Goal: Task Accomplishment & Management: Contribute content

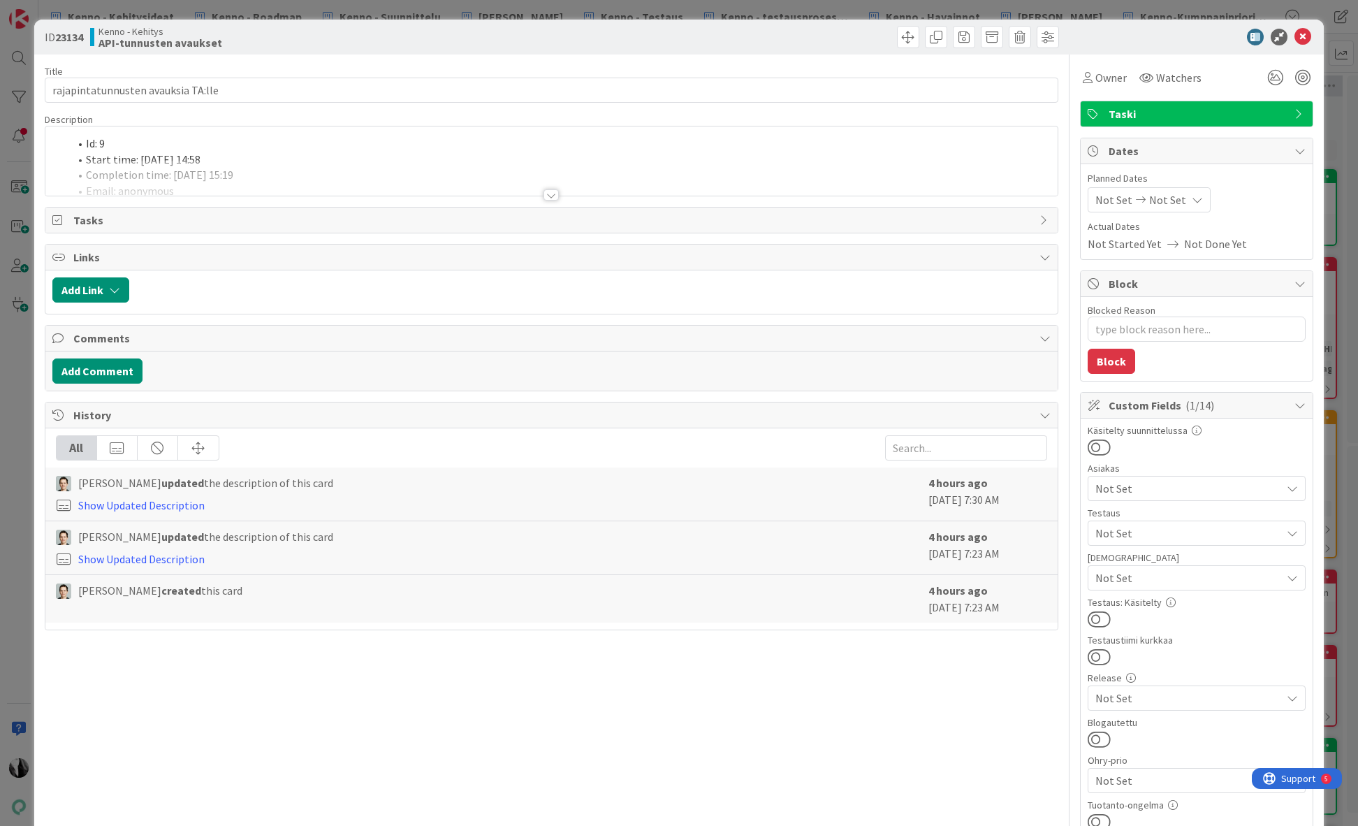
click at [555, 194] on div at bounding box center [551, 194] width 15 height 11
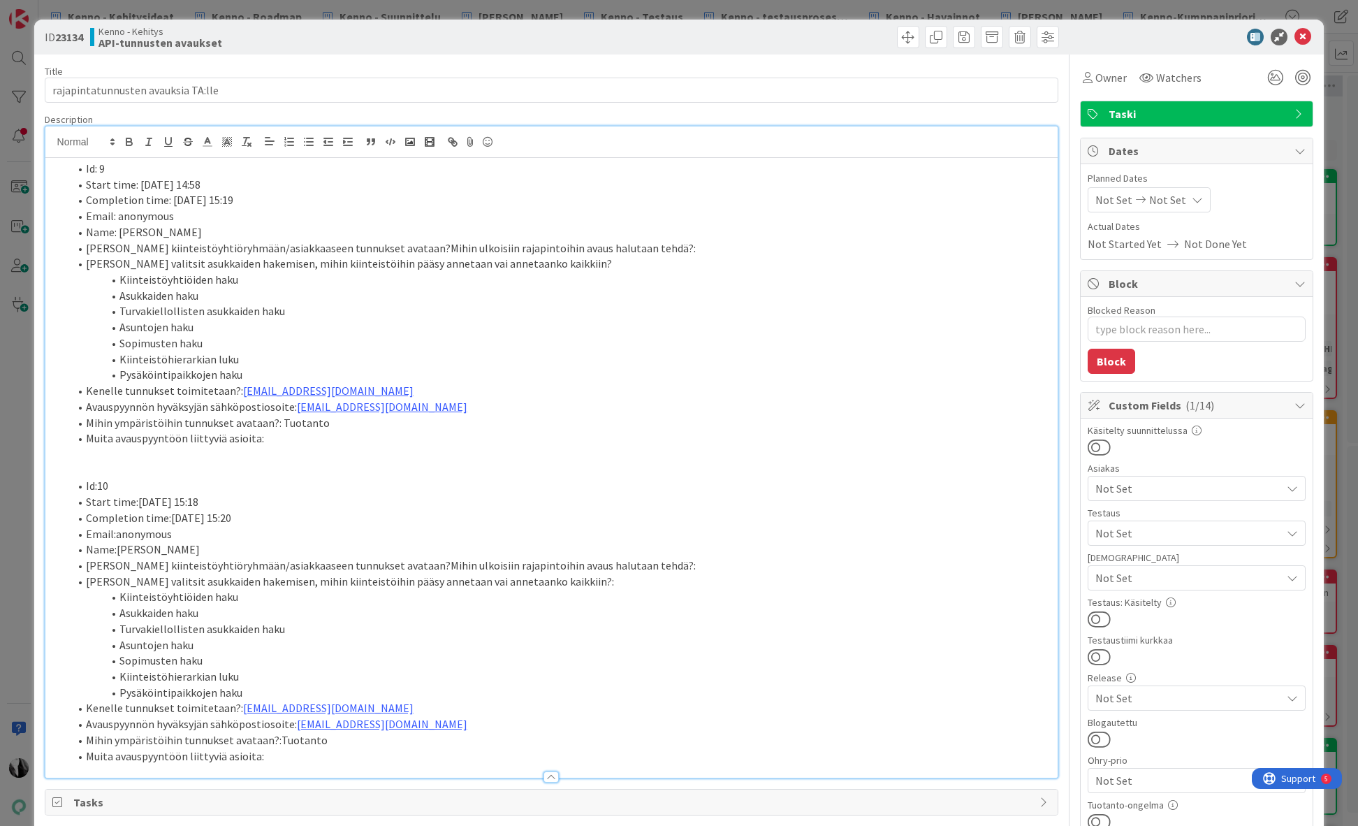
scroll to position [3, 0]
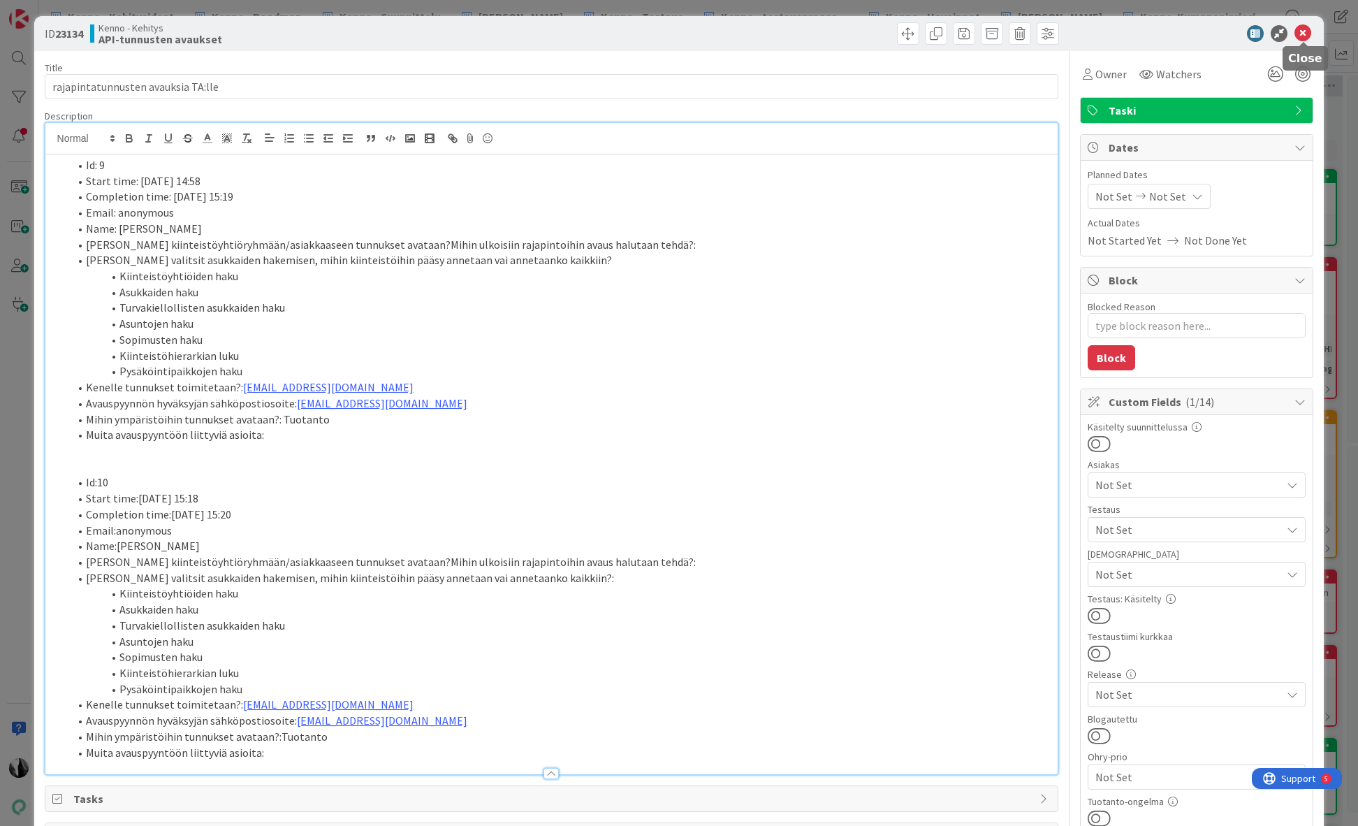
click at [1306, 31] on icon at bounding box center [1303, 33] width 17 height 17
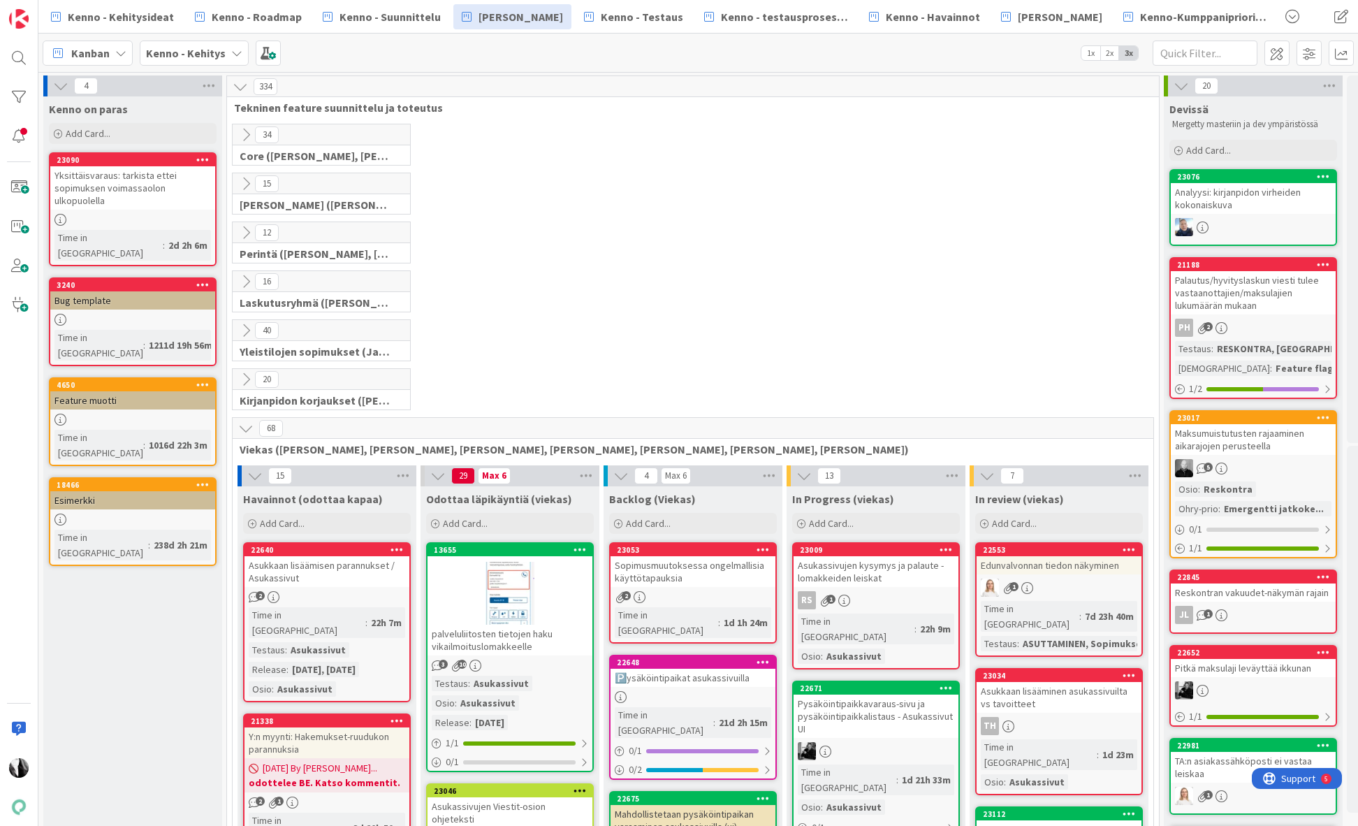
click at [245, 231] on icon at bounding box center [245, 232] width 15 height 15
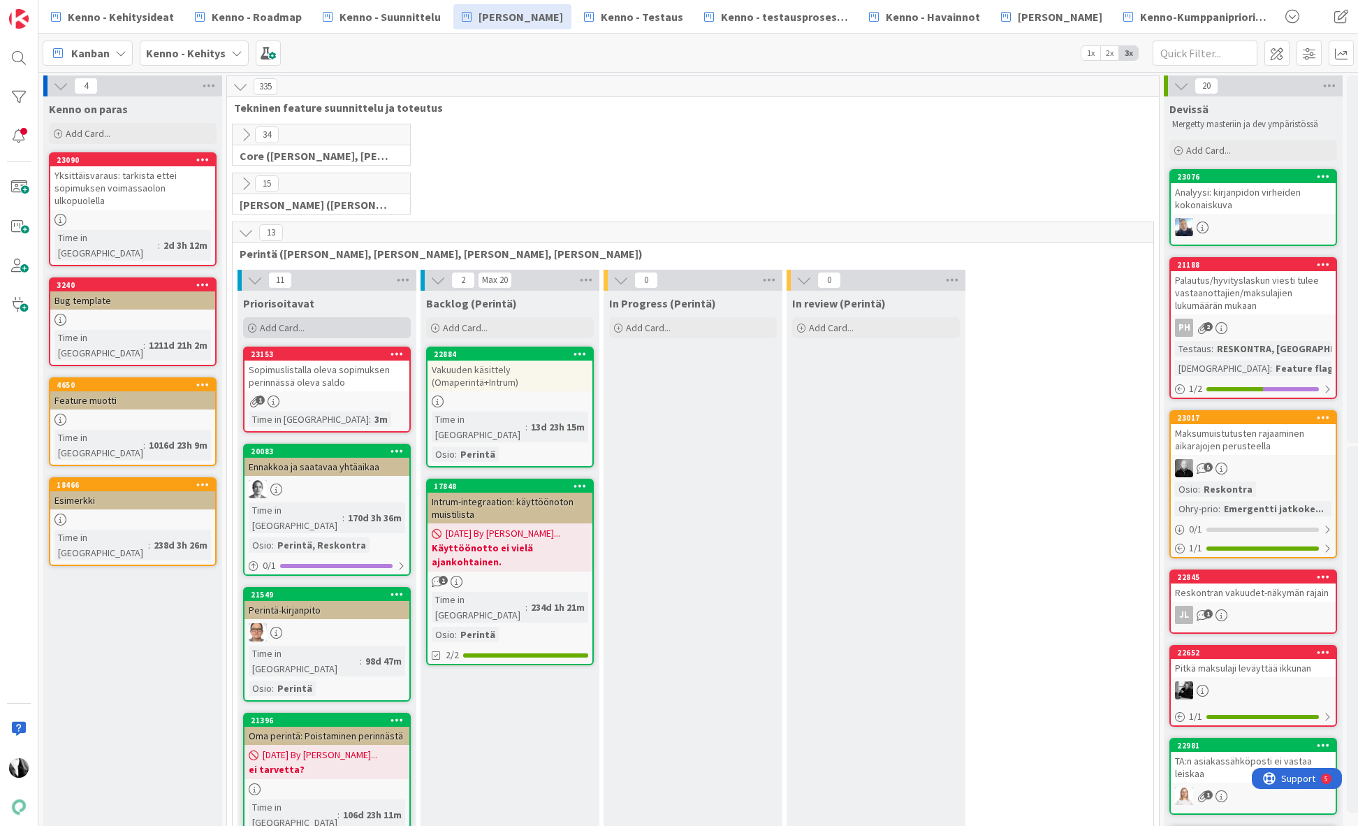
click at [290, 322] on span "Add Card..." at bounding box center [282, 327] width 45 height 13
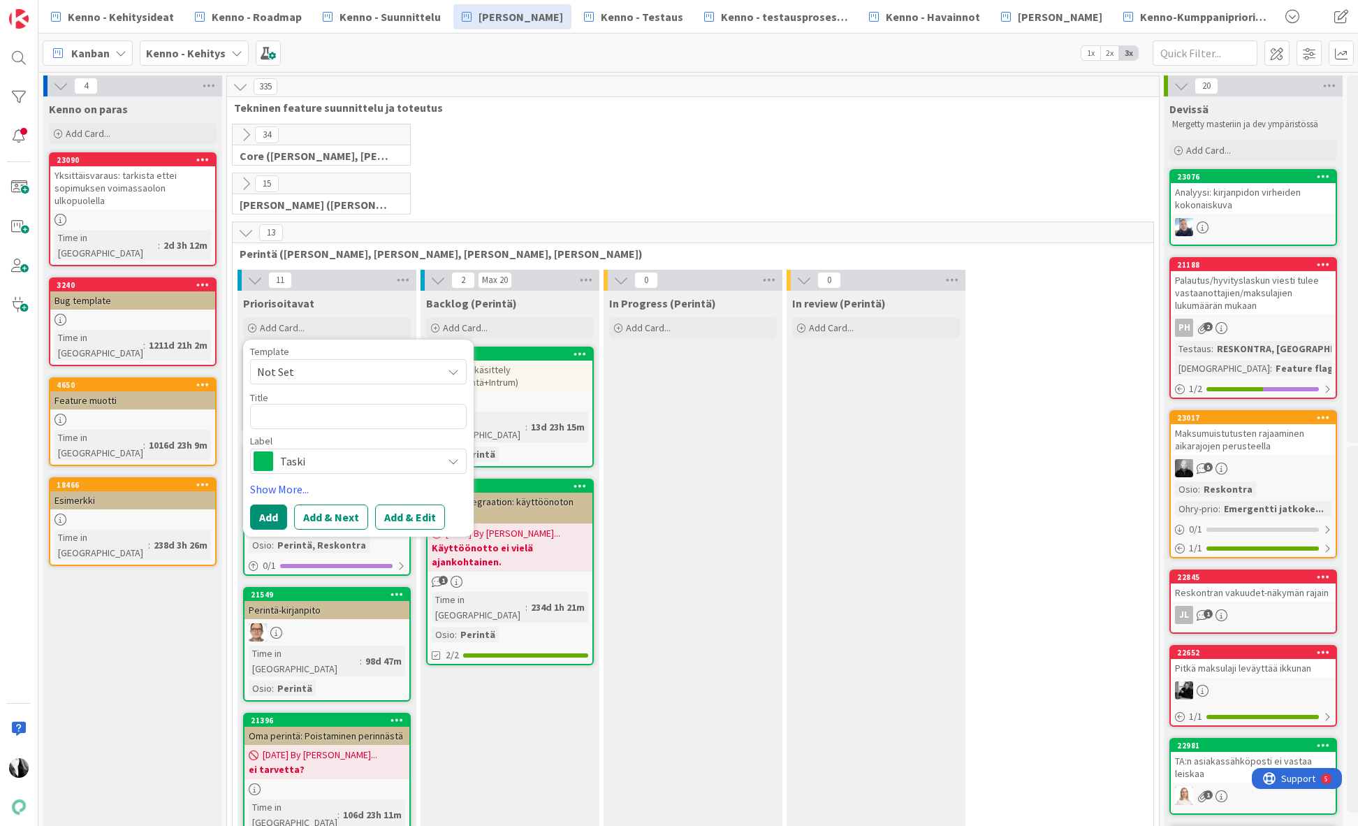
click at [366, 417] on textarea at bounding box center [358, 416] width 217 height 25
type textarea "x"
type textarea "P"
type textarea "x"
type textarea "Pe"
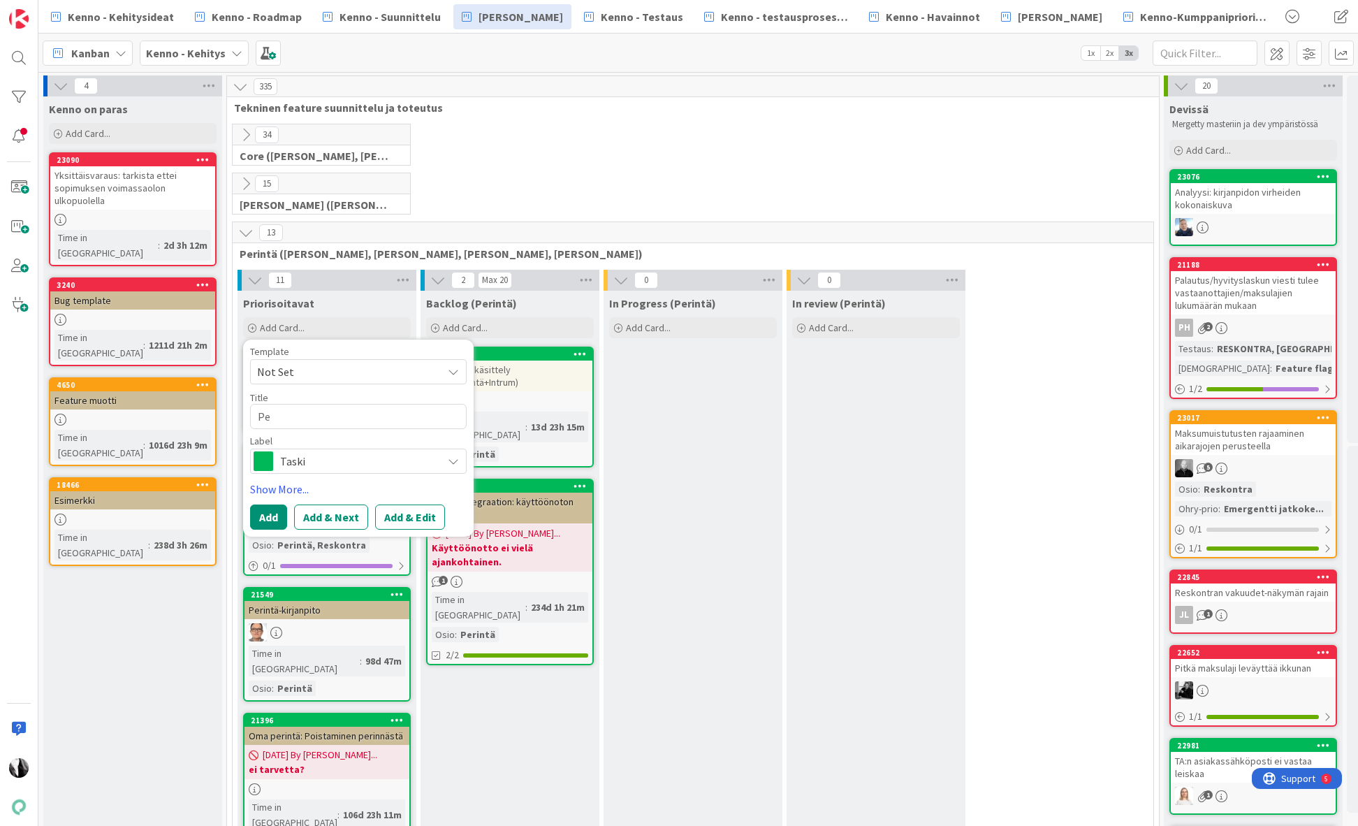
type textarea "x"
type textarea "Per"
type textarea "x"
type textarea "Peri"
type textarea "x"
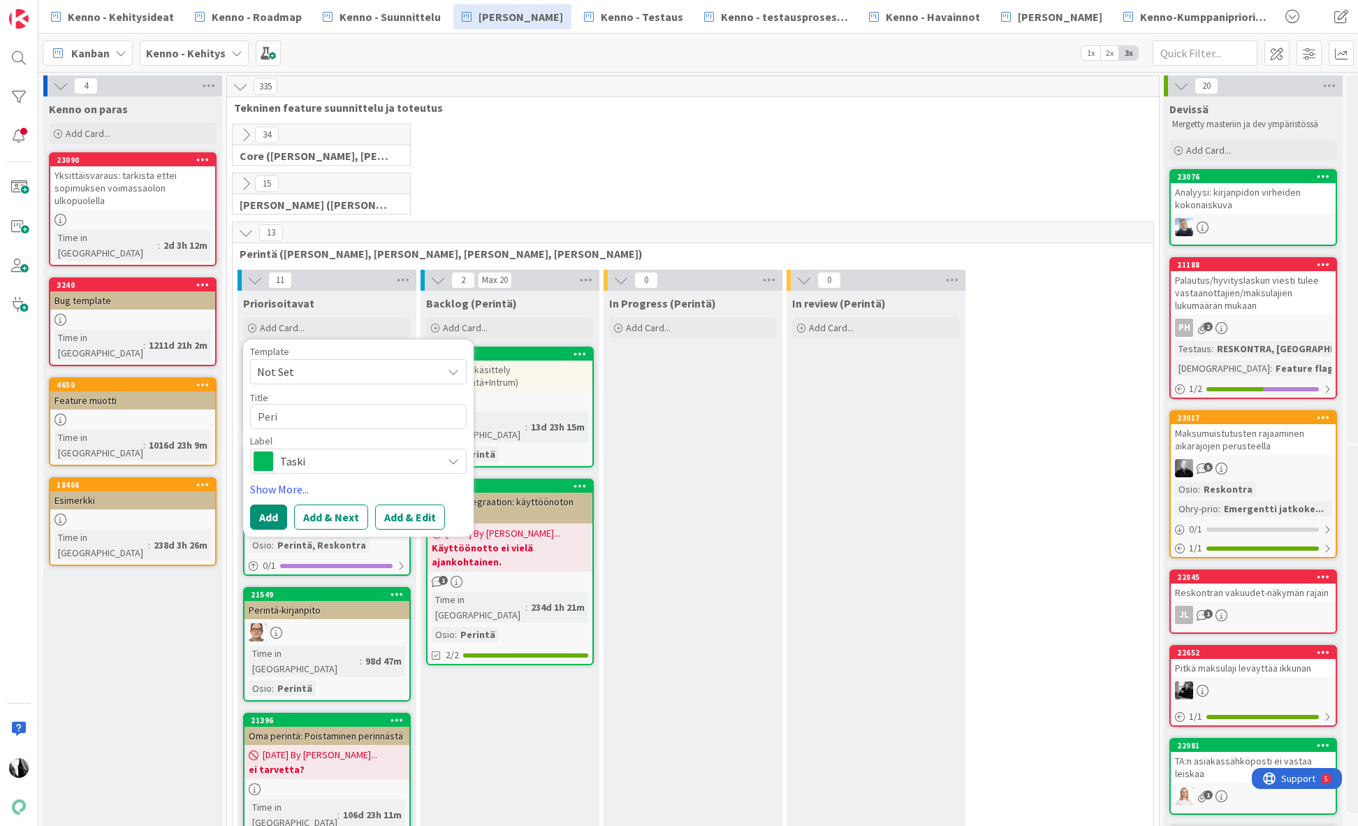
type textarea "Perin"
type textarea "x"
type textarea "Perinn"
type textarea "x"
type textarea "Perinnäs"
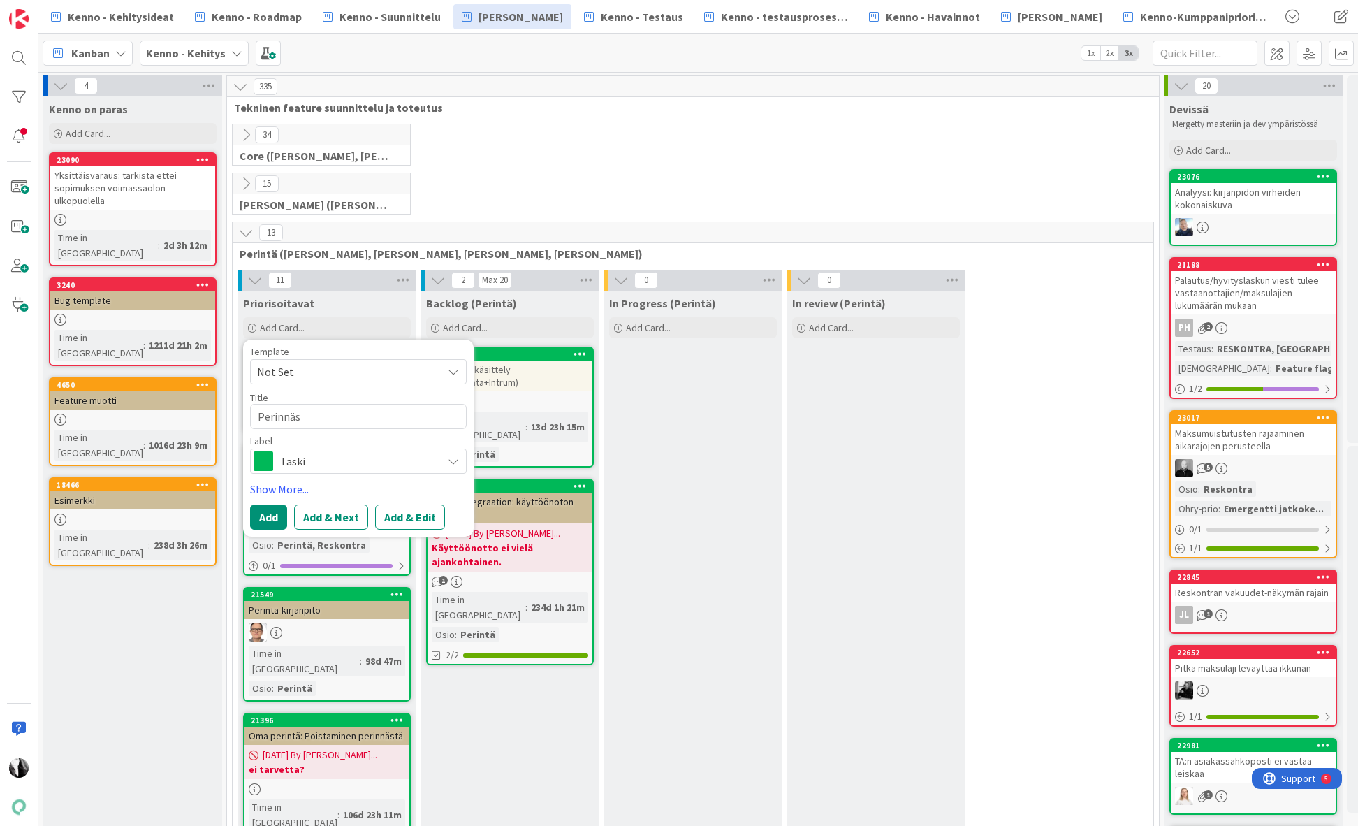
type textarea "x"
type textarea "Perinnäss"
type textarea "x"
type textarea "Perinnässä"
type textarea "x"
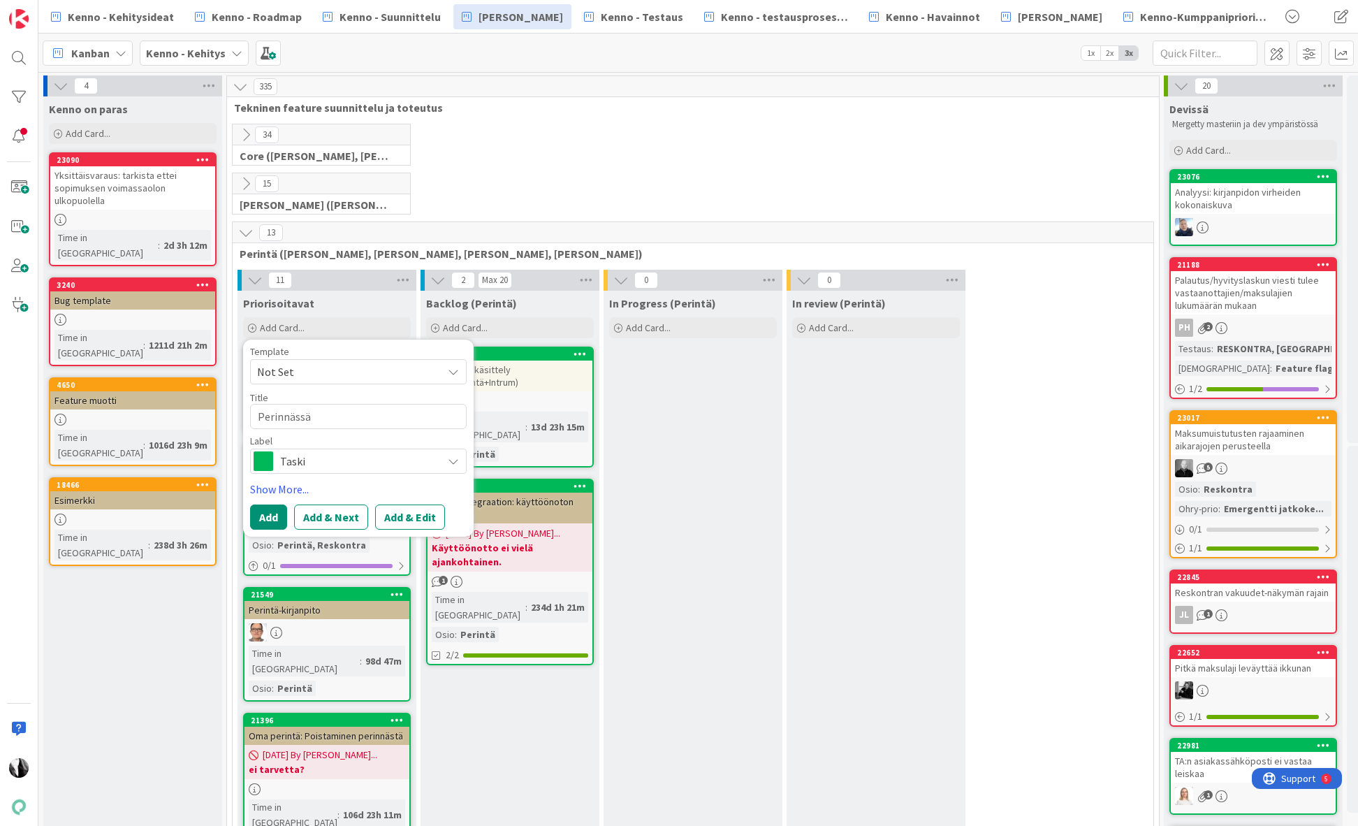
type textarea "Perinnässä-"
type textarea "x"
type textarea "Perinnässä-p"
type textarea "x"
type textarea "Perinnässä-po"
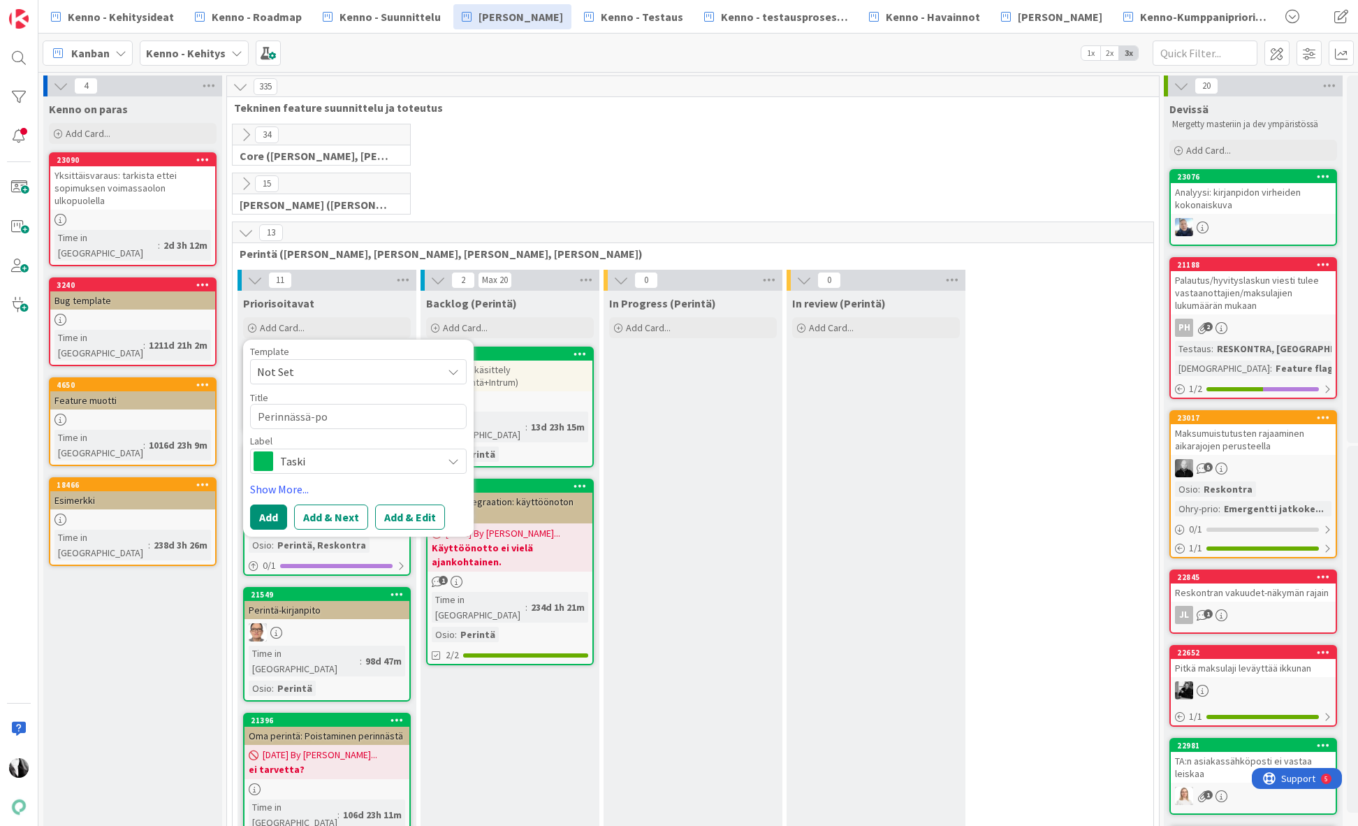
type textarea "x"
type textarea "Perinnässä-pos"
type textarea "x"
type textarea "Perinnässä-post"
type textarea "x"
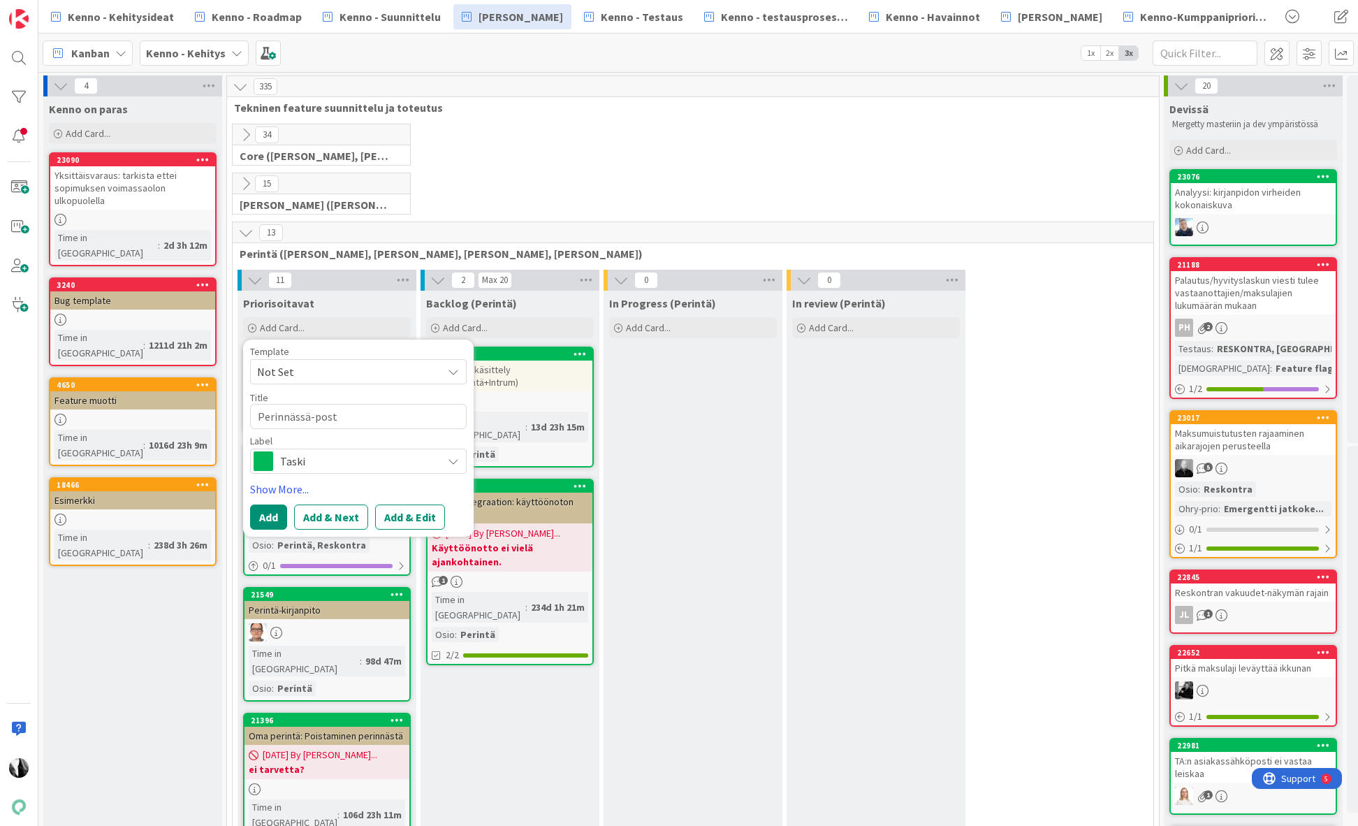
type textarea "Perinnässä-post i"
type textarea "x"
type textarea "Perinnässä-post it"
type textarea "x"
type textarea "Perinnässä-post it"
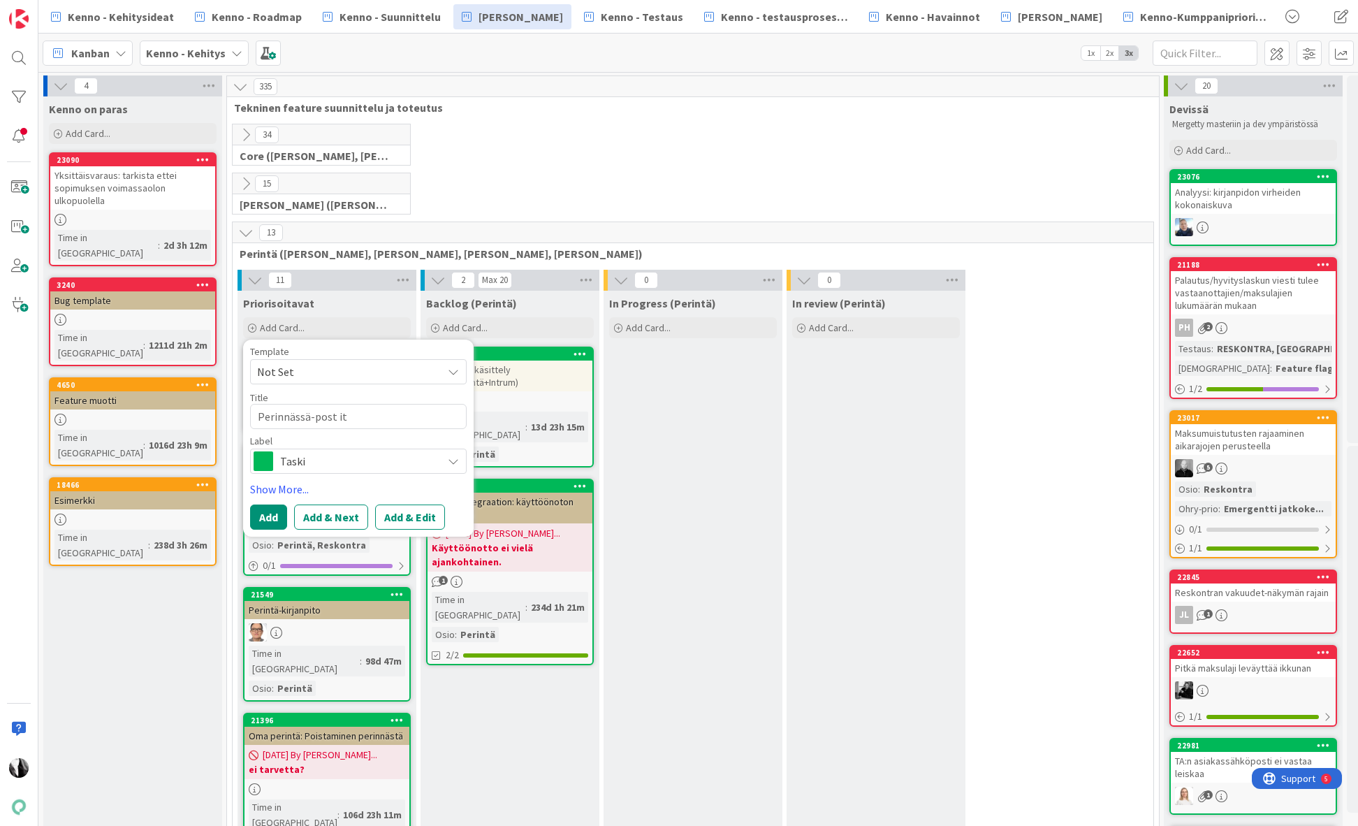
type textarea "x"
type textarea "Perinnässä-post it e"
type textarea "x"
type textarea "Perinnässä-post it es"
type textarea "x"
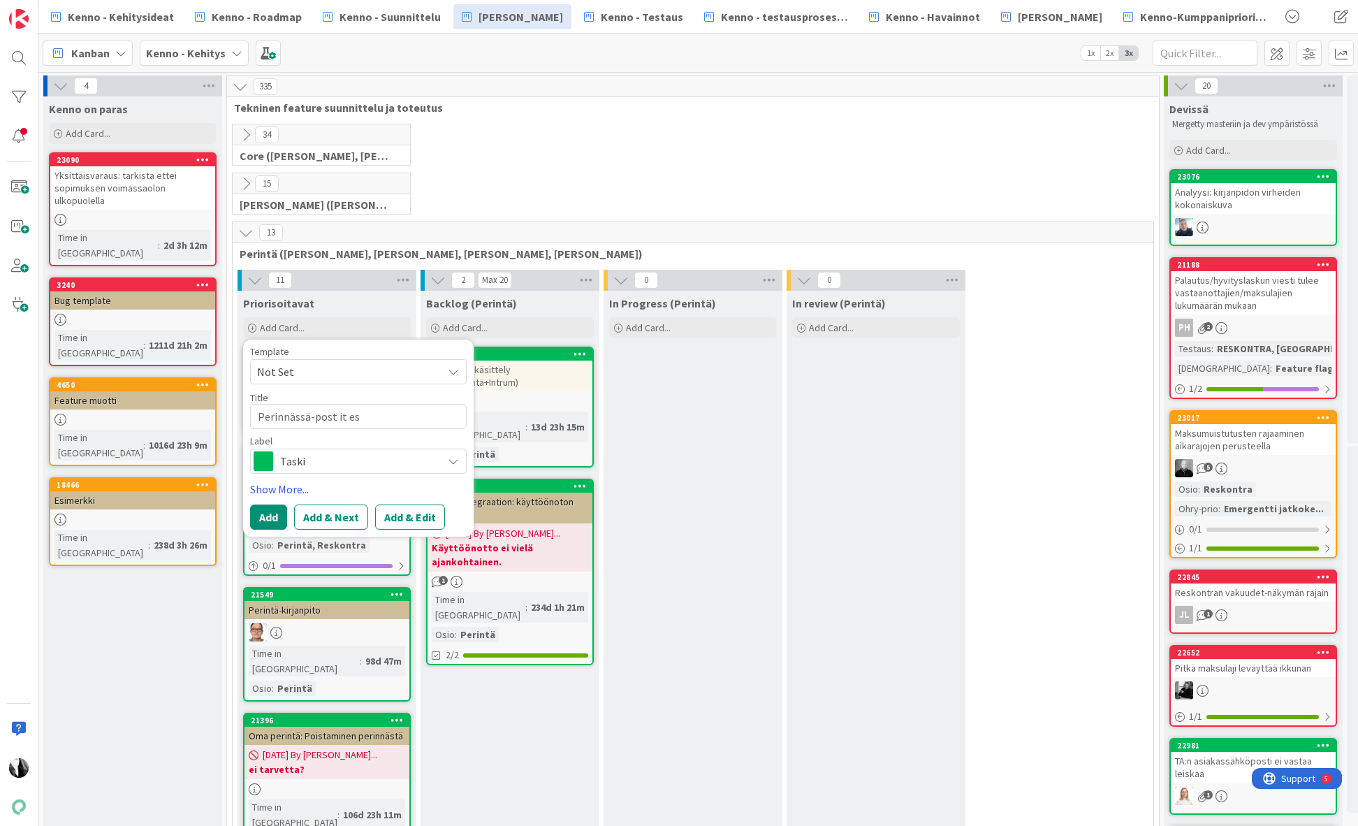
type textarea "Perinnässä-post it est"
type textarea "x"
type textarea "Perinnässä-post it estä"
type textarea "x"
type textarea "Perinnässä-post it est"
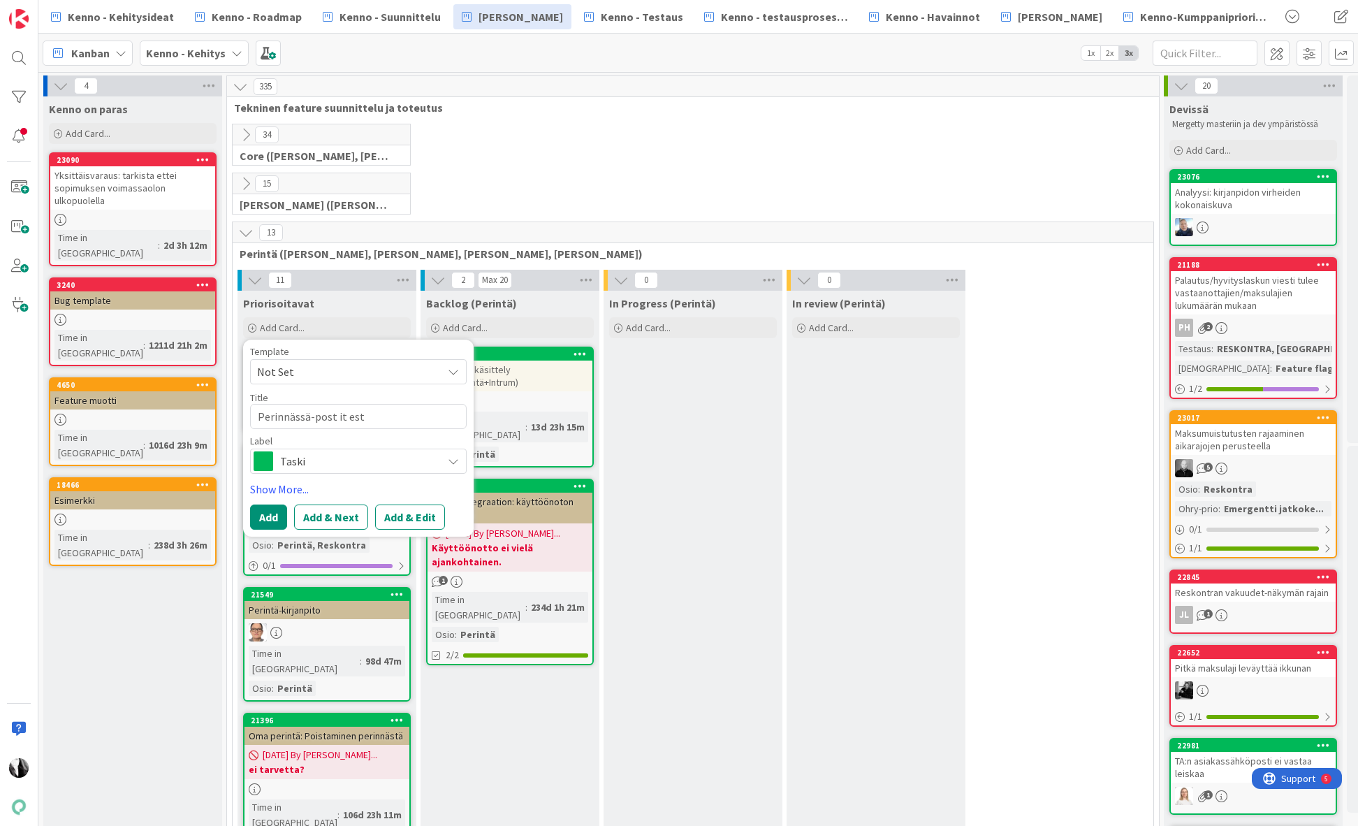
type textarea "x"
type textarea "Perinnässä-post it es"
type textarea "x"
type textarea "Perinnässä-post it e"
type textarea "x"
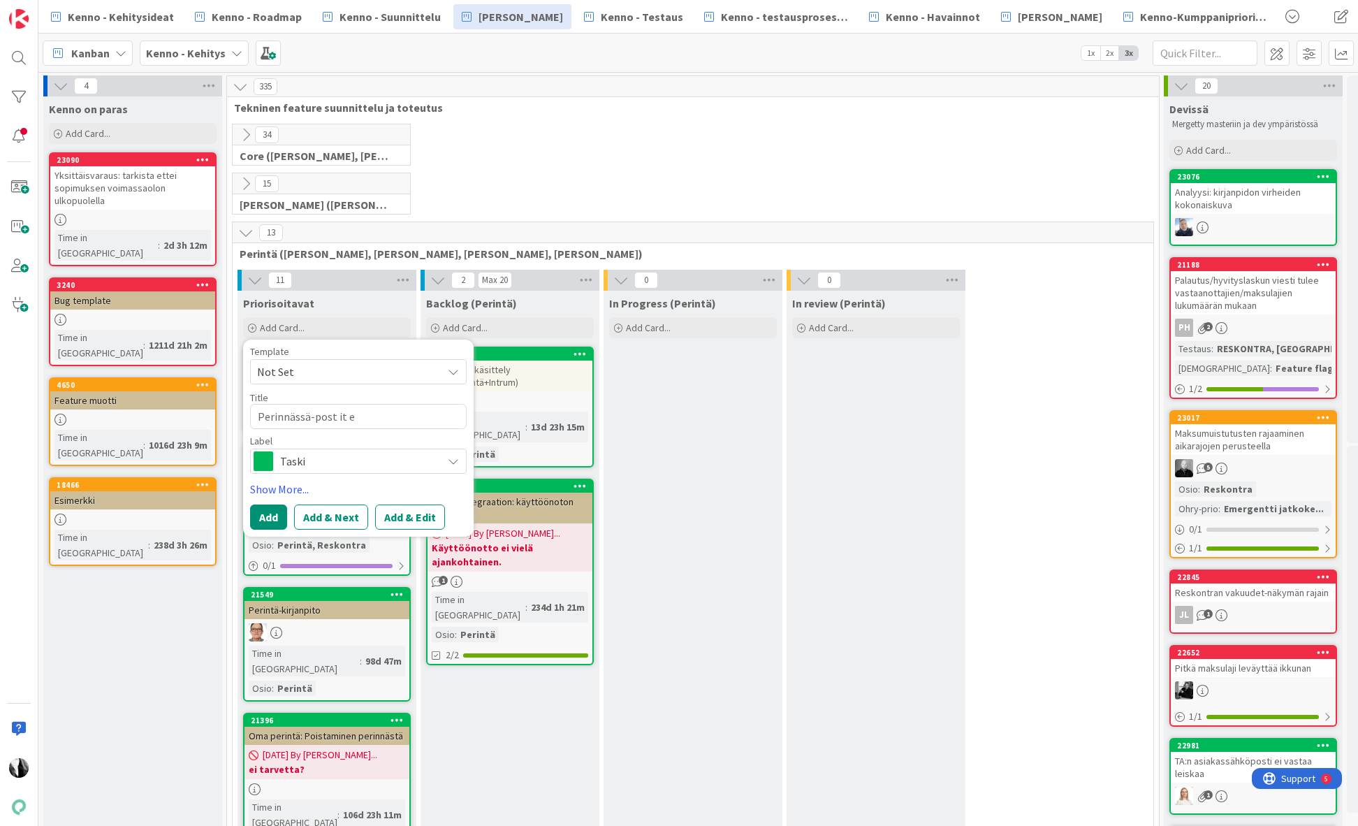
type textarea "Perinnässä-post it"
type textarea "x"
type textarea "Perinnässä-post it"
type textarea "x"
type textarea "Perinnässä-post it"
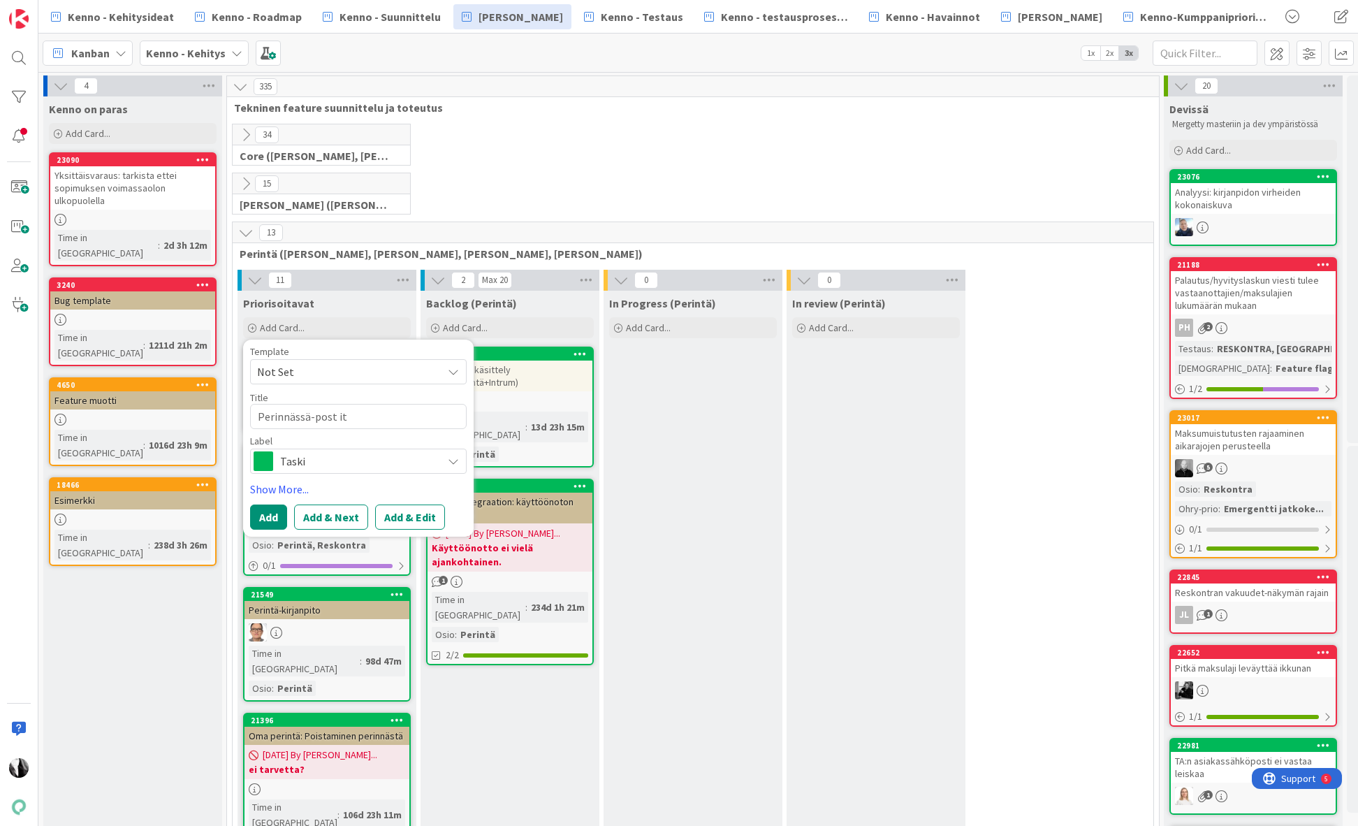
type textarea "x"
type textarea "Perinnässä-post it"
type textarea "x"
type textarea "Perinnässä-post it,"
type textarea "x"
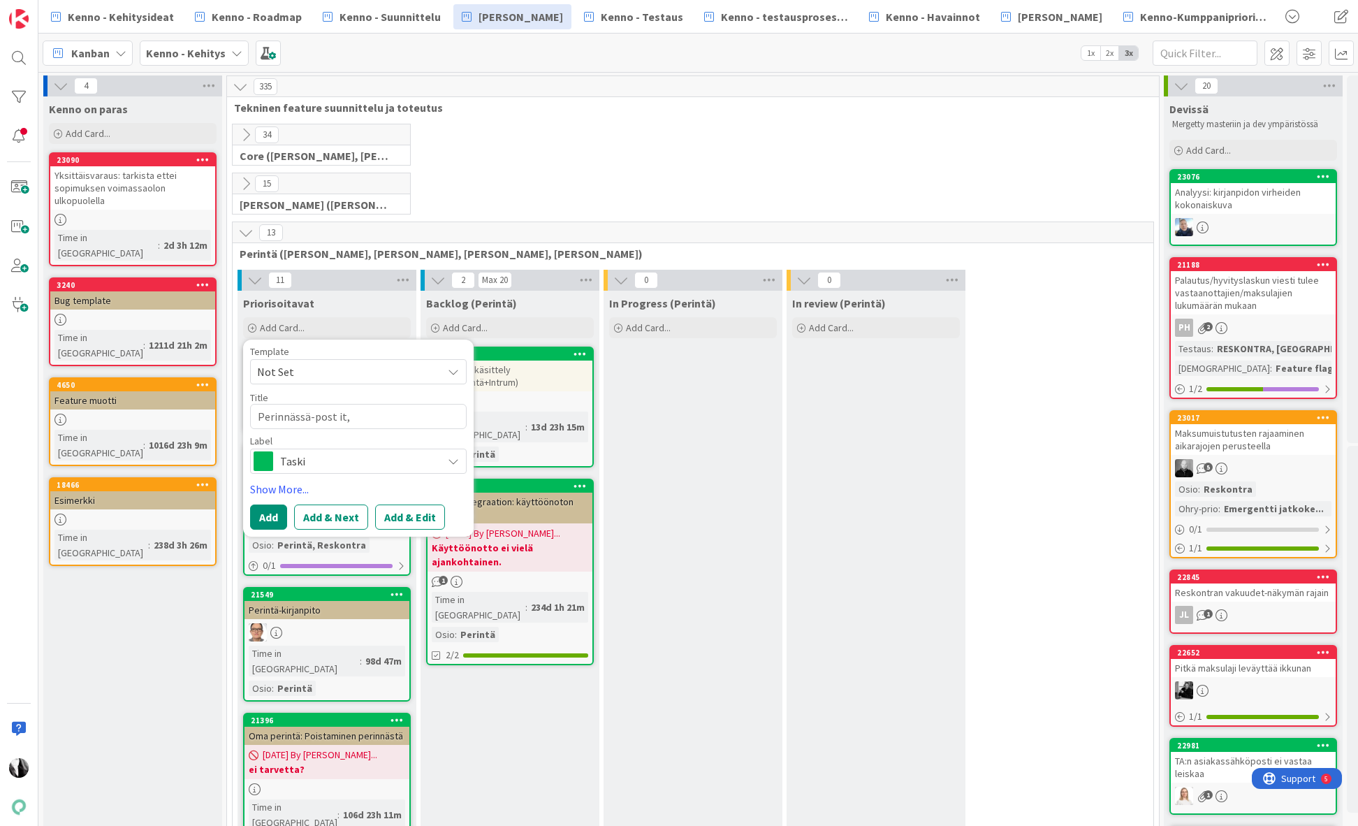
type textarea "Perinnässä-post it,"
type textarea "x"
type textarea "Perinnässä-post it, e"
type textarea "x"
type textarea "Perinnässä-post it, es"
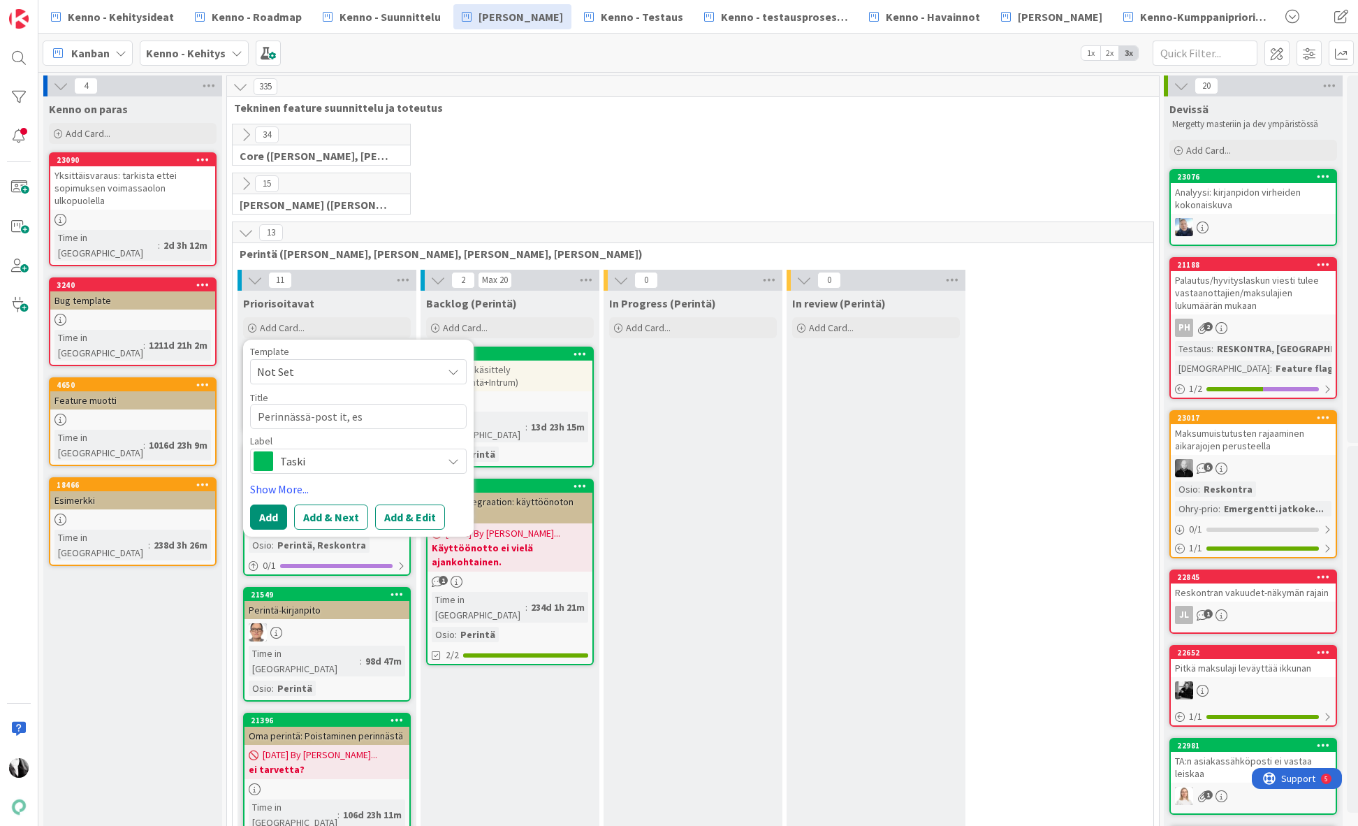
type textarea "x"
type textarea "Perinnässä-post it, est"
type textarea "x"
type textarea "Perinnässä-post it, este"
type textarea "x"
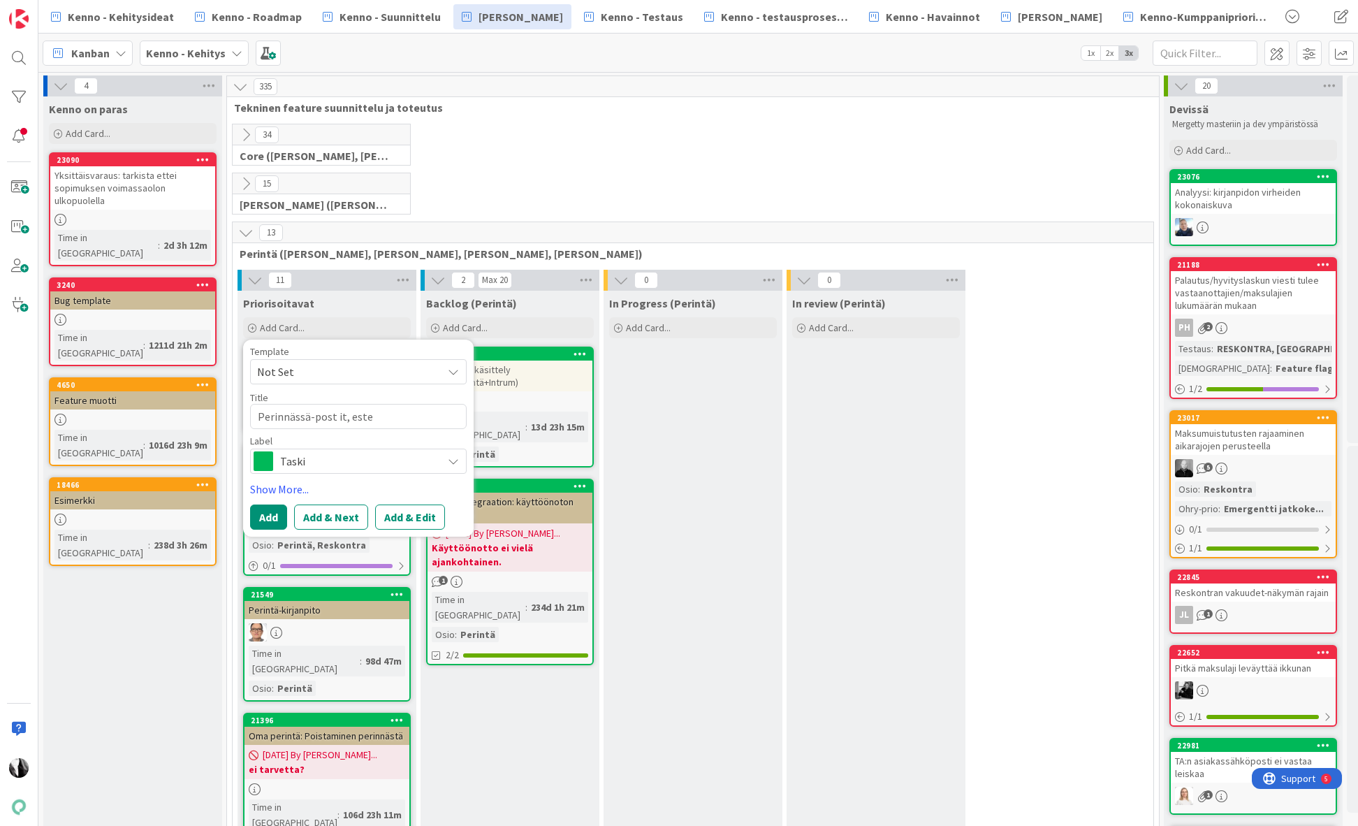
type textarea "Perinnässä-post it, estet"
type textarea "x"
type textarea "Perinnässä-post it, este"
type textarea "x"
type textarea "Perinnässä-post it, est"
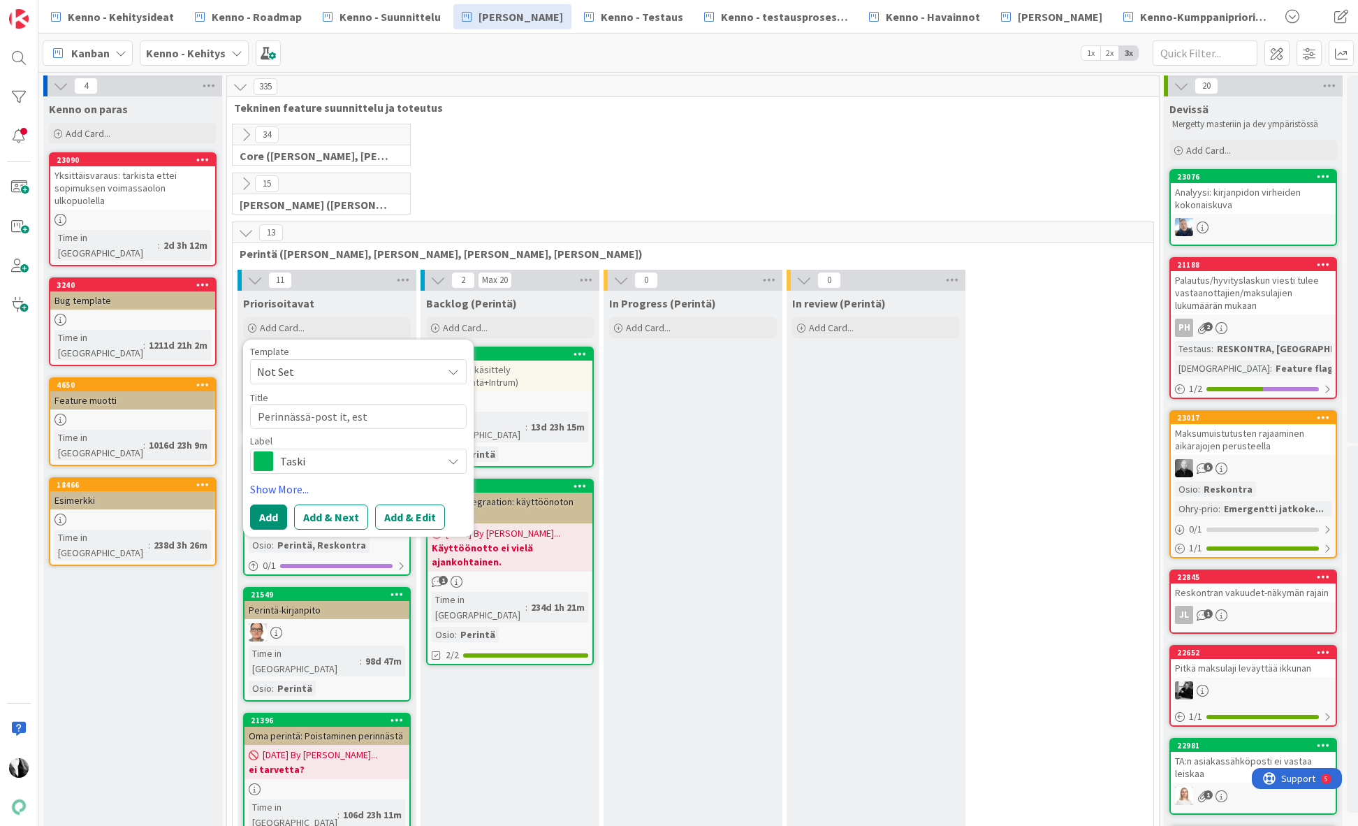
type textarea "x"
type textarea "Perinnässä-post it, es"
type textarea "x"
type textarea "Perinnässä-post it, est"
type textarea "x"
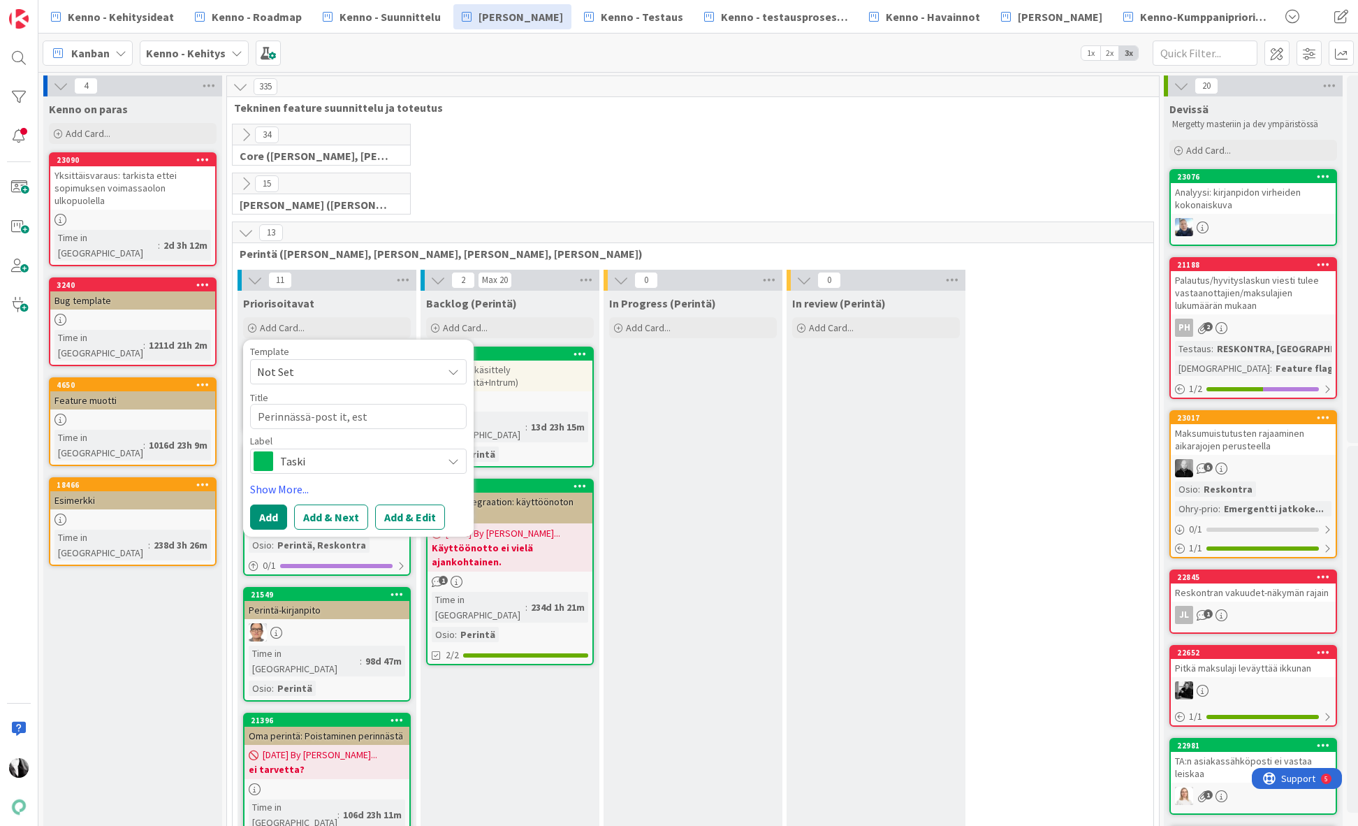
type textarea "Perinnässä-post it, este"
type textarea "x"
type textarea "Perinnässä-post it, estet"
type textarea "x"
type textarea "Perinnässä-post it, estetä"
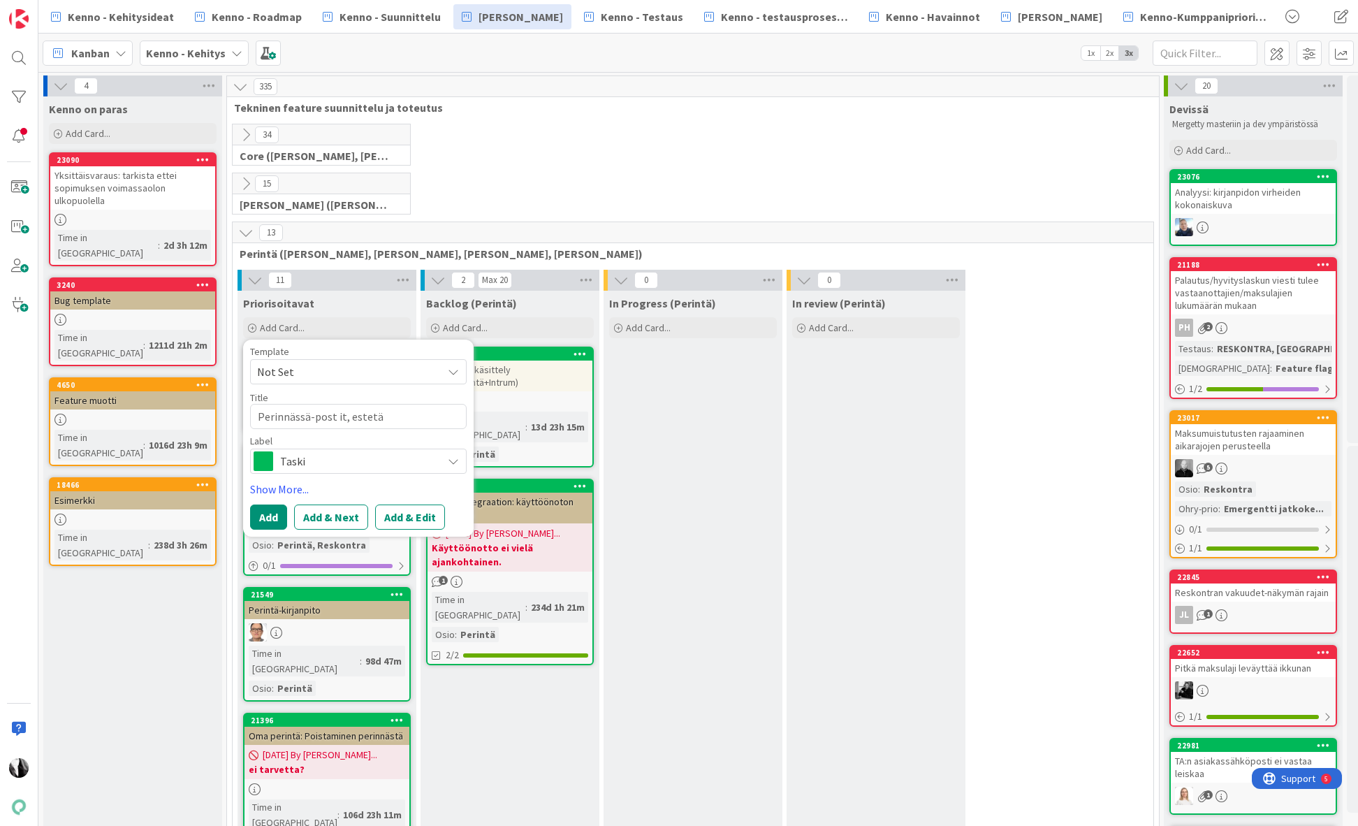
type textarea "x"
type textarea "Perinnässä-post it, estetää"
type textarea "x"
type textarea "Perinnässä-post it, estetään"
type textarea "x"
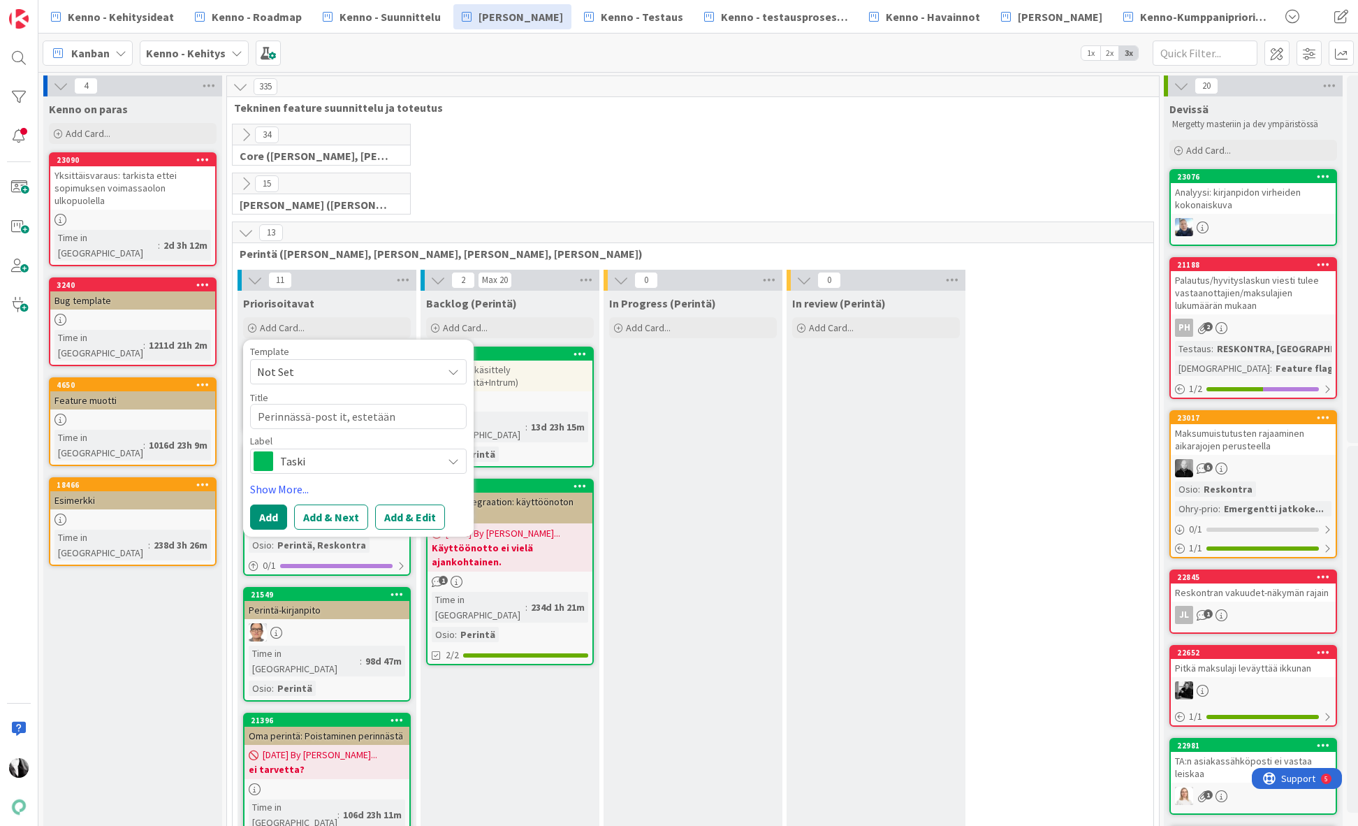
type textarea "Perinnässä-post it, estetään"
type textarea "x"
type textarea "Perinnässä-post it, estetään n"
type textarea "x"
type textarea "Perinnässä-post it, estetään no"
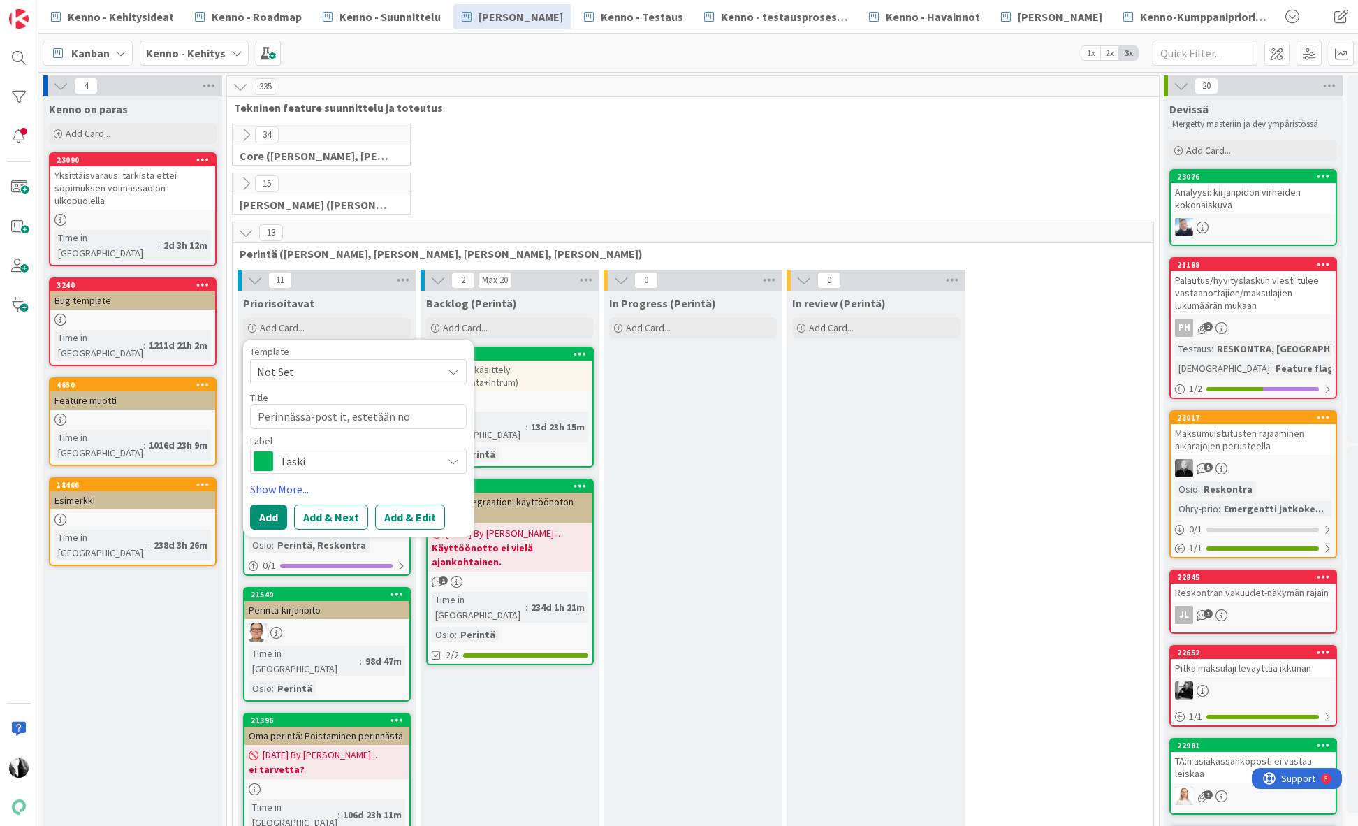
type textarea "x"
type textarea "Perinnässä-post it, estetään nou"
type textarea "x"
type textarea "Perinnässä-post it, estetään nous"
type textarea "x"
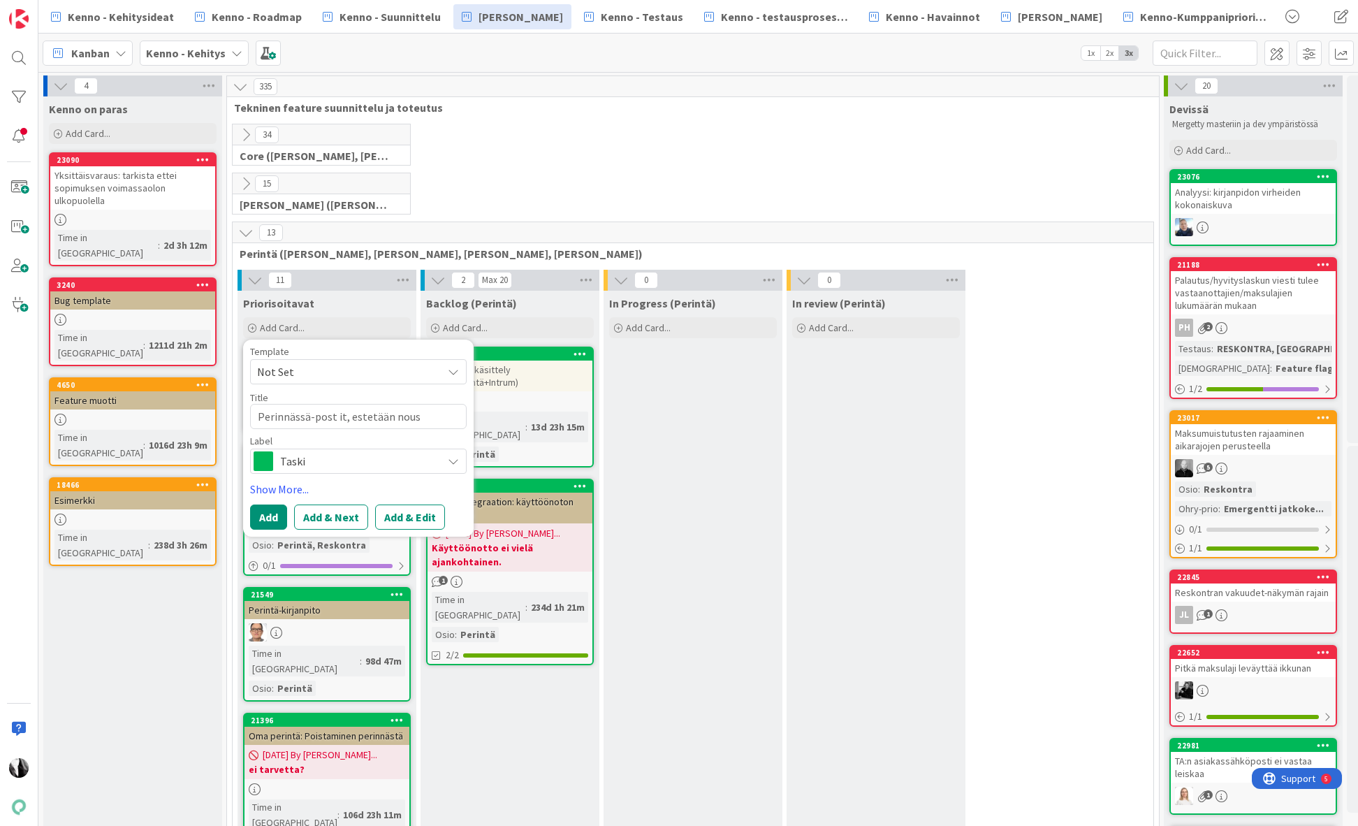
type textarea "Perinnässä-post it, estetään nouse"
type textarea "x"
type textarea "Perinnässä-post it, estetään nousema"
type textarea "x"
type textarea "Perinnässä-post it, estetään nousemas"
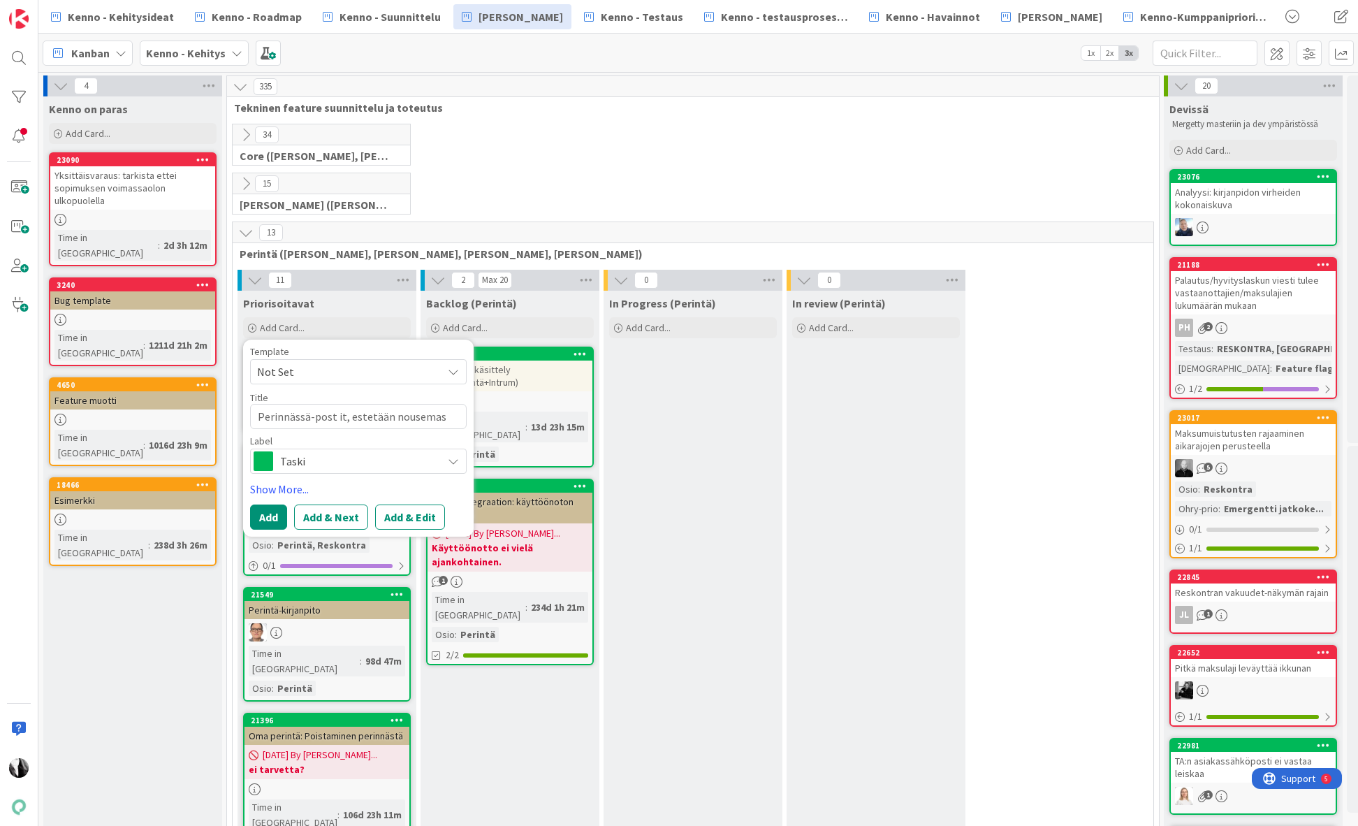
type textarea "x"
type textarea "Perinnässä-post it, estetään nousemast"
type textarea "x"
type textarea "Perinnässä-post it, estetään nousemasta"
type textarea "x"
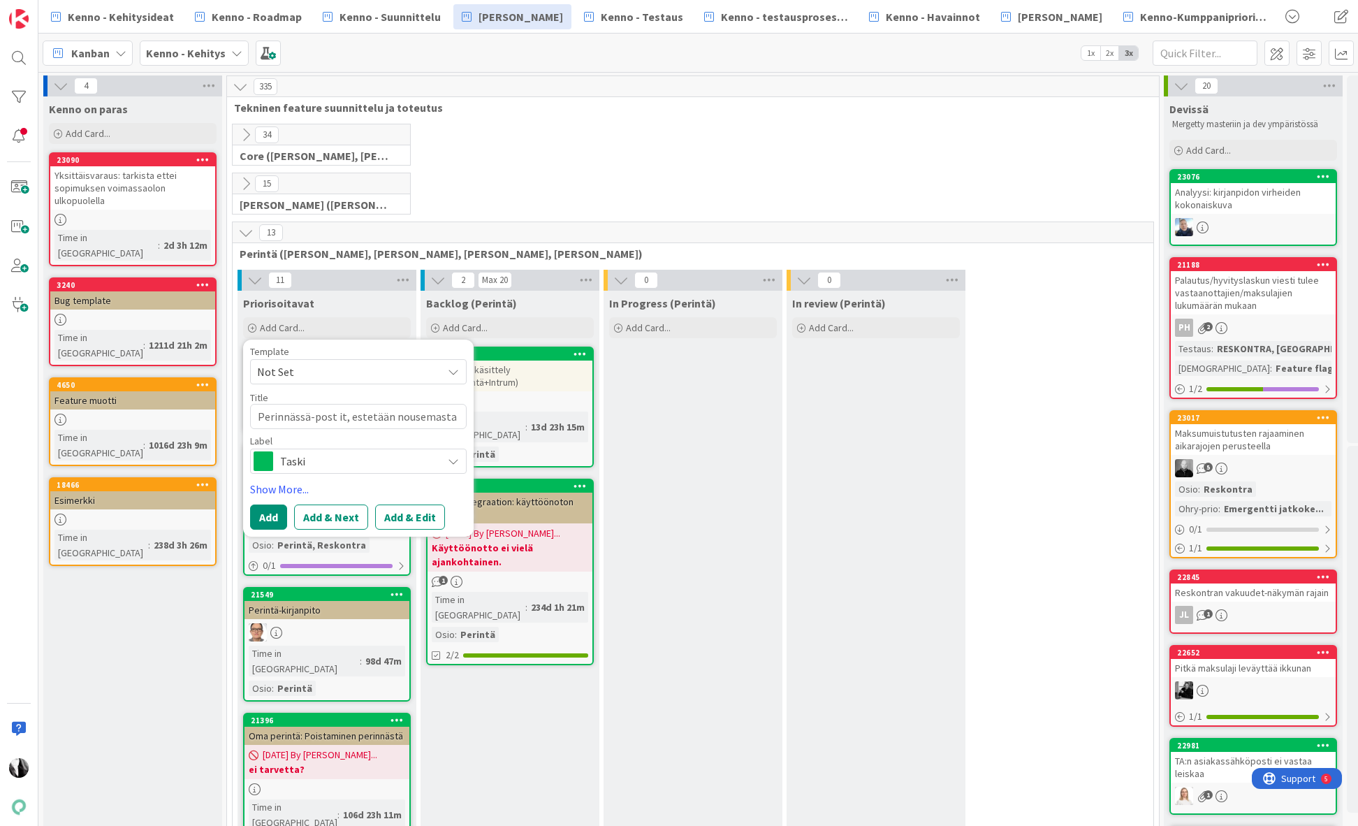
type textarea "Perinnässä-post it, estetään nousemasta"
type textarea "x"
type textarea "Perinnässä-post it, estetään nousemasta pe"
type textarea "x"
type textarea "Perinnässä-post it, estetään nousemasta per"
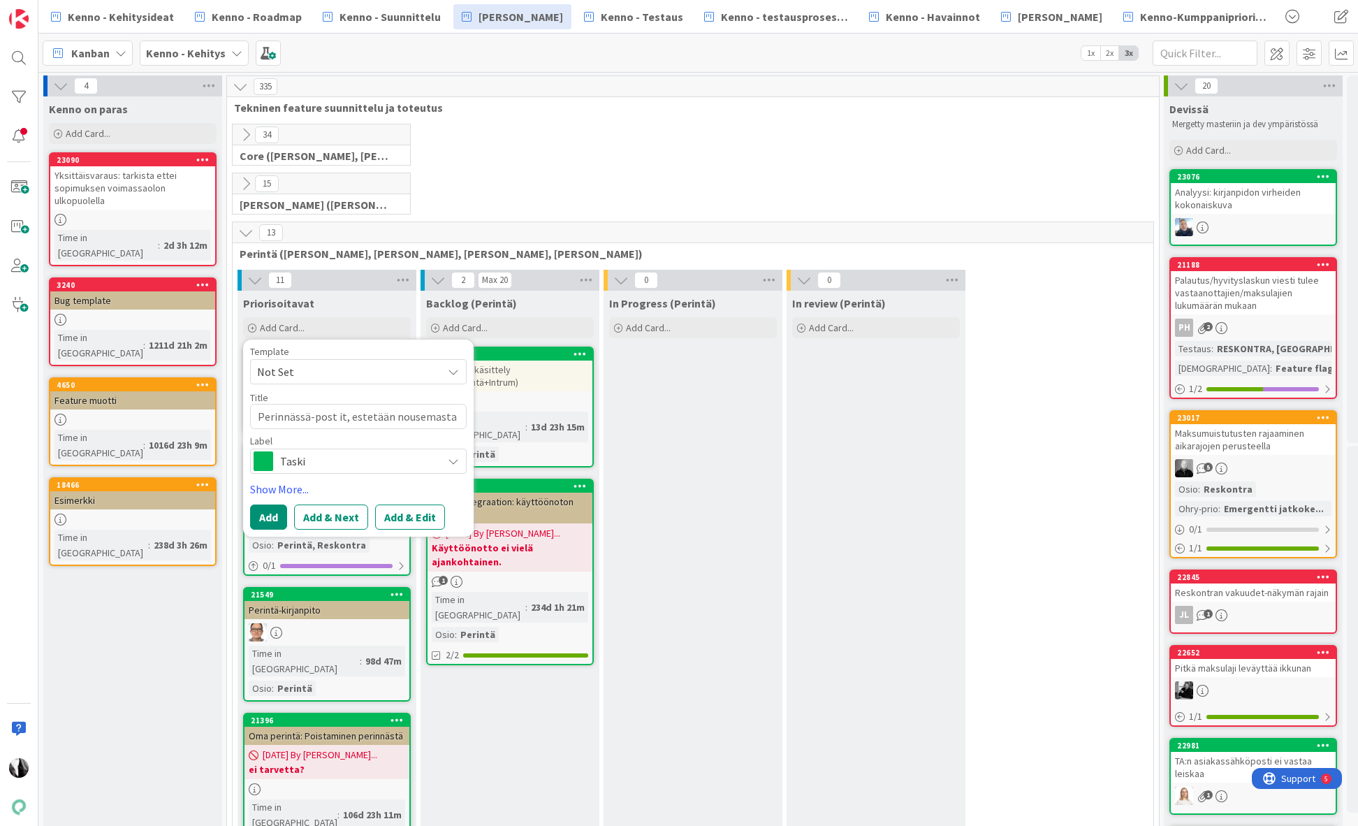
type textarea "x"
type textarea "Perinnässä-post it, estetään nousemasta peri"
type textarea "x"
type textarea "Perinnässä-post it, estetään nousemasta perin"
type textarea "x"
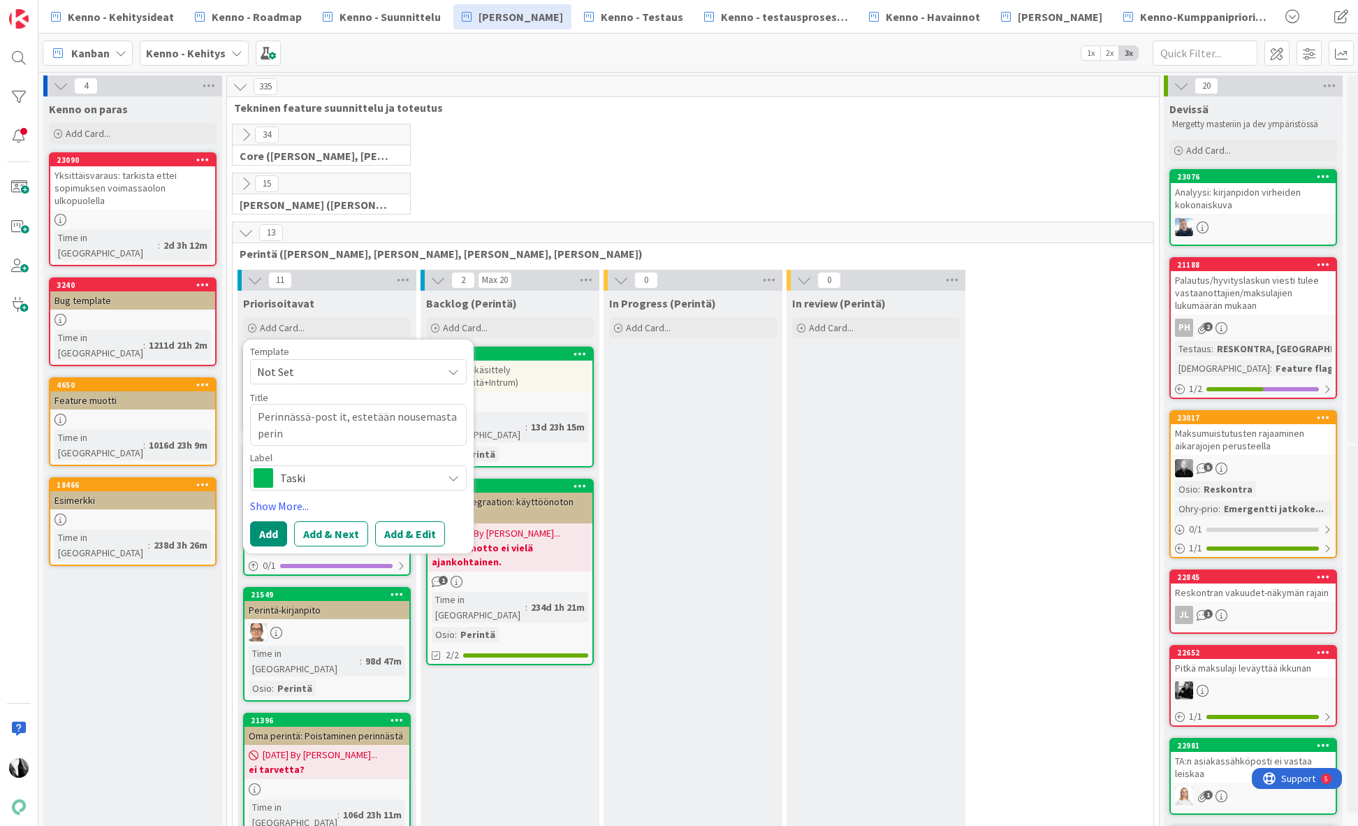
type textarea "Perinnässä-post it, estetään nousemasta perint"
type textarea "x"
type textarea "Perinnässä-post it, estetään nousemasta perintä"
type textarea "x"
type textarea "Perinnässä-post it, estetään nousemasta perintäe"
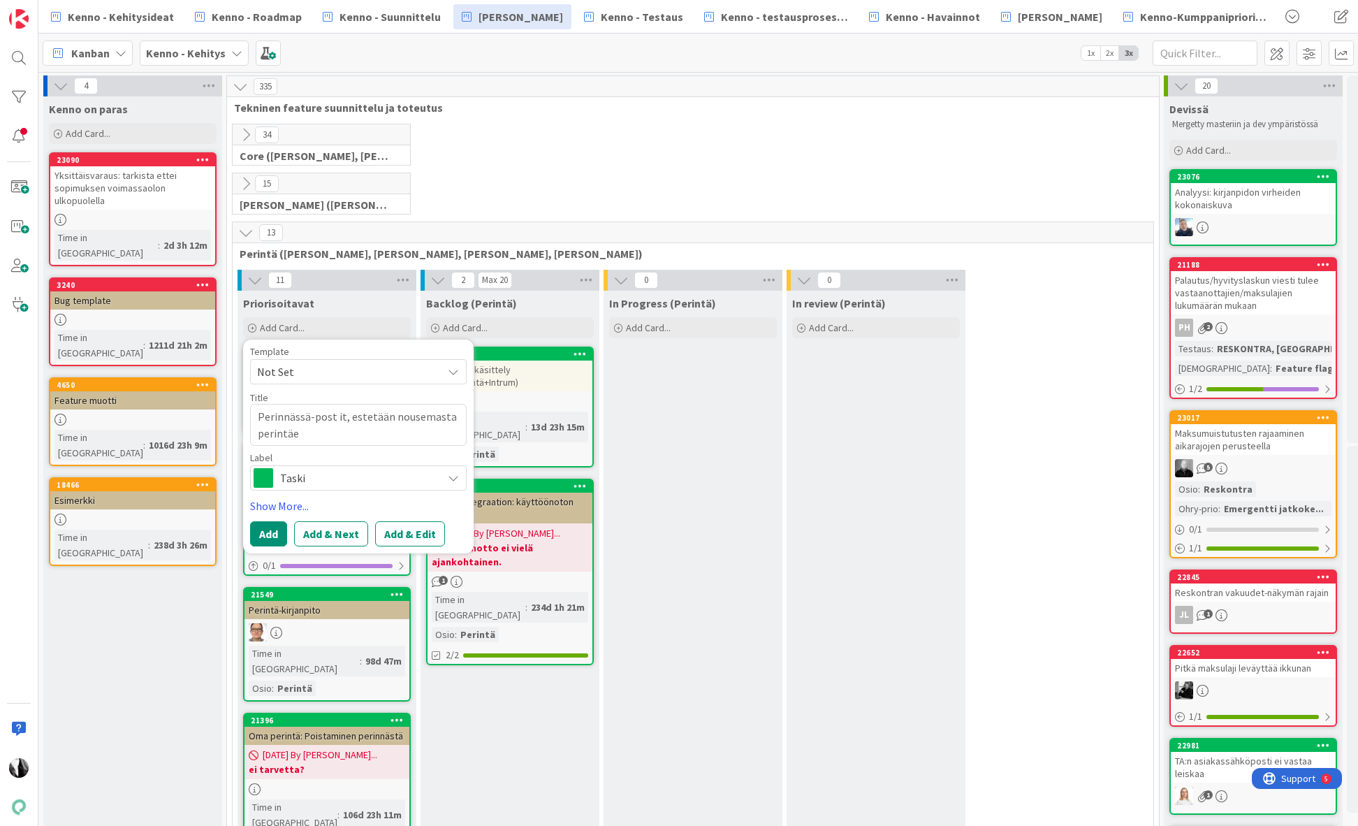
type textarea "x"
type textarea "Perinnässä-post it, estetään nousemasta perintäeh"
type textarea "x"
type textarea "Perinnässä-post it, estetään nousemasta perintäehd"
type textarea "x"
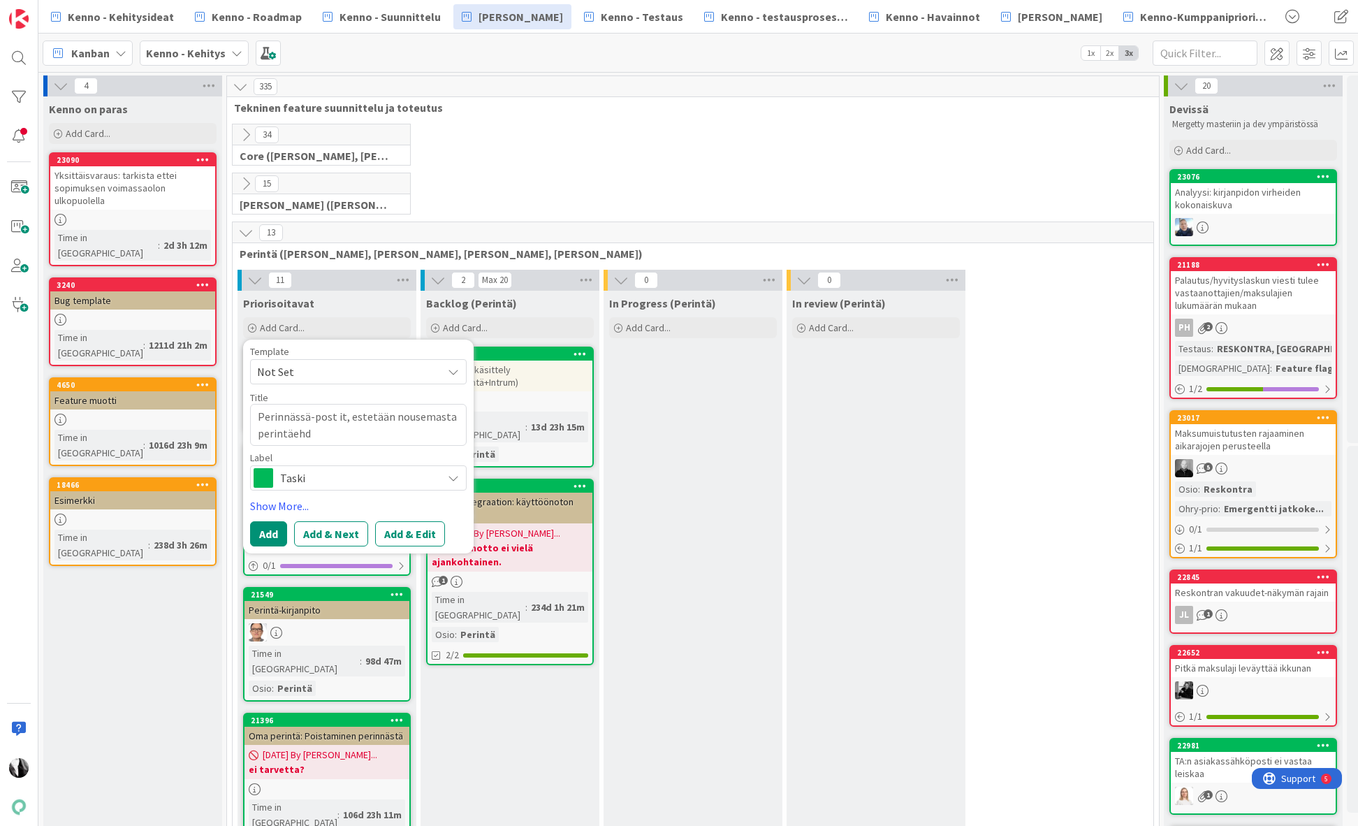
type textarea "Perinnässä-post it, estetään nousemasta perintäehdo"
type textarea "x"
type textarea "Perinnässä-post it, estetään nousemasta perintäehdot"
type textarea "x"
type textarea "Perinnässä-post it, estetään nousemasta perintäehdotu"
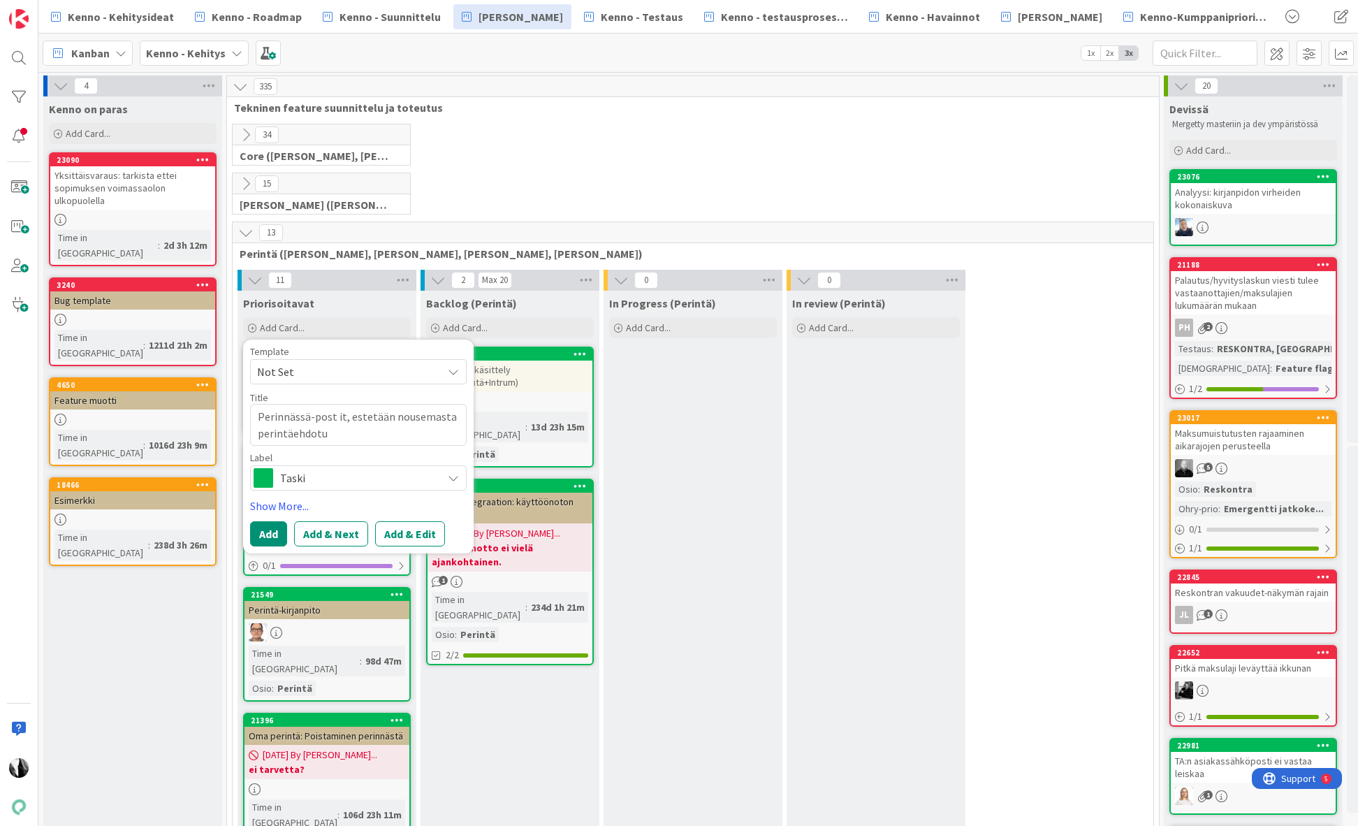
type textarea "x"
type textarea "Perinnässä-post it, estetään nousemasta perintäehdotuk"
type textarea "x"
type textarea "Perinnässä-post it, estetään nousemasta perintäehdotuks"
type textarea "x"
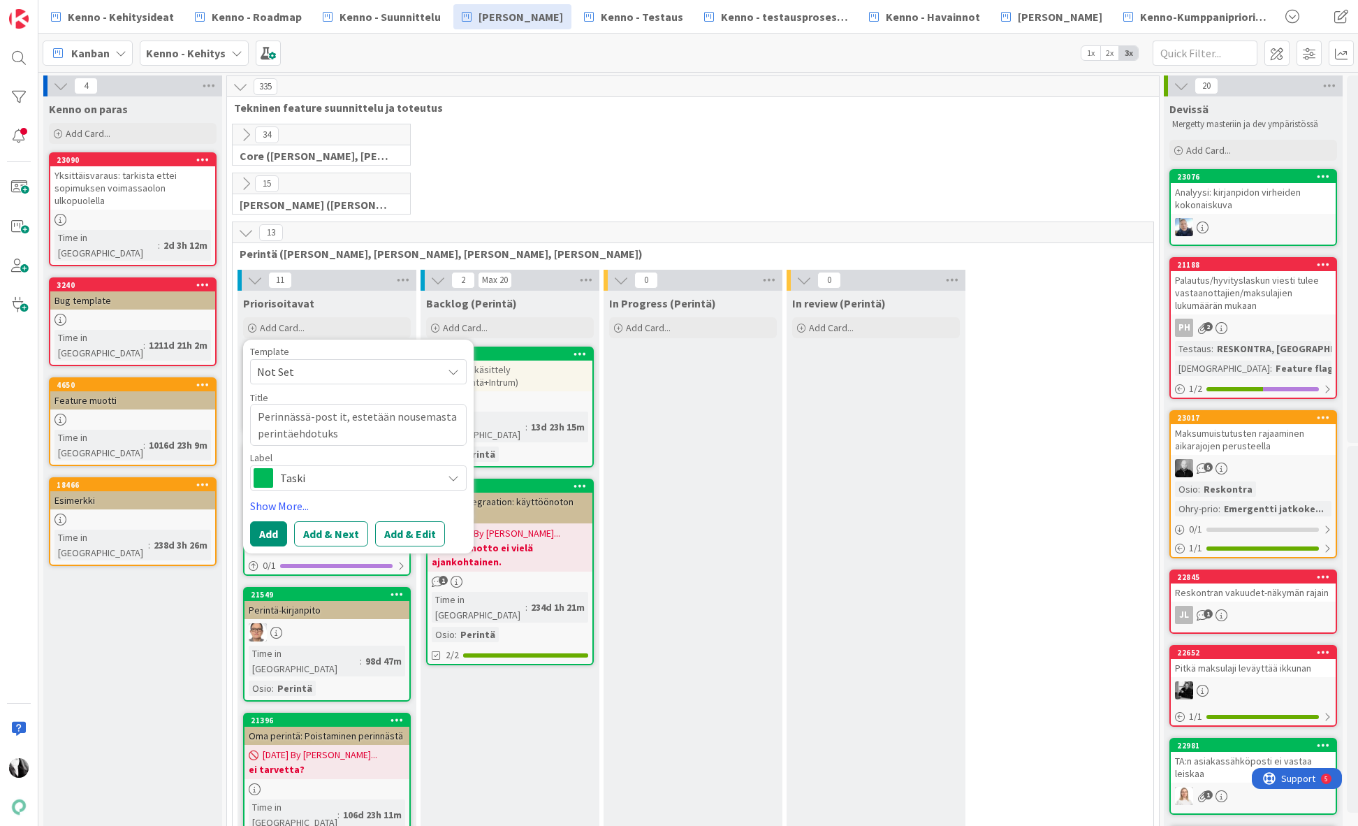
type textarea "Perinnässä-post it, estetään nousemasta perintäehdotuksi"
type textarea "x"
type textarea "Perinnässä-post it, estetään nousemasta perintäehdotuksii"
type textarea "x"
type textarea "Perinnässä-post it, estetään nousemasta perintäehdotuksiin"
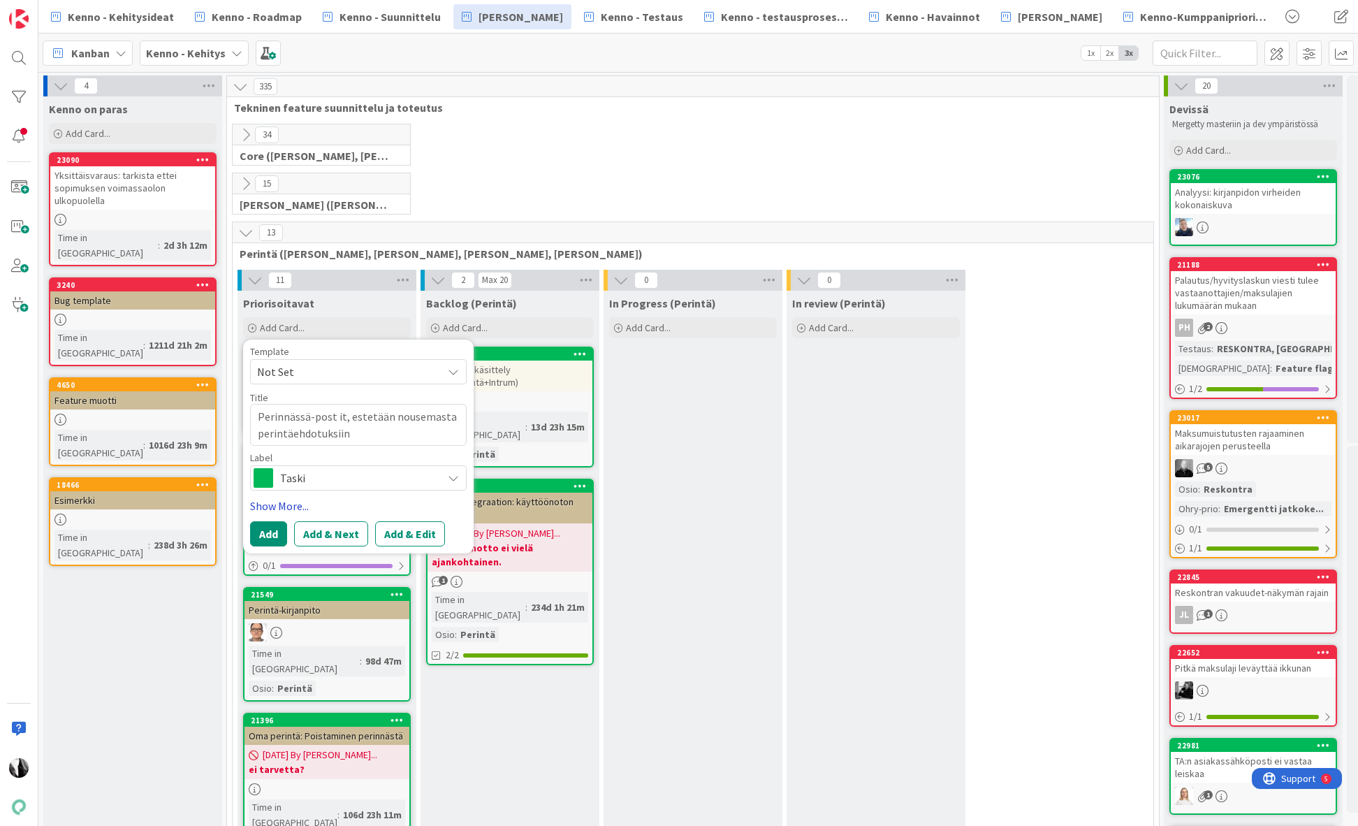
click at [296, 502] on link "Show More..." at bounding box center [358, 505] width 217 height 17
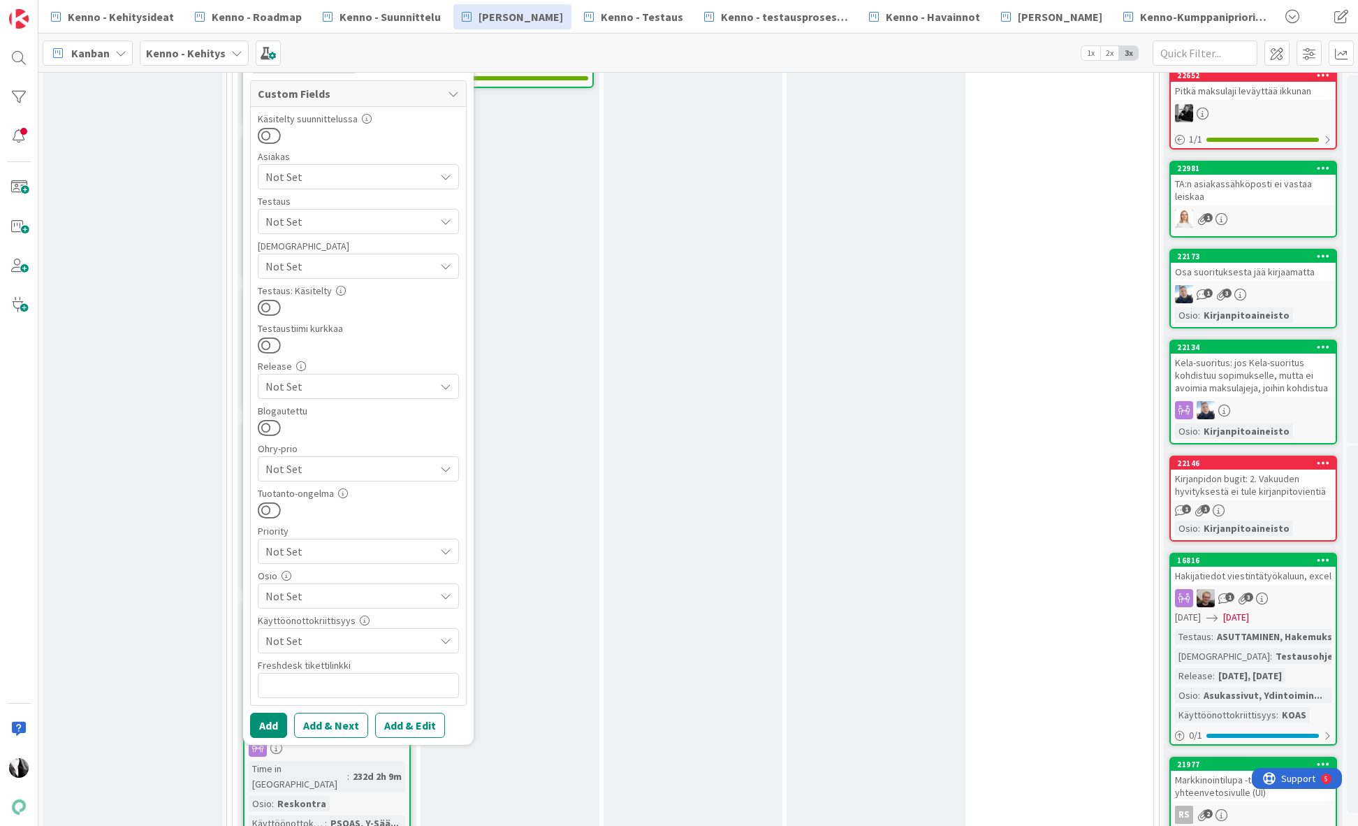
scroll to position [581, 0]
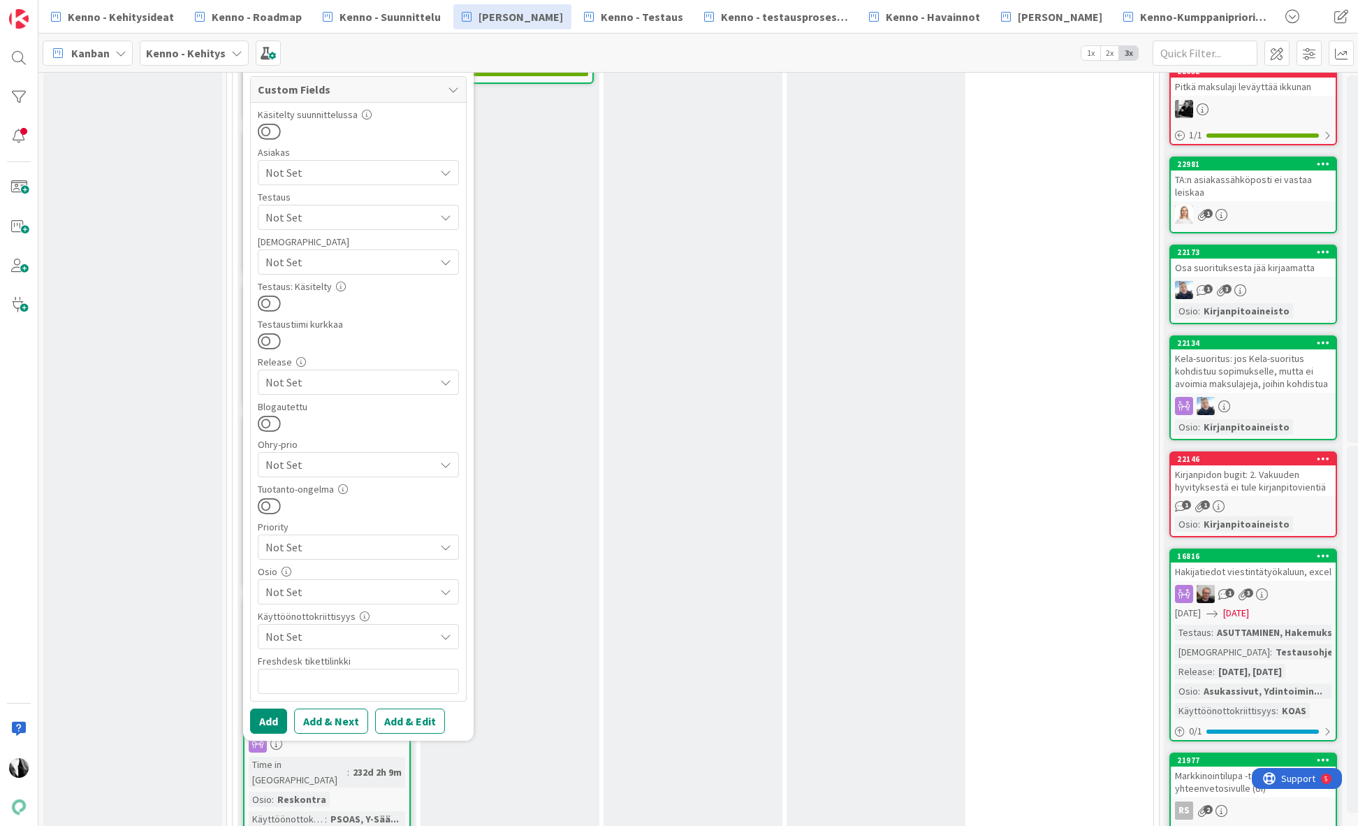
click at [363, 585] on span "Not Set" at bounding box center [350, 591] width 169 height 17
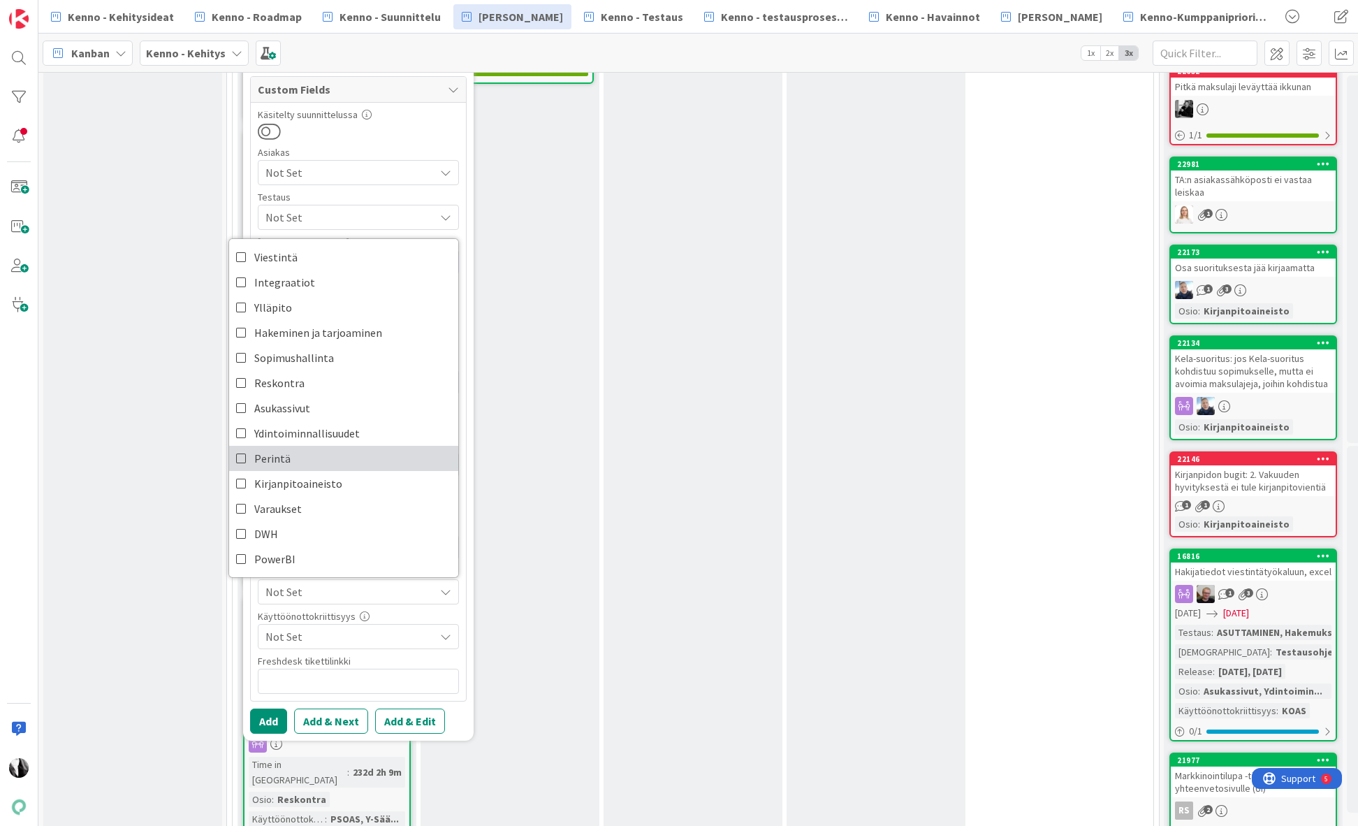
click at [290, 457] on link "Perintä" at bounding box center [343, 458] width 229 height 25
drag, startPoint x: 402, startPoint y: 716, endPoint x: 482, endPoint y: 704, distance: 80.6
click at [403, 716] on button "Add & Edit" at bounding box center [410, 720] width 70 height 25
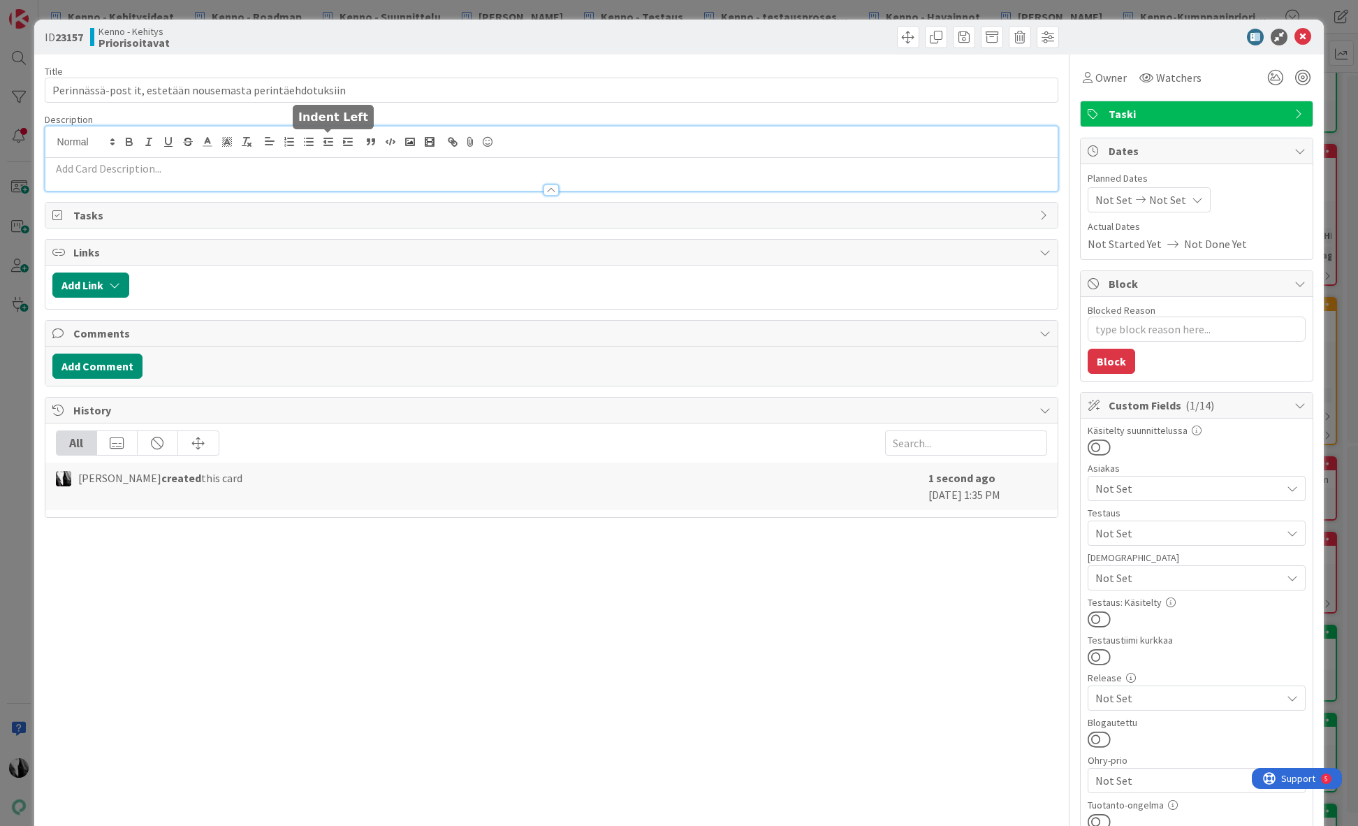
click at [326, 140] on div at bounding box center [551, 158] width 1013 height 64
click at [182, 171] on p at bounding box center [551, 169] width 999 height 16
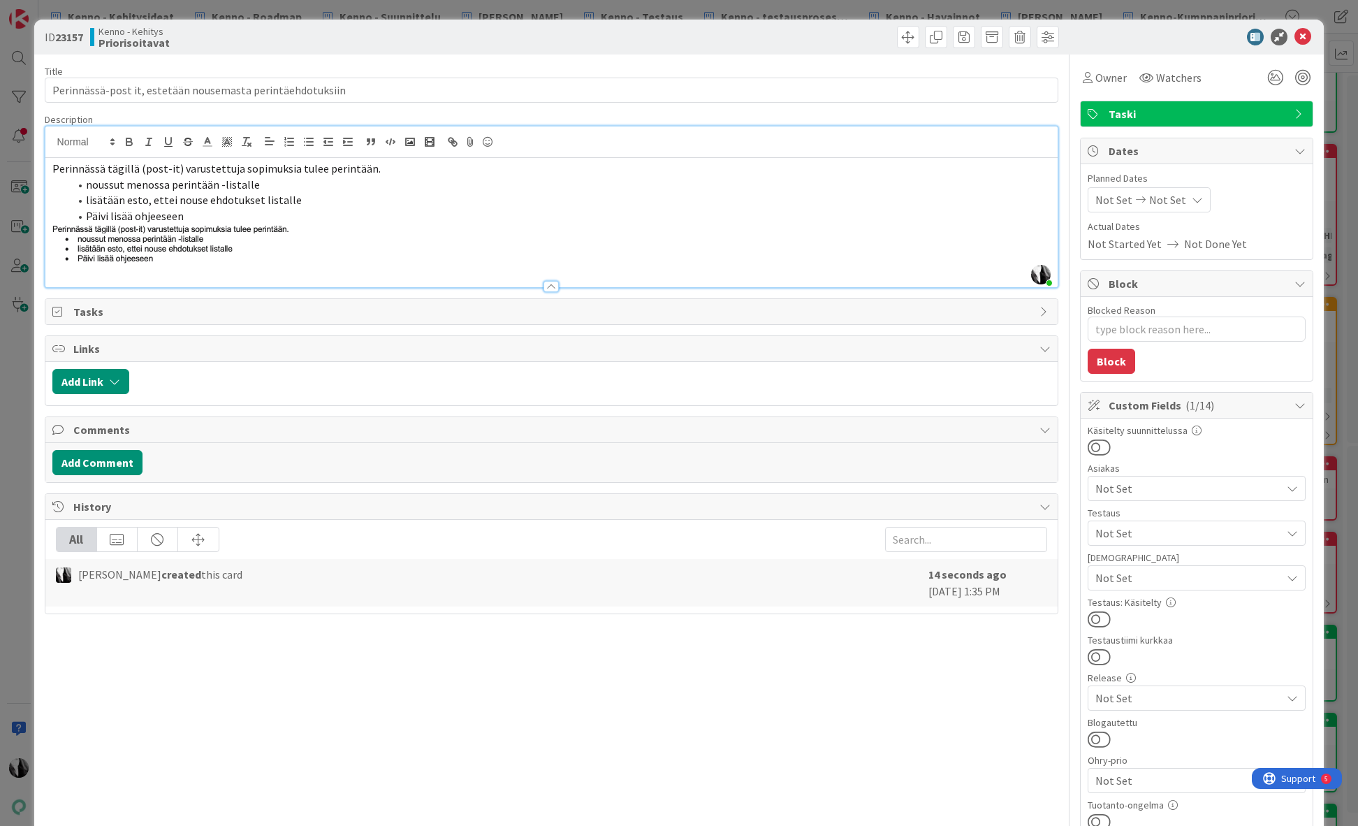
drag, startPoint x: 140, startPoint y: 233, endPoint x: 335, endPoint y: 247, distance: 195.5
click at [335, 247] on img at bounding box center [226, 248] width 349 height 49
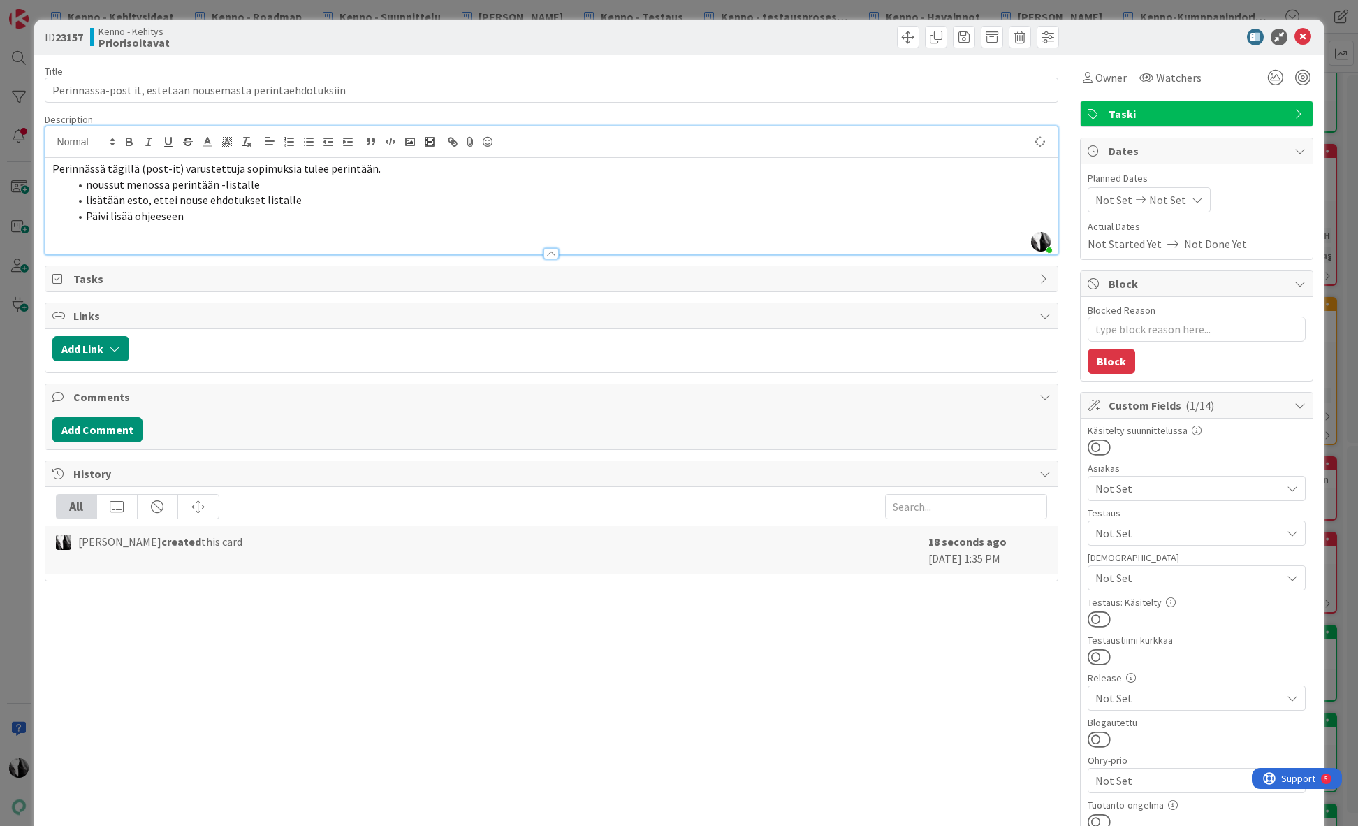
type textarea "x"
click at [49, 167] on div "Perinnässä tägillä (post-it) varustettuja sopimuksia tulee perintään. noussut m…" at bounding box center [551, 206] width 1013 height 96
drag, startPoint x: 309, startPoint y: 168, endPoint x: 381, endPoint y: 169, distance: 72.0
click at [381, 169] on span "Nyt Perinnässä tägillä (post-it) varustettuja sopimuksia tulee perintään." at bounding box center [226, 168] width 348 height 14
click at [50, 171] on div "Nyt Perinnässä tägillä (post-it) varustettuja sopimuksia nousee Menossa perintä…" at bounding box center [551, 206] width 1013 height 96
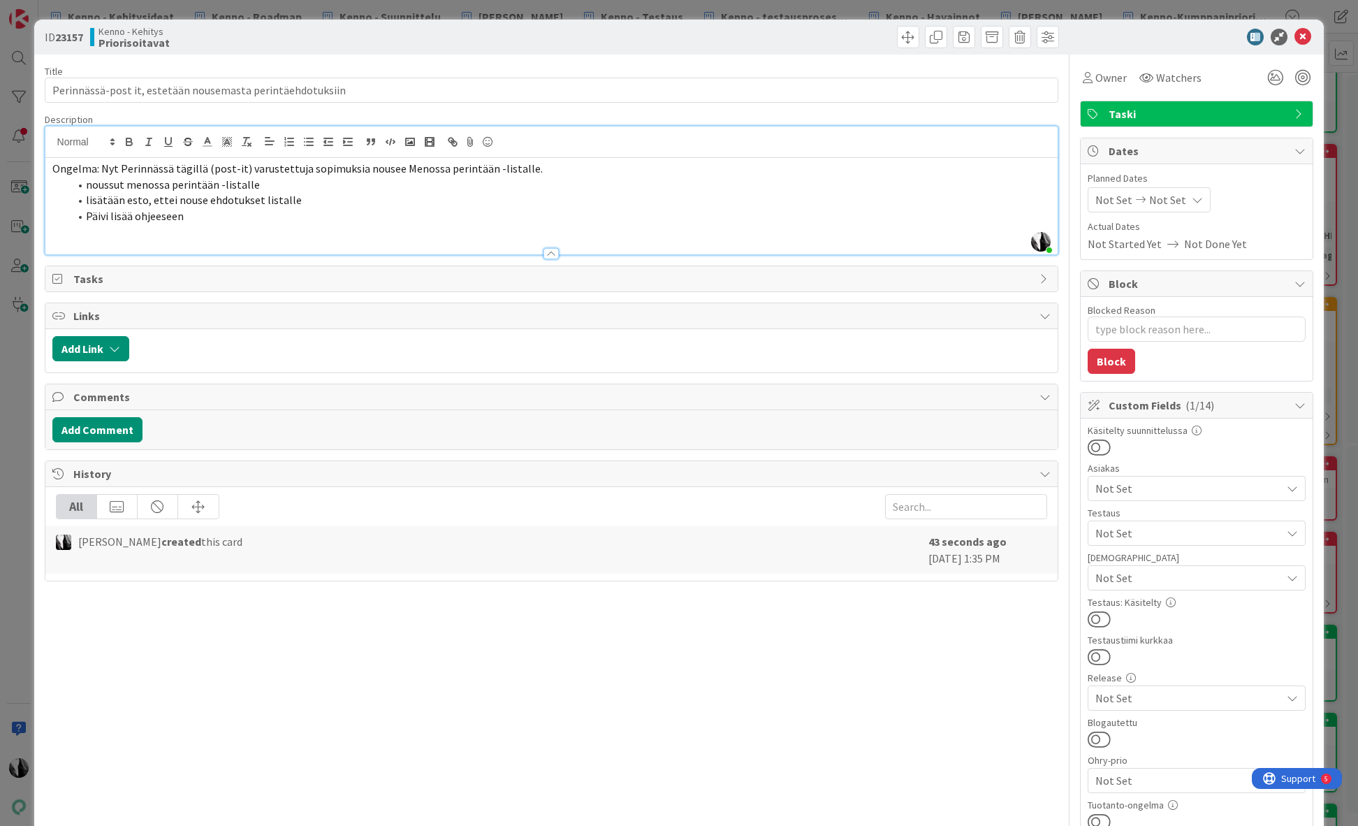
click at [547, 168] on p "Ongelma: Nyt Perinnässä tägillä (post-it) varustettuja sopimuksia nousee Menoss…" at bounding box center [551, 169] width 999 height 16
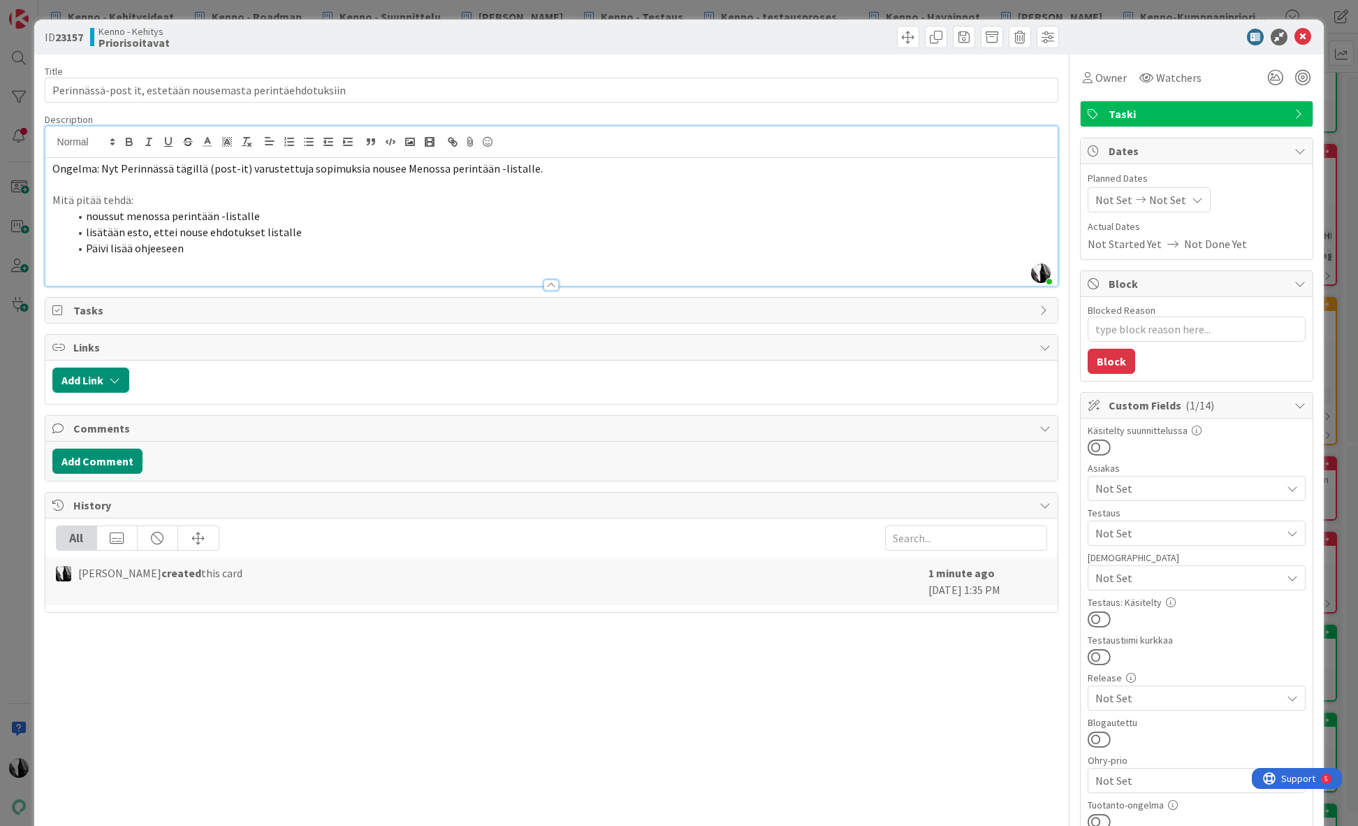
drag, startPoint x: 85, startPoint y: 216, endPoint x: 261, endPoint y: 216, distance: 175.4
click at [261, 216] on li "noussut menossa perintään -listalle" at bounding box center [560, 216] width 982 height 16
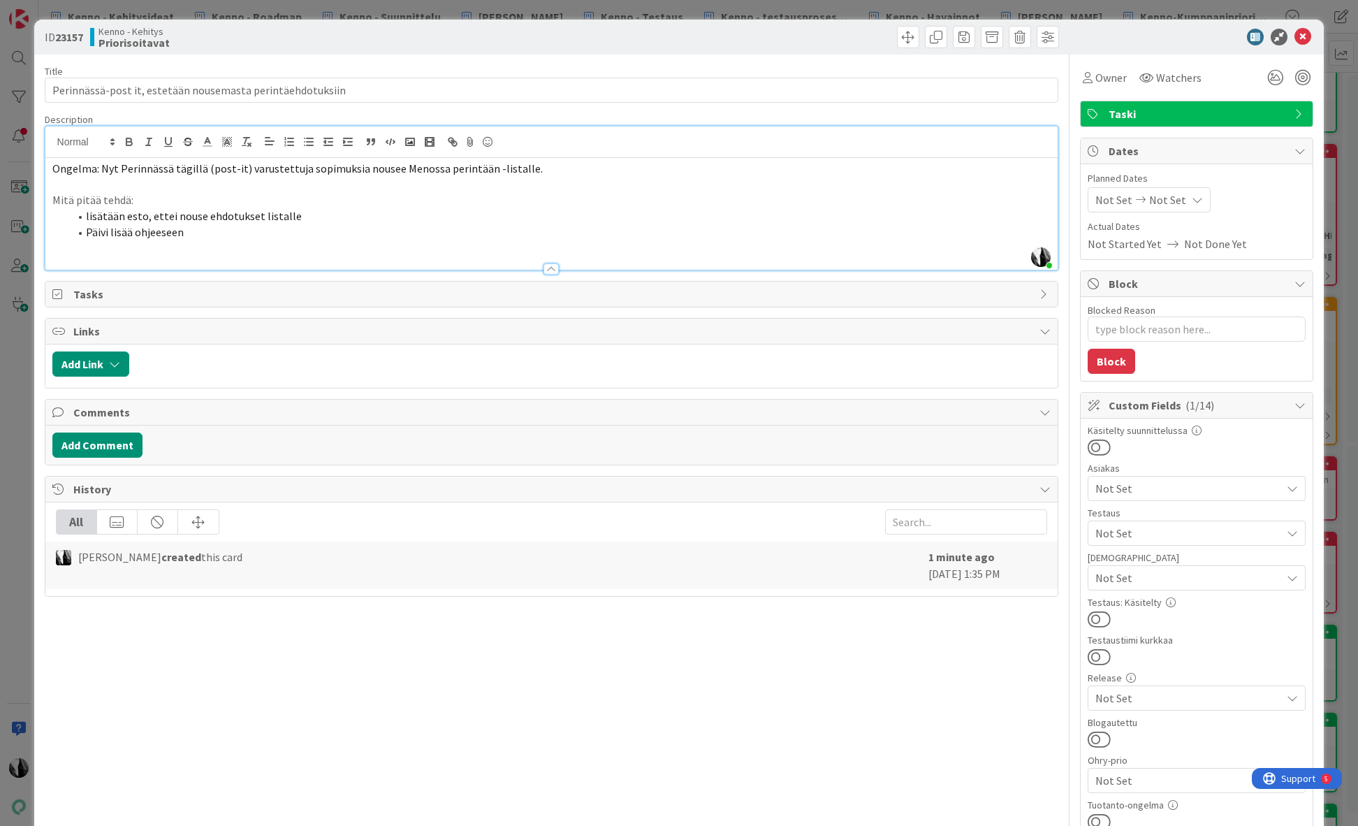
drag, startPoint x: 84, startPoint y: 232, endPoint x: 224, endPoint y: 231, distance: 139.7
click at [84, 232] on li "Päivi lisää ohjeeseen" at bounding box center [560, 232] width 982 height 16
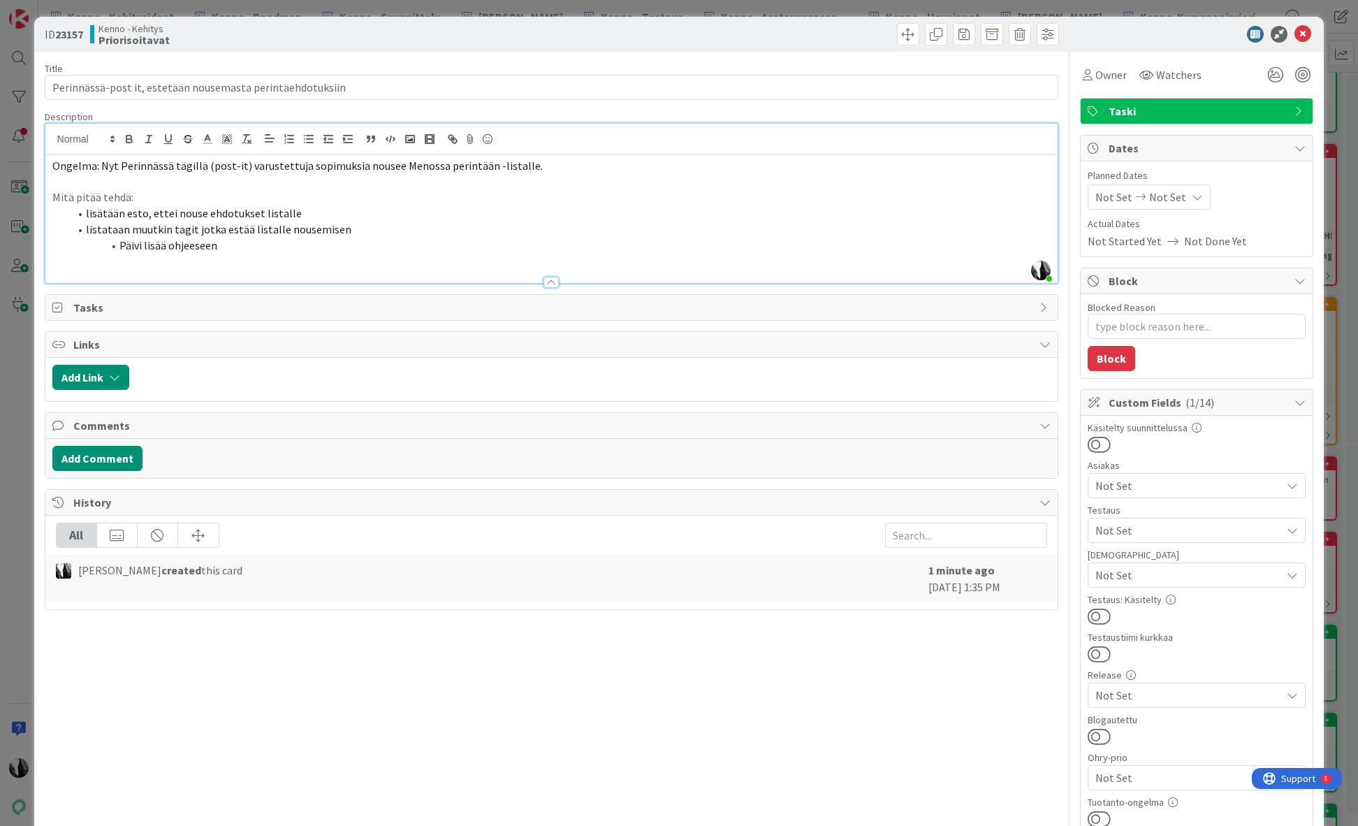
click at [191, 231] on span "listataan muutkin tagit jotka estää listalle nousemisen" at bounding box center [219, 229] width 266 height 14
click at [1300, 36] on icon at bounding box center [1303, 35] width 17 height 17
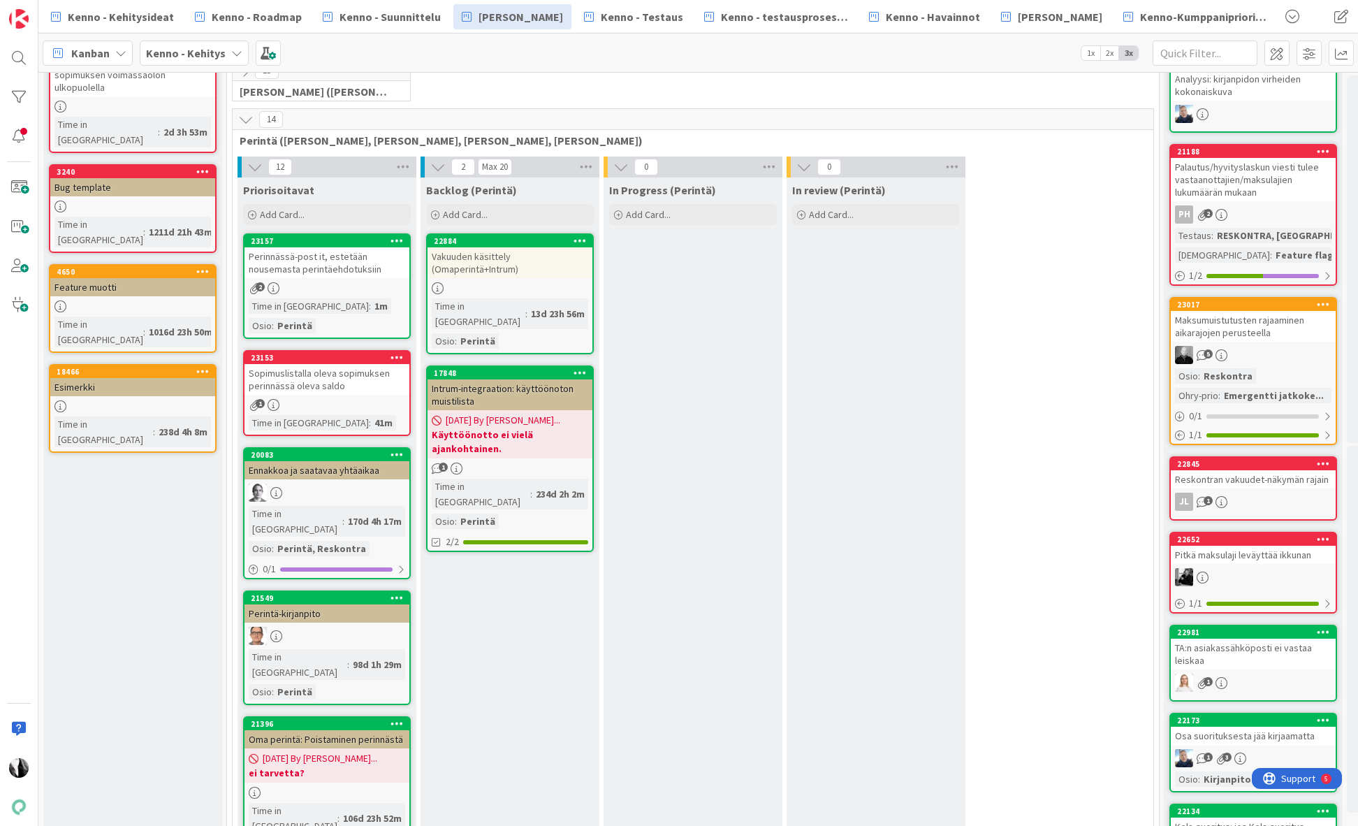
click at [367, 384] on div "Sopimuslistalla oleva sopimuksen perinnässä oleva saldo" at bounding box center [327, 379] width 165 height 31
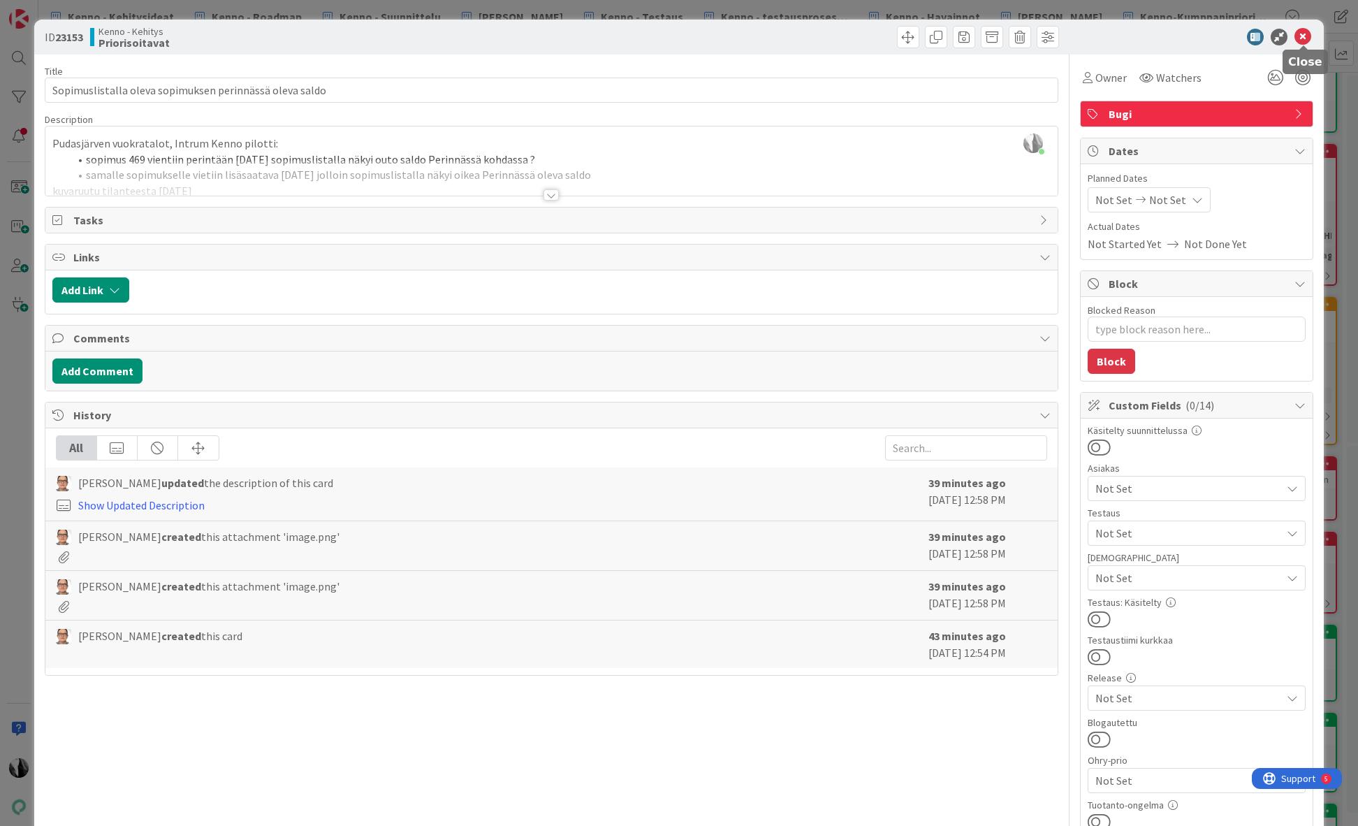
click at [1307, 36] on icon at bounding box center [1303, 37] width 17 height 17
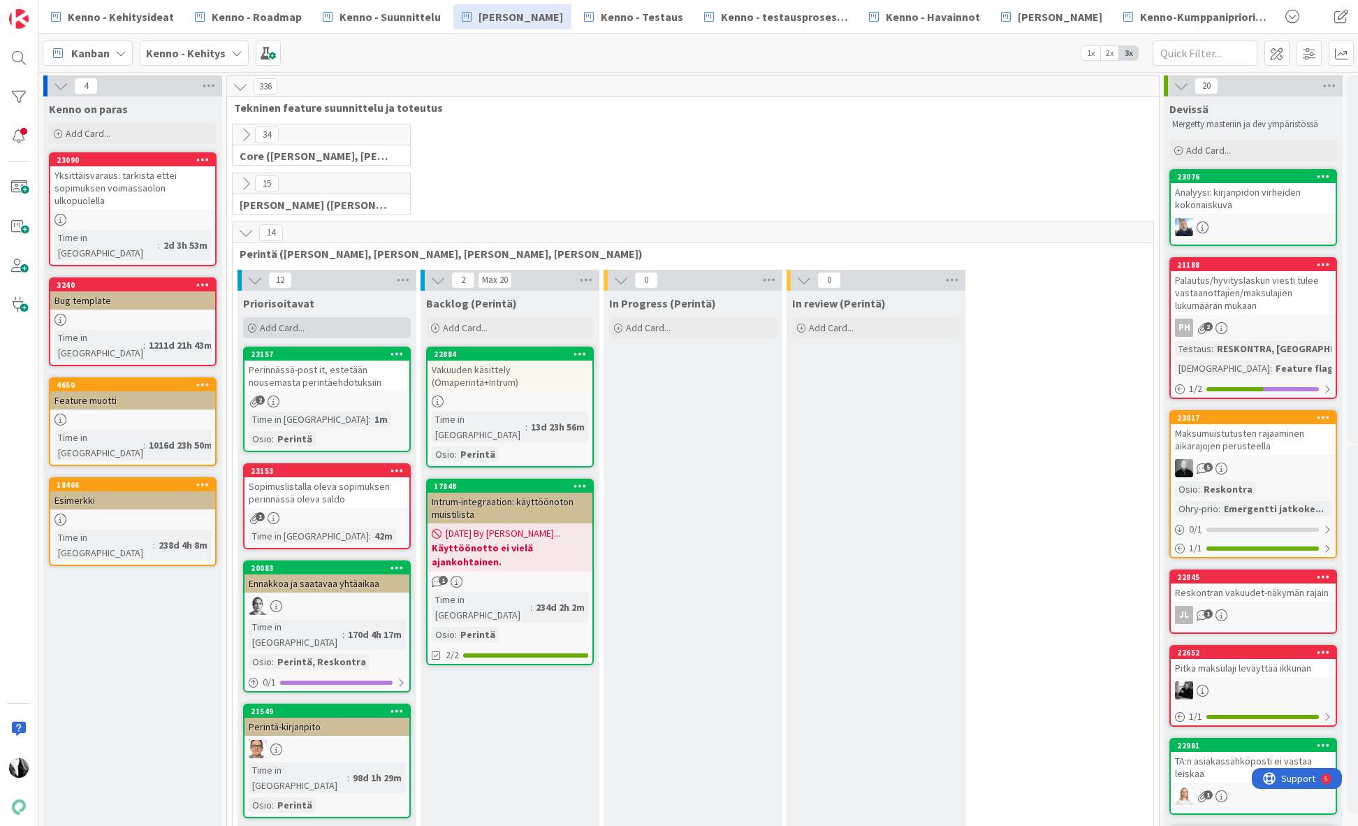
click at [300, 323] on span "Add Card..." at bounding box center [282, 327] width 45 height 13
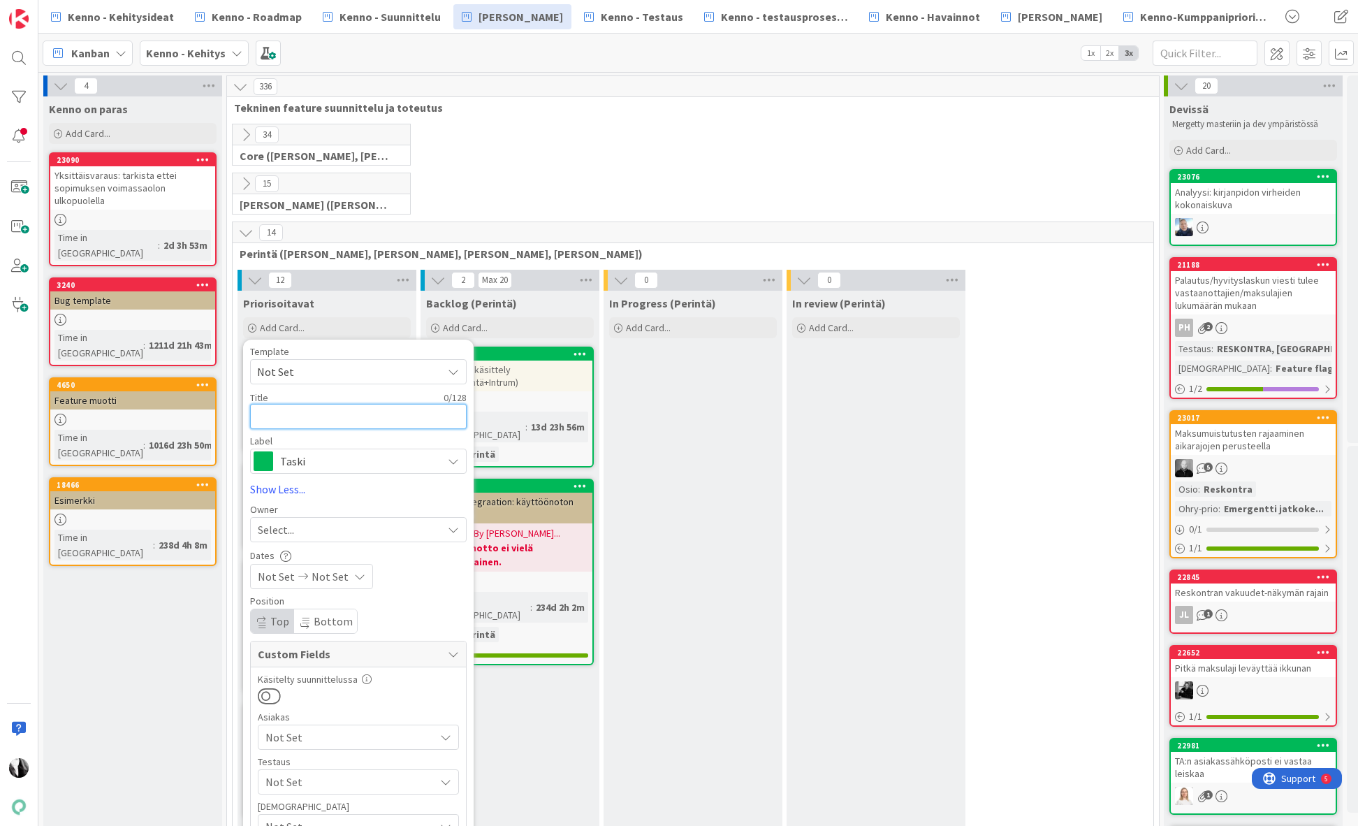
scroll to position [0, 5]
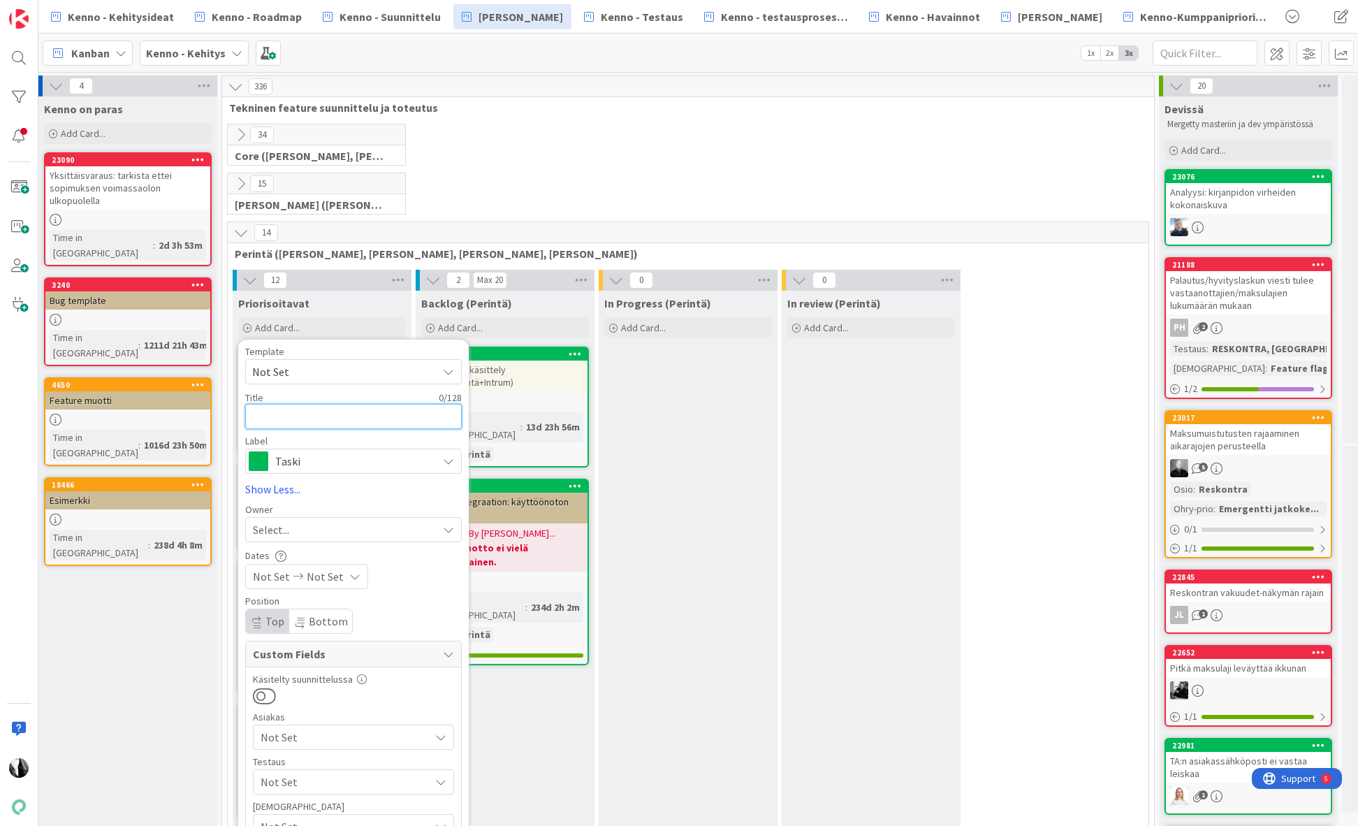
click at [340, 414] on textarea at bounding box center [353, 416] width 217 height 25
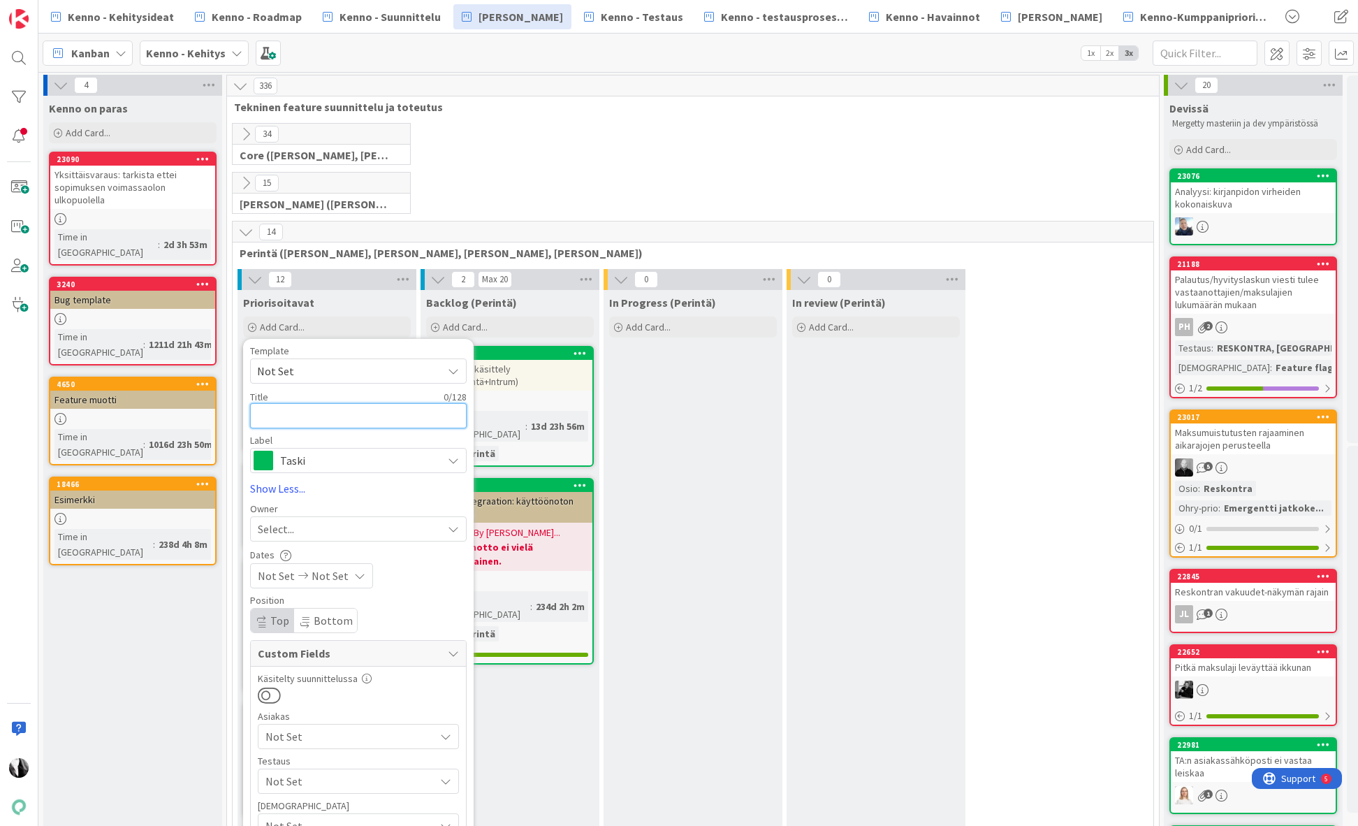
type textarea "x"
type textarea "P"
type textarea "x"
type textarea "Pe"
type textarea "x"
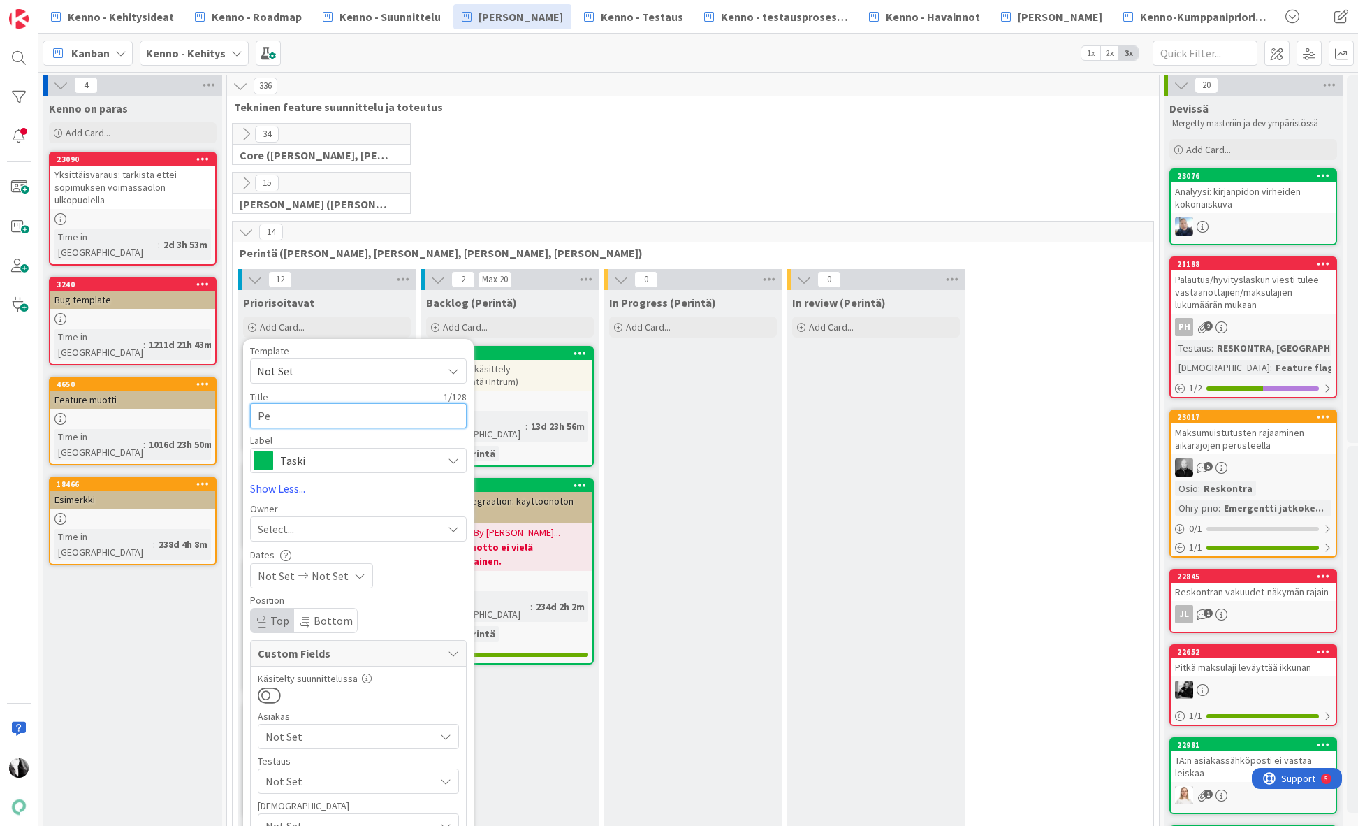
type textarea "Per"
type textarea "x"
type textarea "Peri"
type textarea "x"
type textarea "Perin"
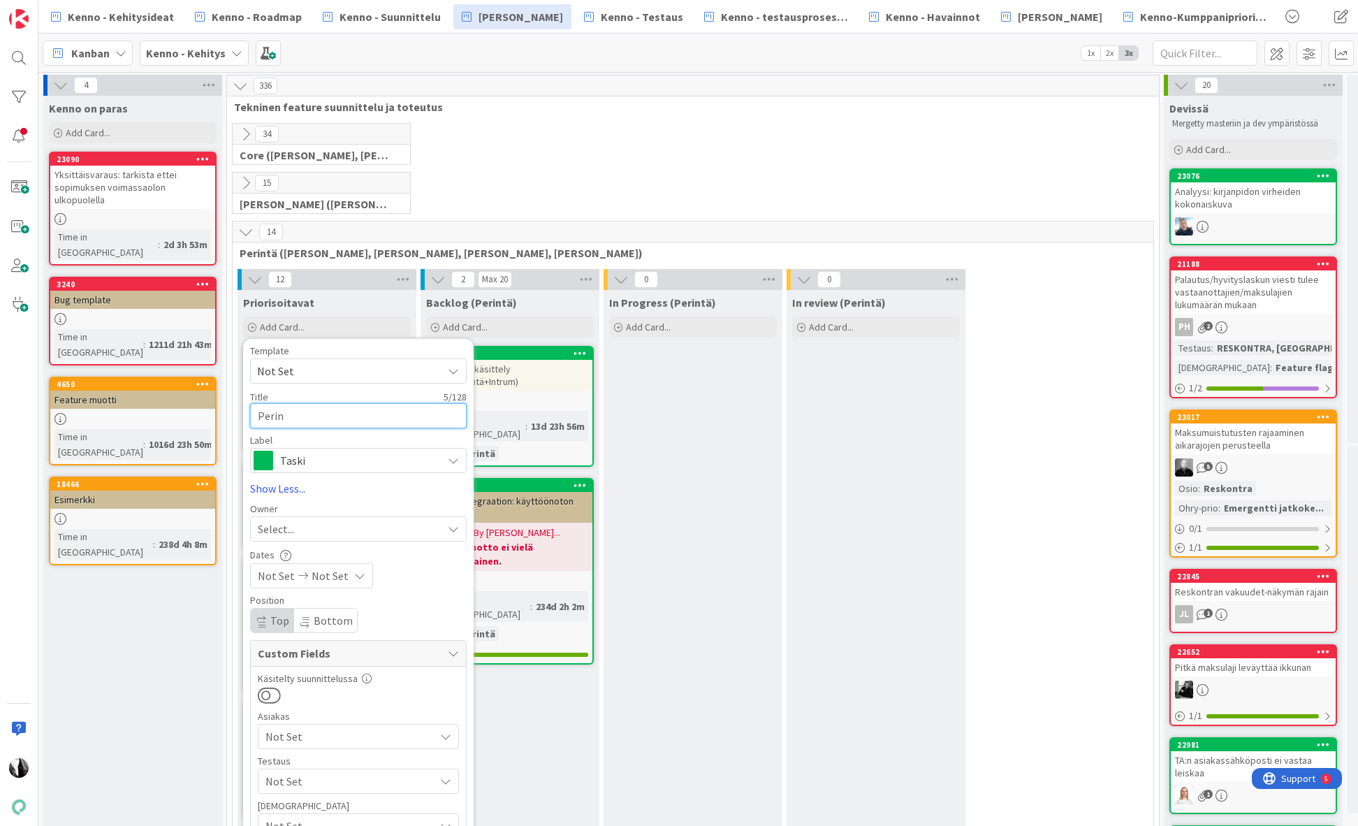
type textarea "x"
type textarea "Perint"
type textarea "x"
type textarea "Perintä"
type textarea "x"
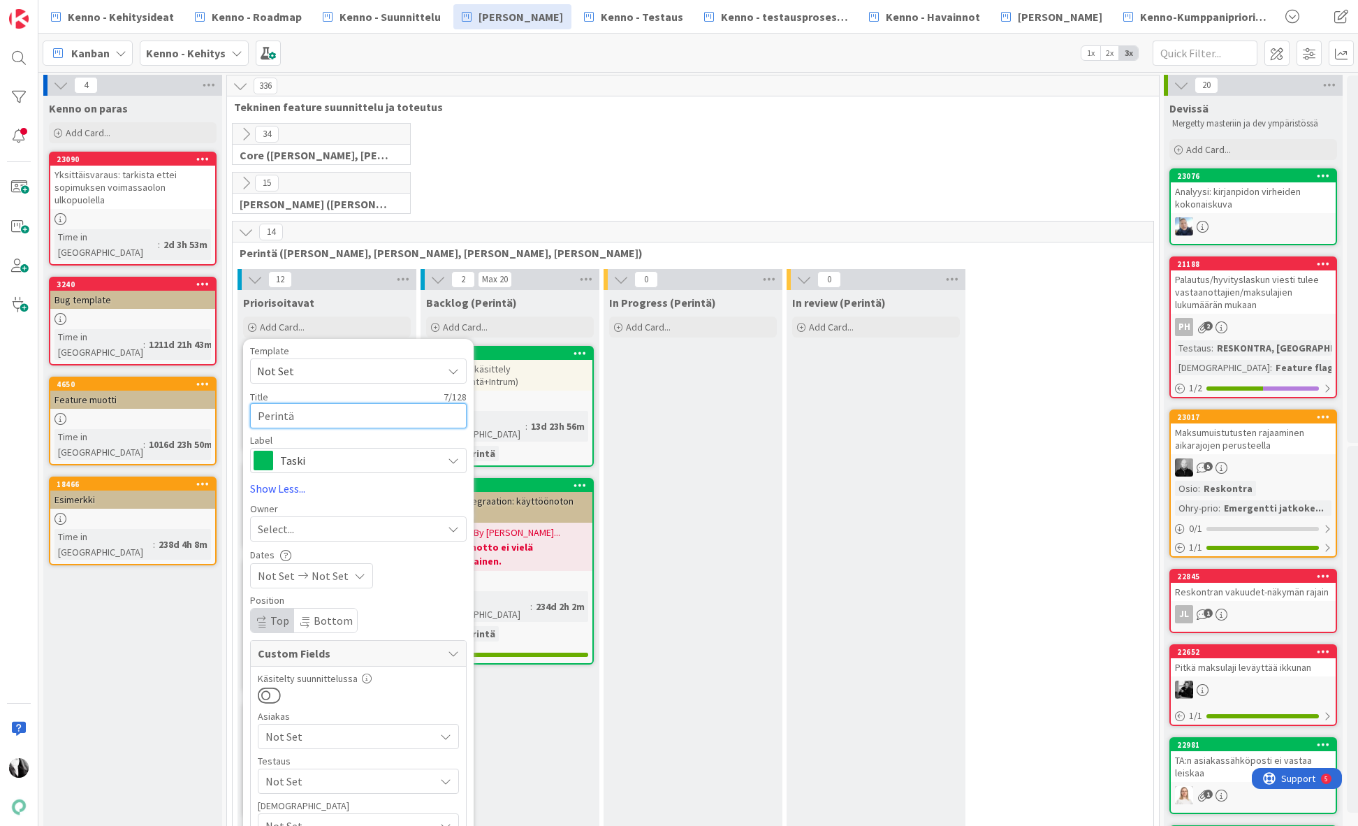
type textarea "Perintä"
type textarea "x"
type textarea "Perintä t"
type textarea "x"
type textarea "Perintä ta"
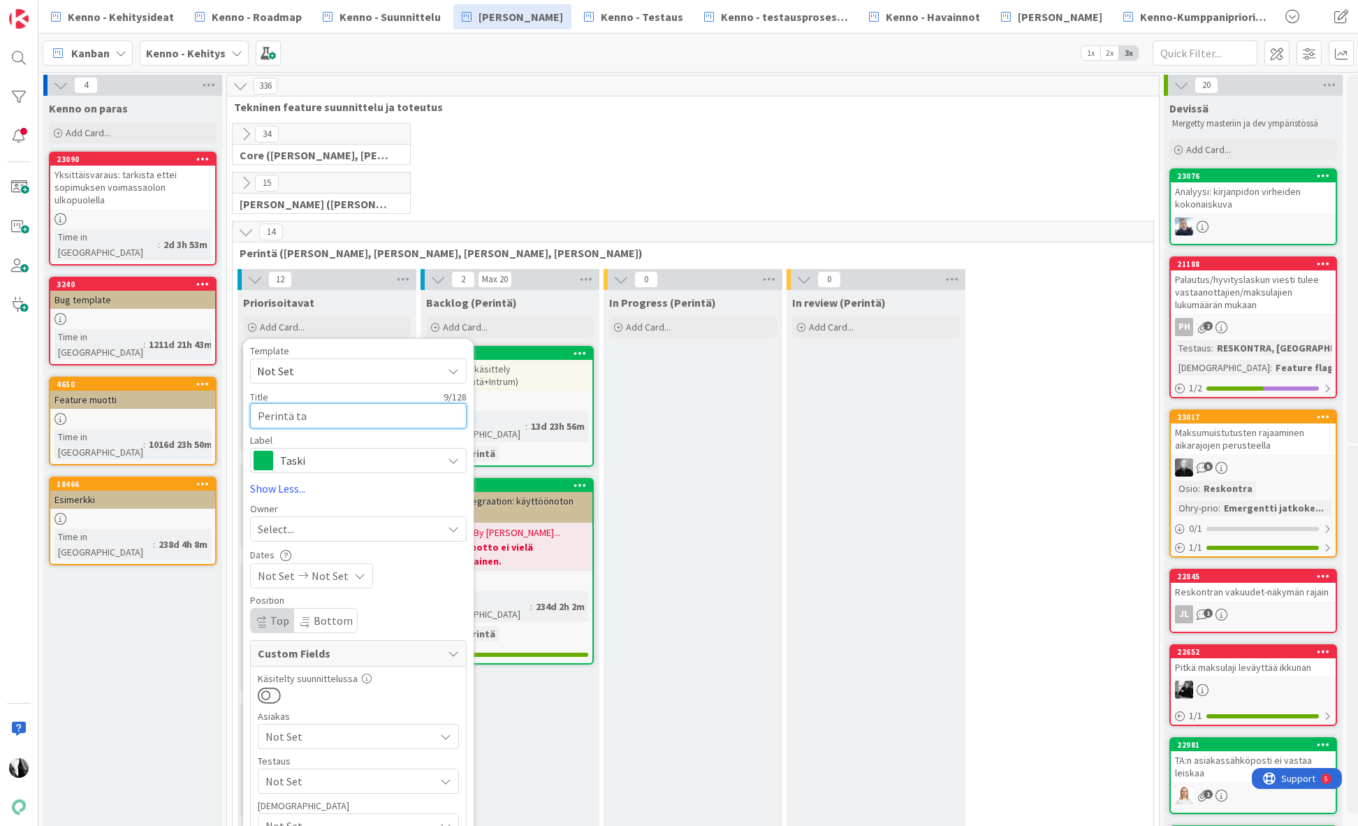
type textarea "x"
type textarea "Perintä tap"
type textarea "x"
type textarea "Perintä tapa"
type textarea "x"
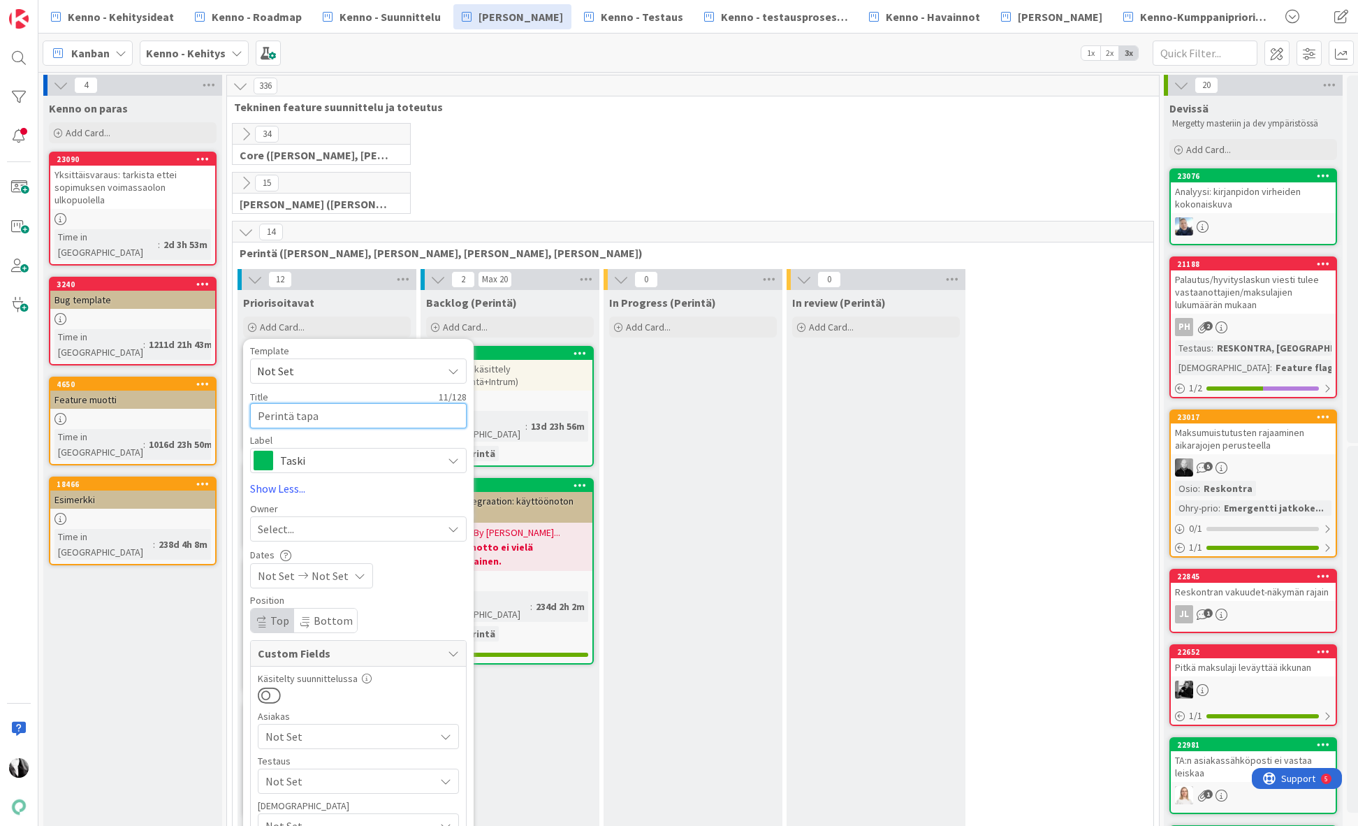
type textarea "Perintä tapah"
type textarea "x"
type textarea "Perintä tapaht"
type textarea "x"
type textarea "Perintä tapahtu"
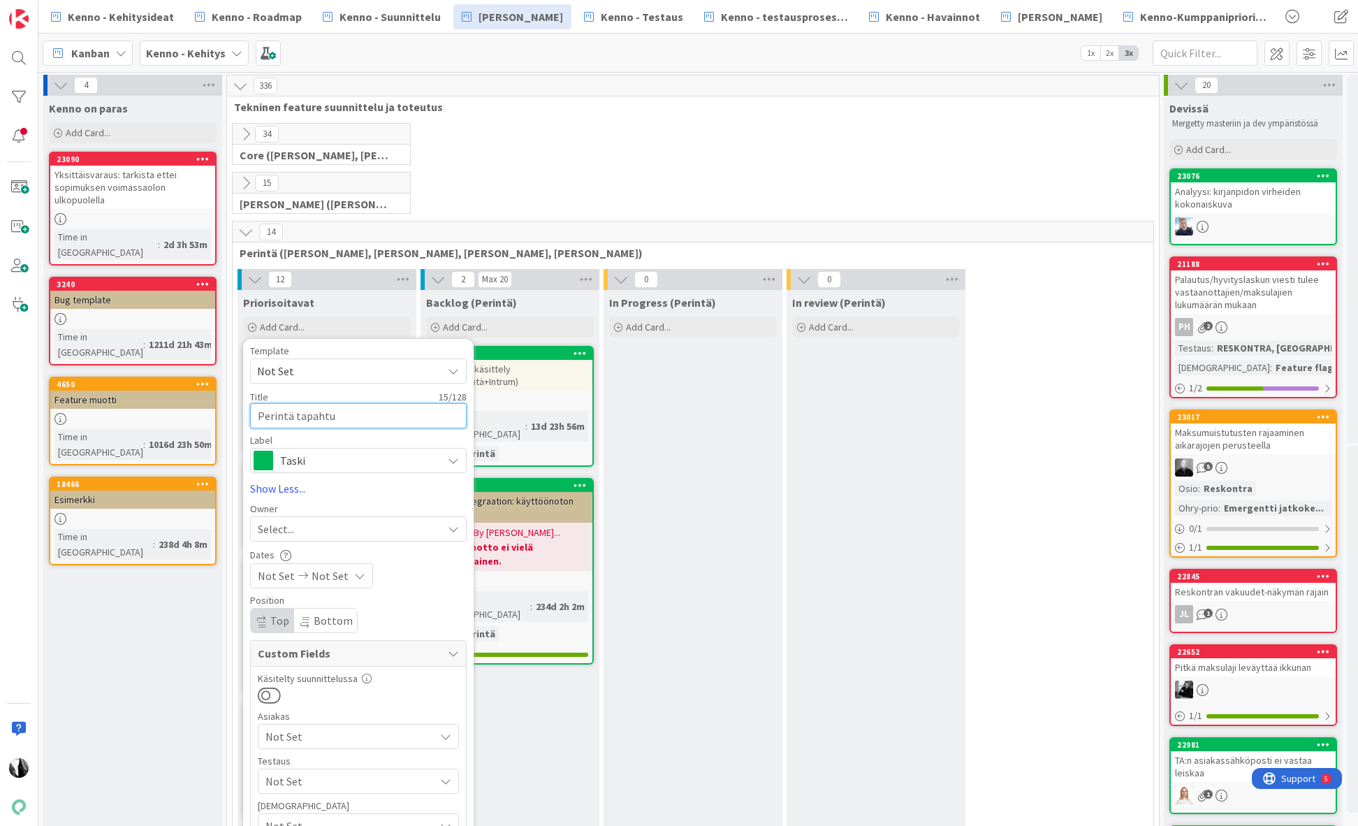
type textarea "x"
type textarea "Perintä tapahtum"
type textarea "x"
type textarea "Perintä tapahtuma"
type textarea "x"
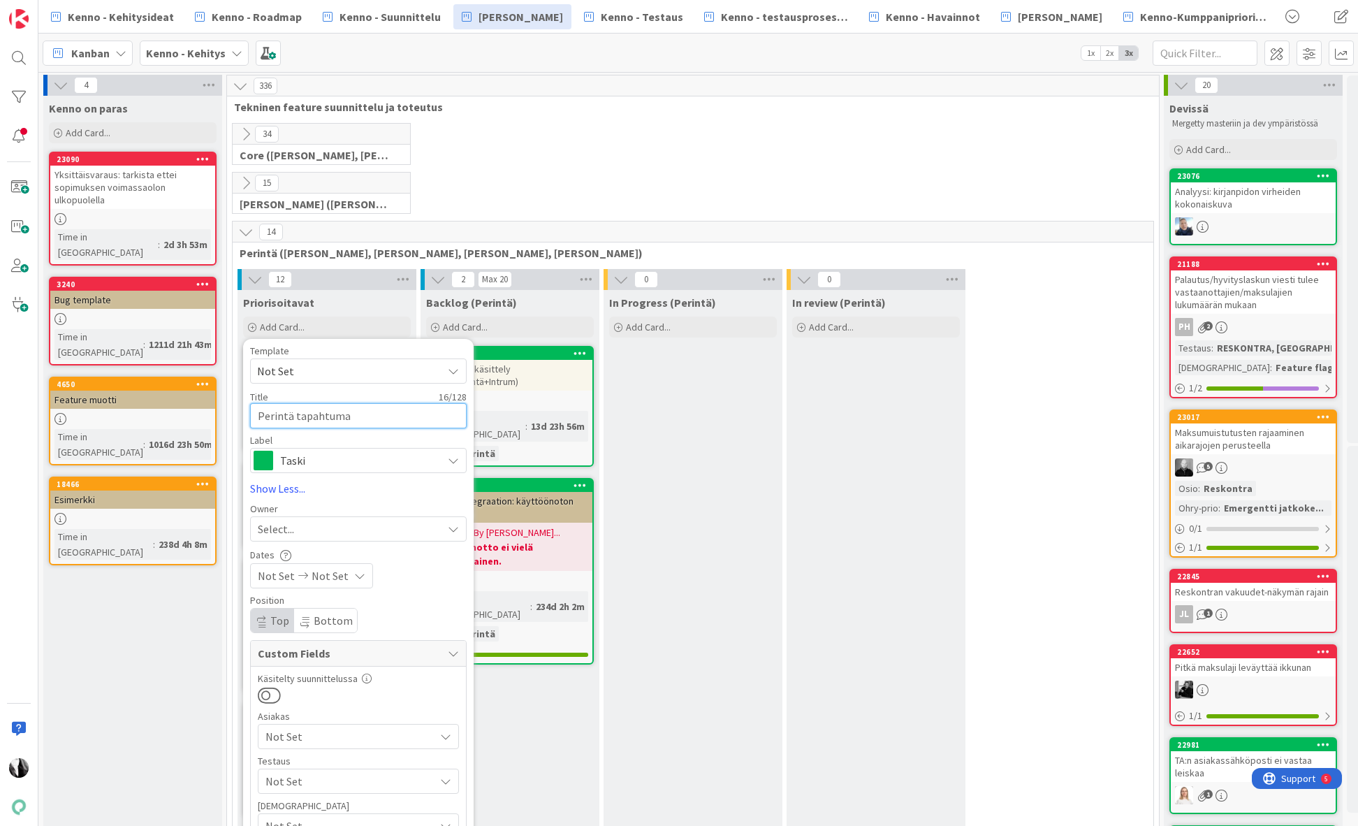
type textarea "Perintä tapahtumat"
type textarea "x"
type textarea "Perintä tapahtumat"
type textarea "x"
type textarea "Perintä tapahtumat v"
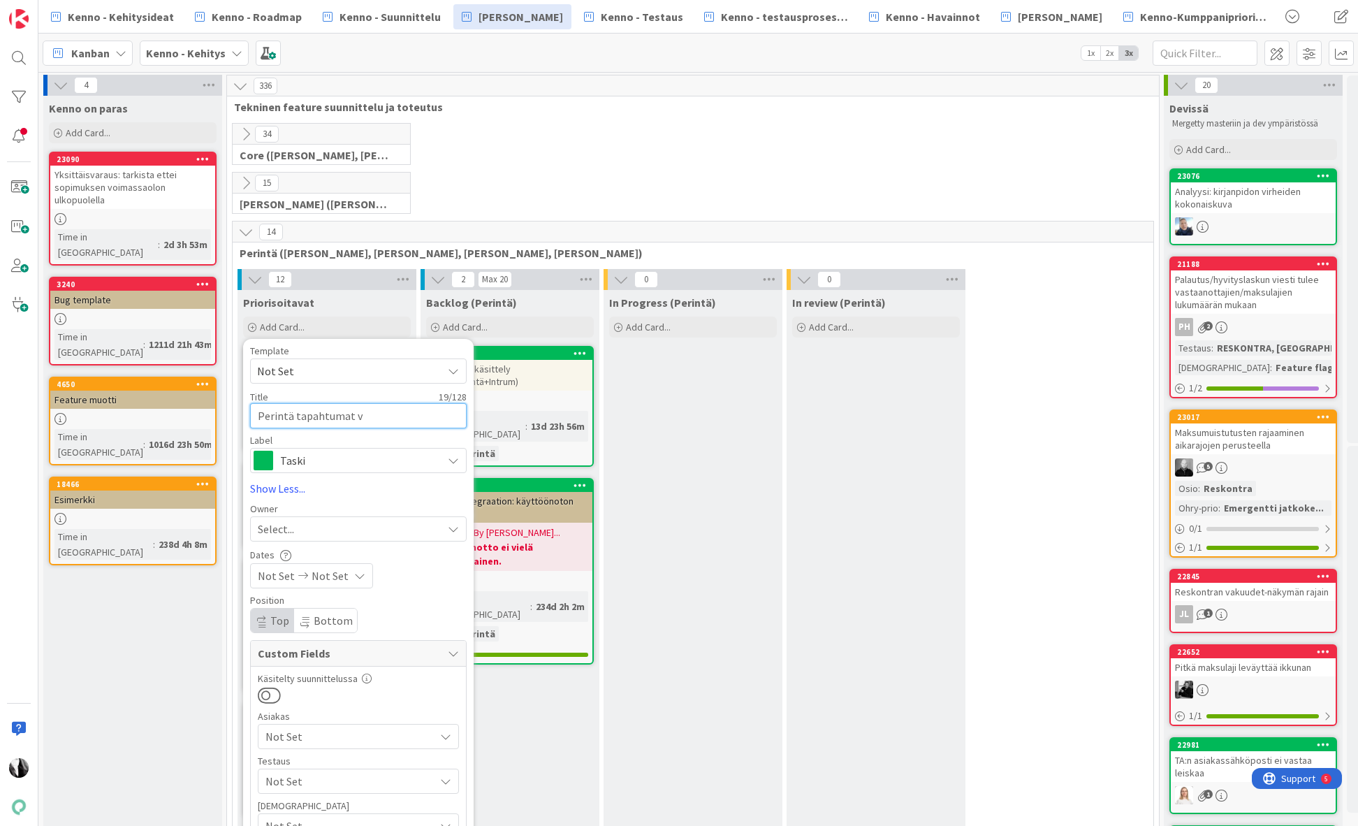
type textarea "x"
type textarea "Perintä tapahtumat vs"
type textarea "x"
type textarea "Perintä tapahtumat vs"
type textarea "x"
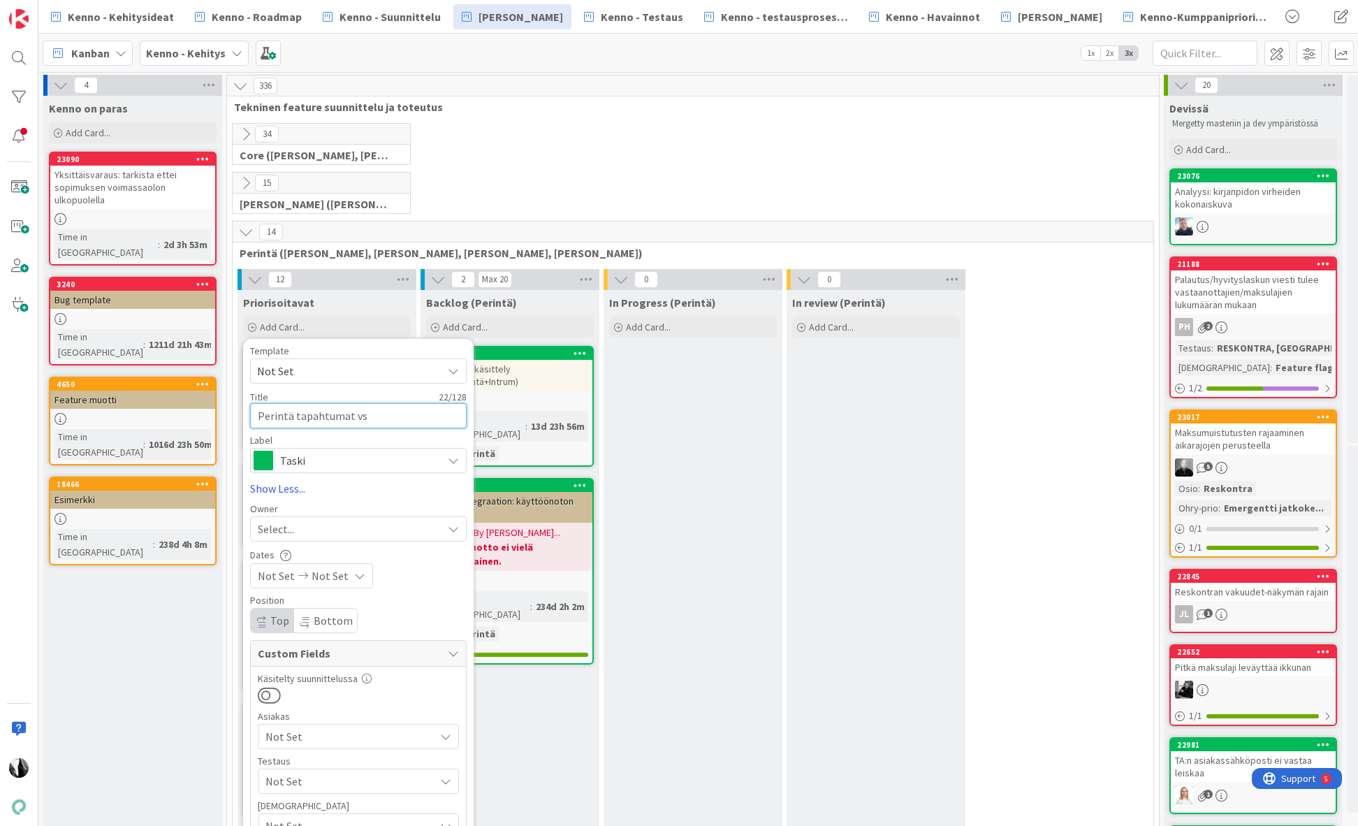
type textarea "Perintä tapahtumat vs p"
type textarea "x"
type textarea "Perintä tapahtumat vs pe"
type textarea "x"
type textarea "Perintä tapahtumat vs per"
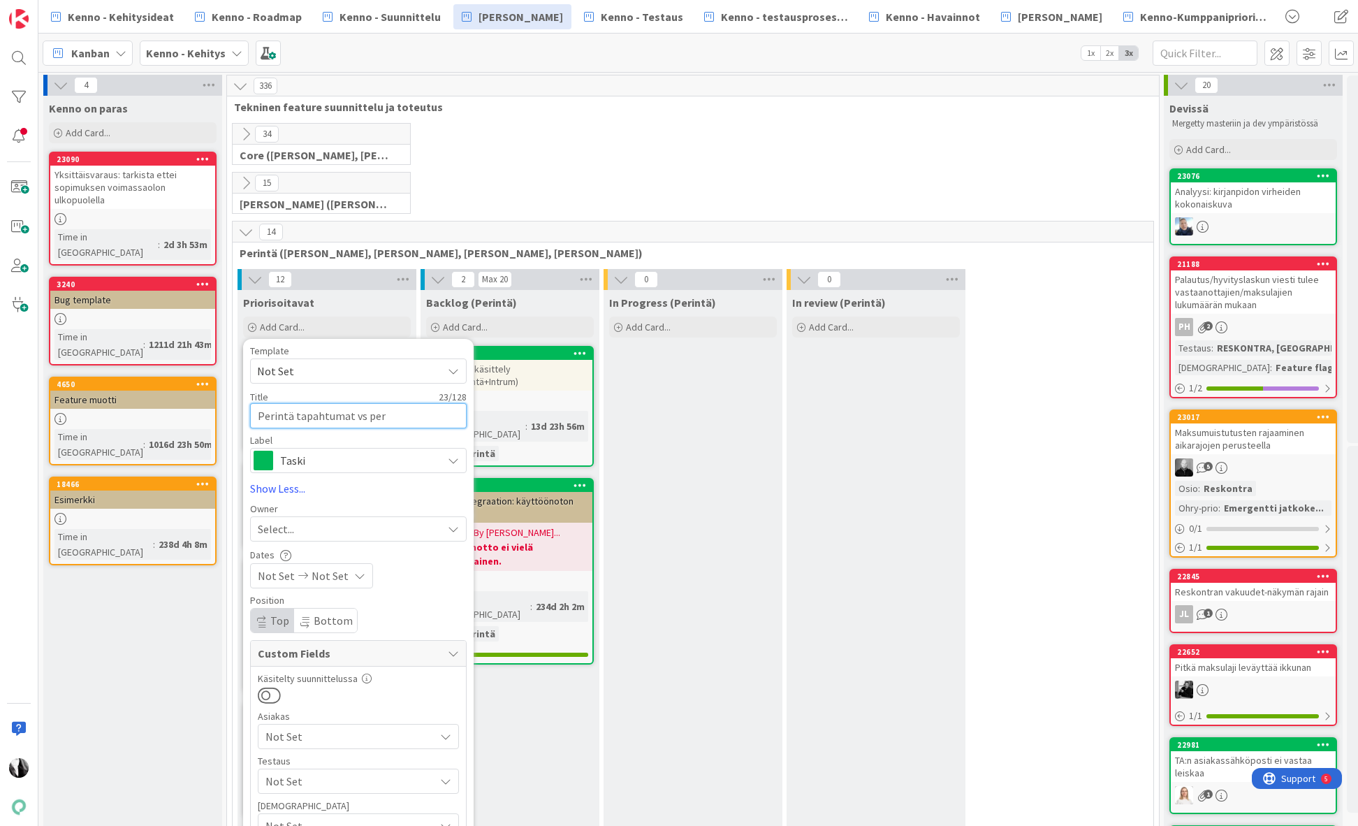
type textarea "x"
type textarea "Perintä tapahtumat vs peri"
type textarea "x"
type textarea "Perintä tapahtumat vs perin"
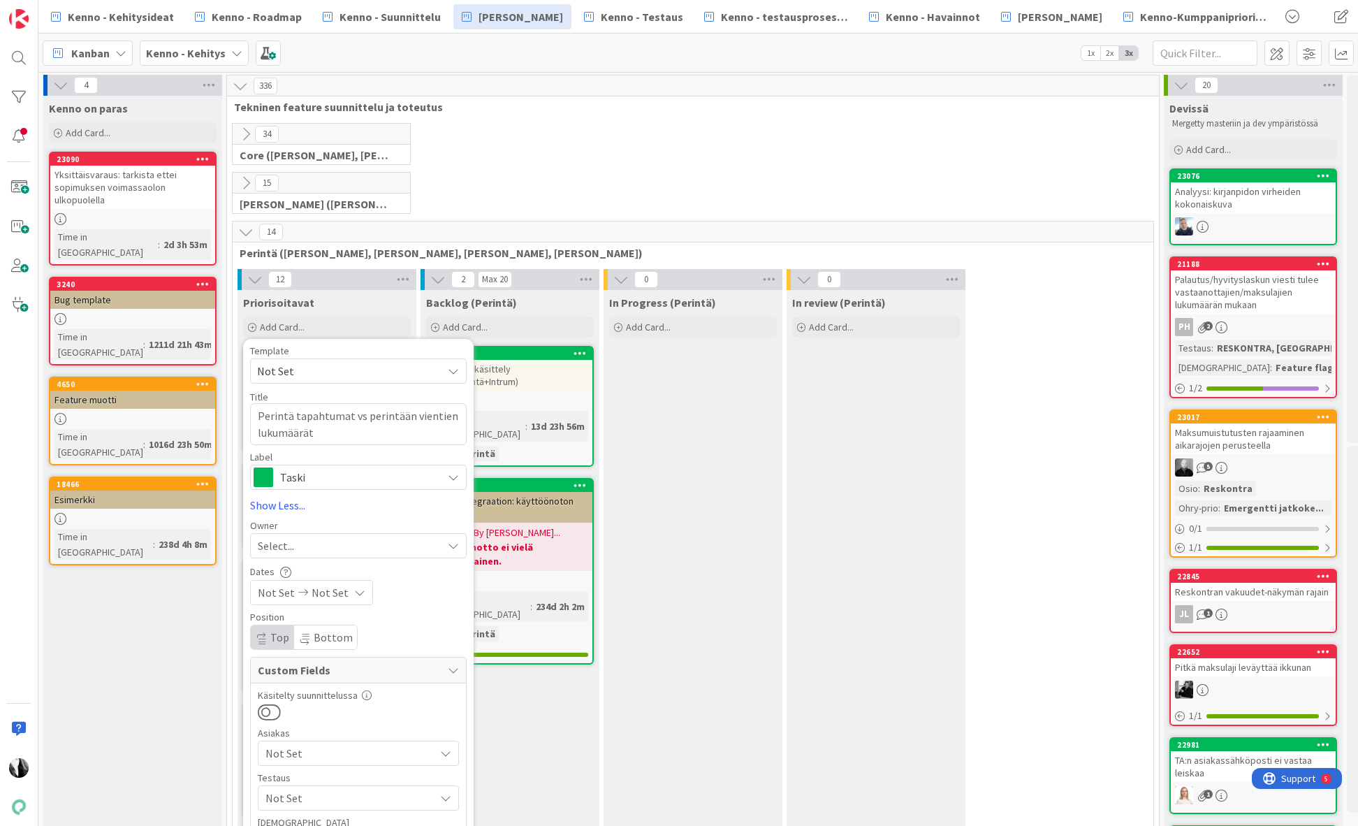
click at [355, 473] on span "Taski" at bounding box center [357, 477] width 155 height 20
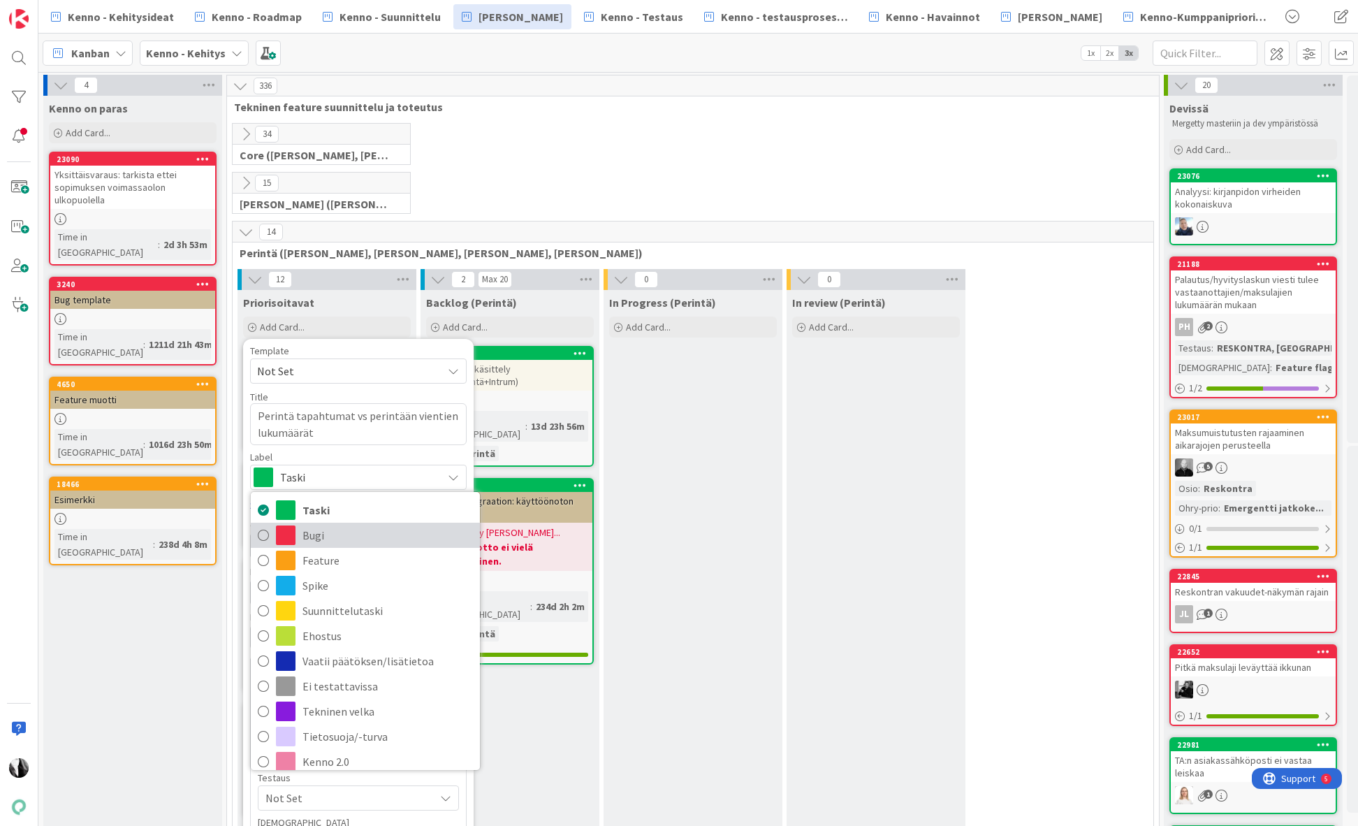
click at [337, 536] on span "Bugi" at bounding box center [388, 535] width 170 height 21
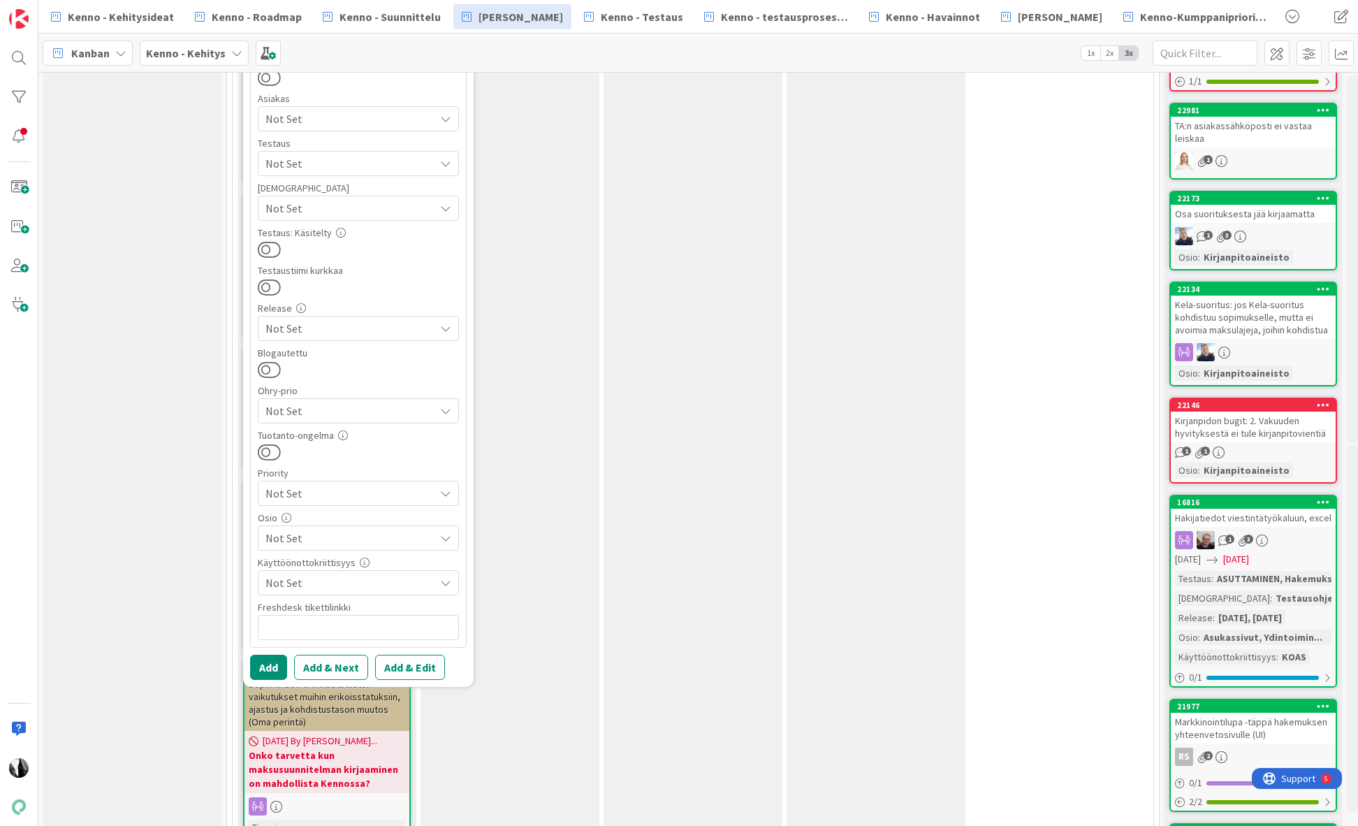
scroll to position [646, 0]
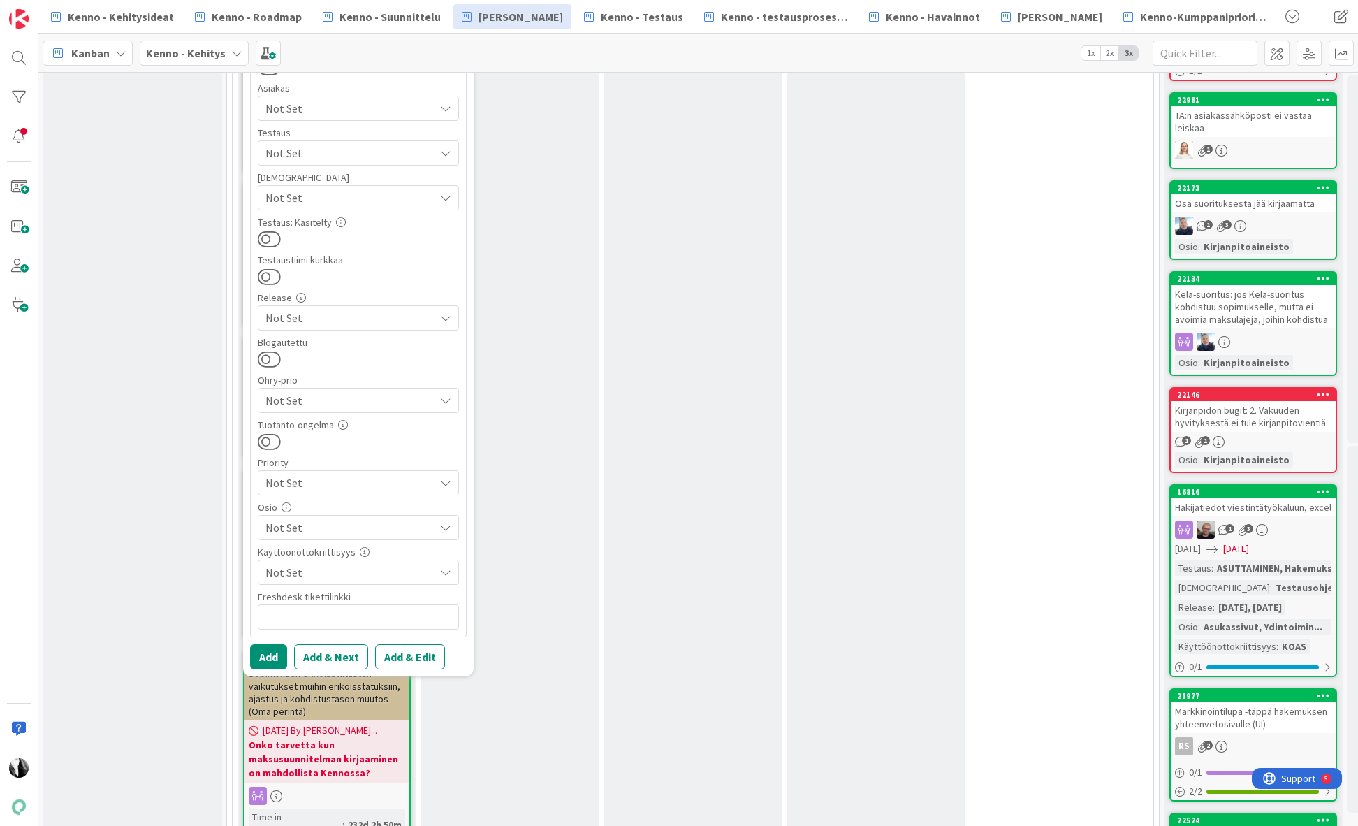
click at [371, 530] on span "Not Set" at bounding box center [350, 527] width 169 height 17
click at [407, 655] on button "Add & Edit" at bounding box center [410, 656] width 70 height 25
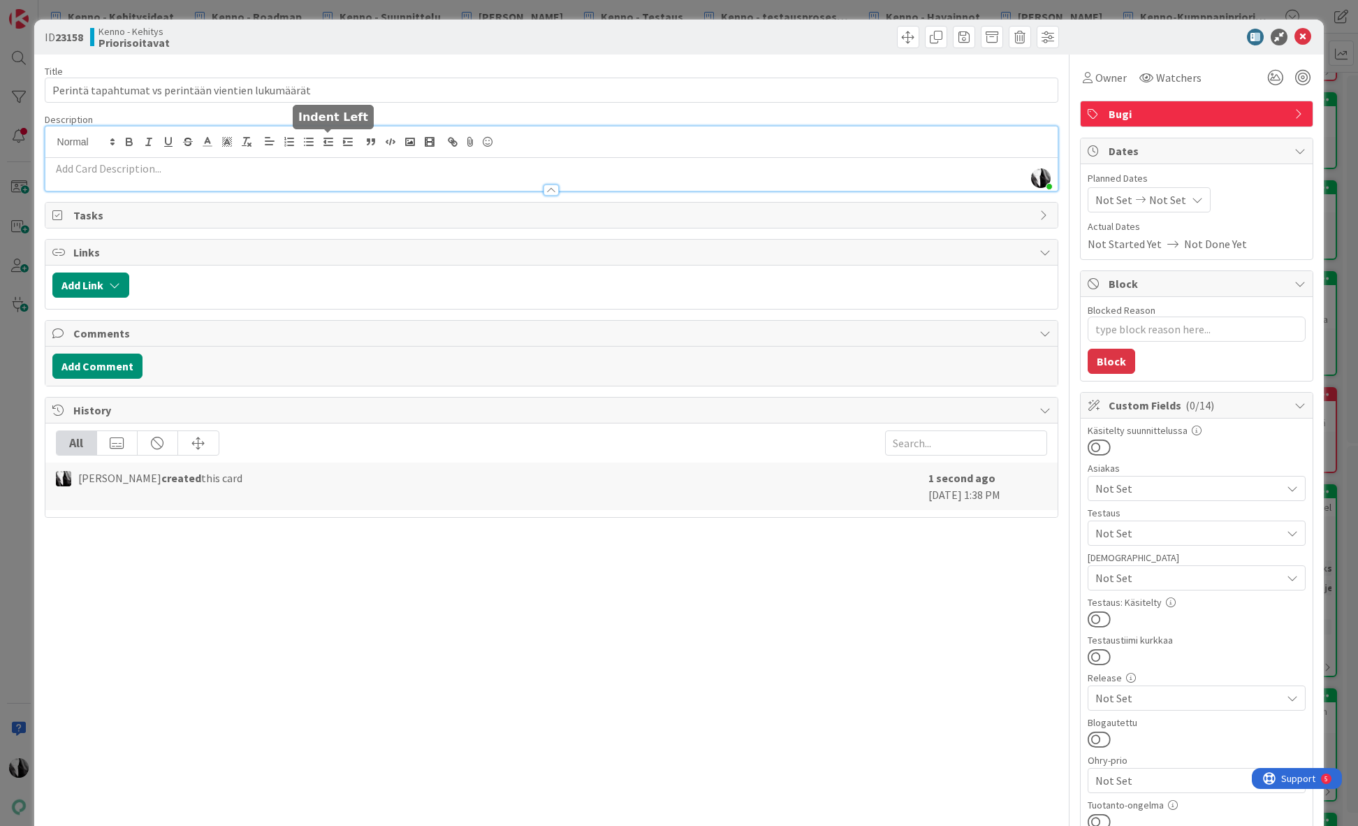
click at [321, 140] on div "Katja Vuoti-Heikkinen just joined" at bounding box center [551, 158] width 1013 height 64
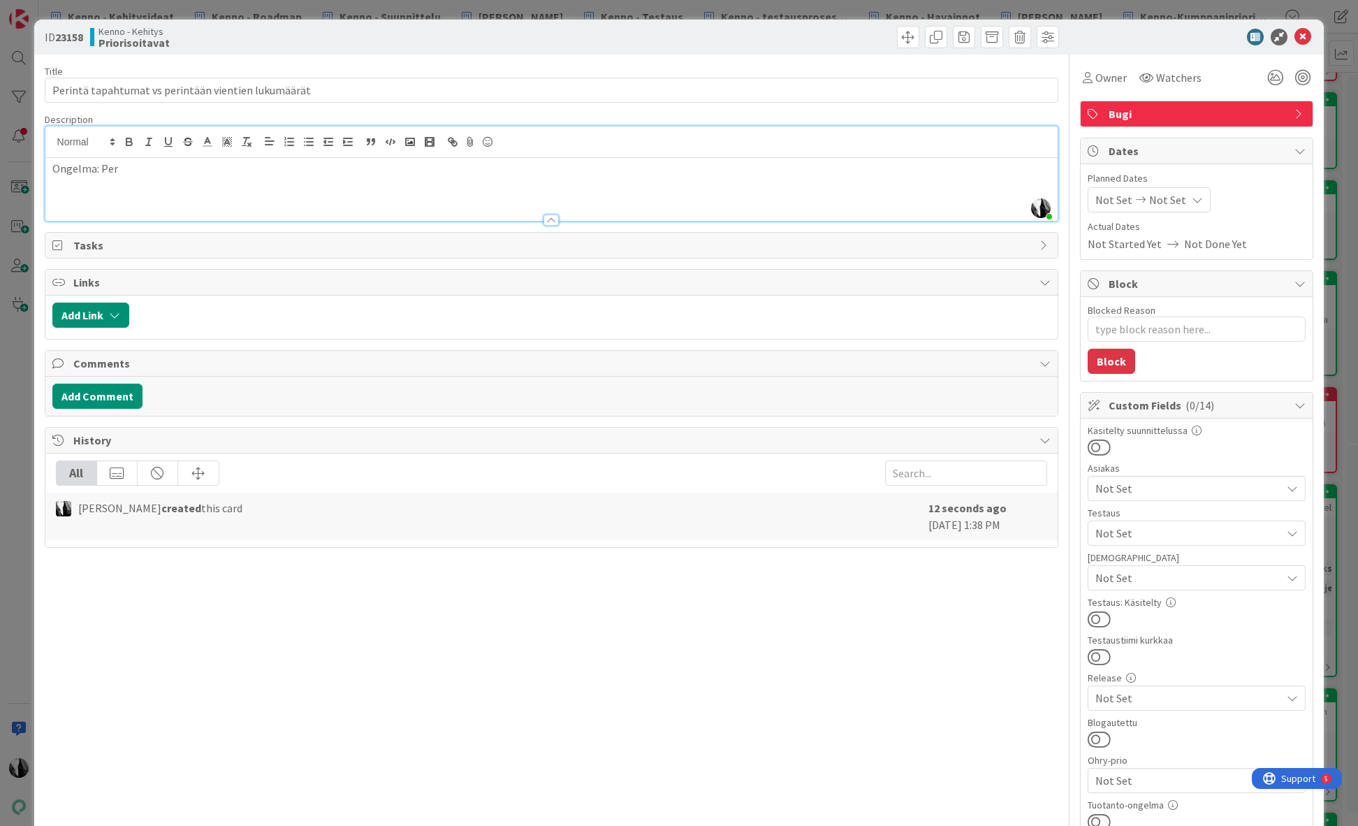
click at [104, 170] on p "Ongelma: Per" at bounding box center [551, 169] width 999 height 16
click at [306, 167] on span "Perintä-tapahtumat viennissä näkyy vientejä eri määrä kuin oikeita vientejä" at bounding box center [280, 168] width 362 height 14
drag, startPoint x: 310, startPoint y: 168, endPoint x: 349, endPoint y: 169, distance: 39.8
click at [350, 169] on span "Perintä-tapahtumat viennissä näkyy vientejä eri määrä kuin oikeita vientejä" at bounding box center [280, 168] width 362 height 14
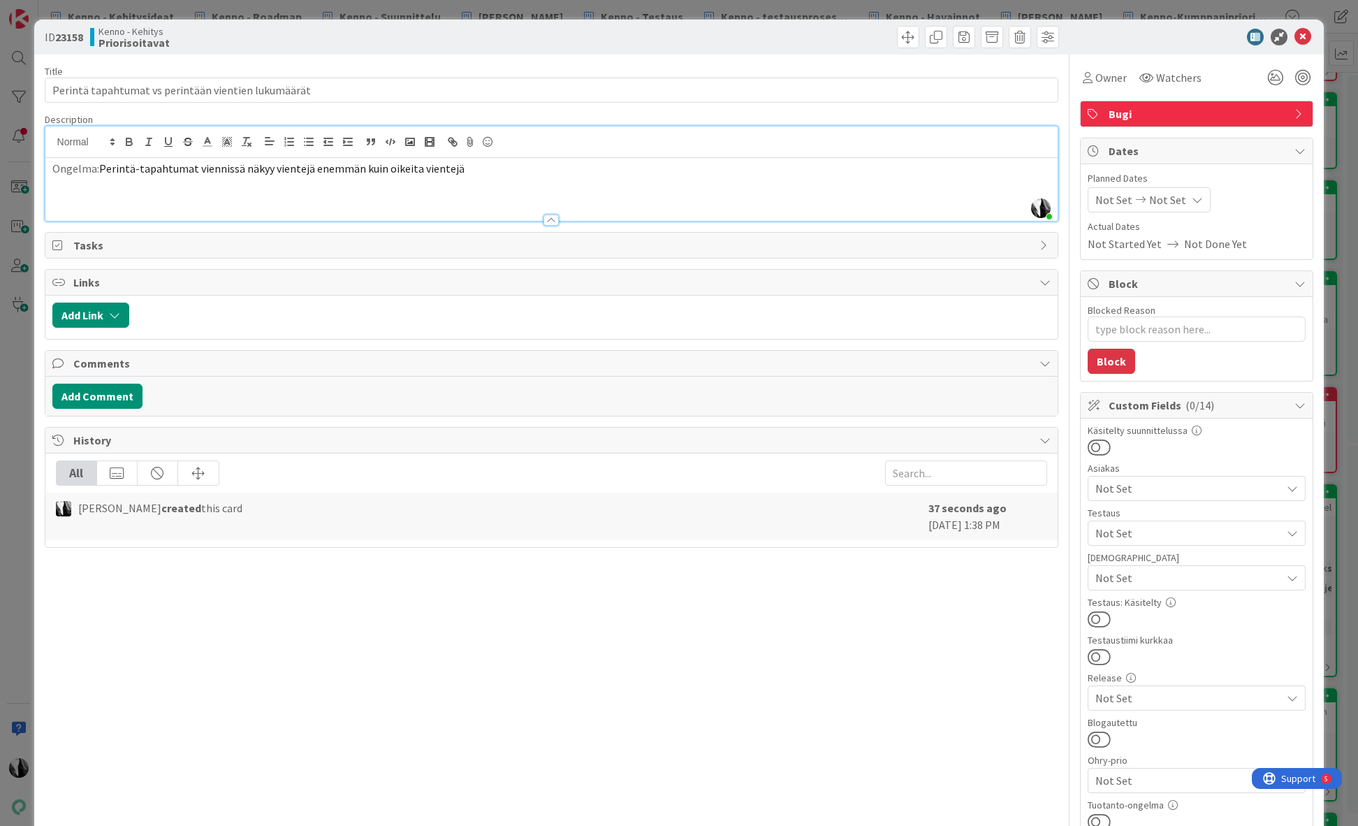
click at [398, 168] on span "Perintä-tapahtumat viennissä näkyy vientejä enemmän kuin oikeita vientejä" at bounding box center [281, 168] width 365 height 14
click at [486, 167] on p "Ongelma: Perintä-tapahtumat viennissä näkyy vientejä enemmän kuin vientejä" at bounding box center [551, 169] width 999 height 16
click at [566, 187] on p "Huomattu Pudasjärven testauksessa." at bounding box center [551, 185] width 999 height 16
click at [1191, 41] on div at bounding box center [1189, 37] width 247 height 17
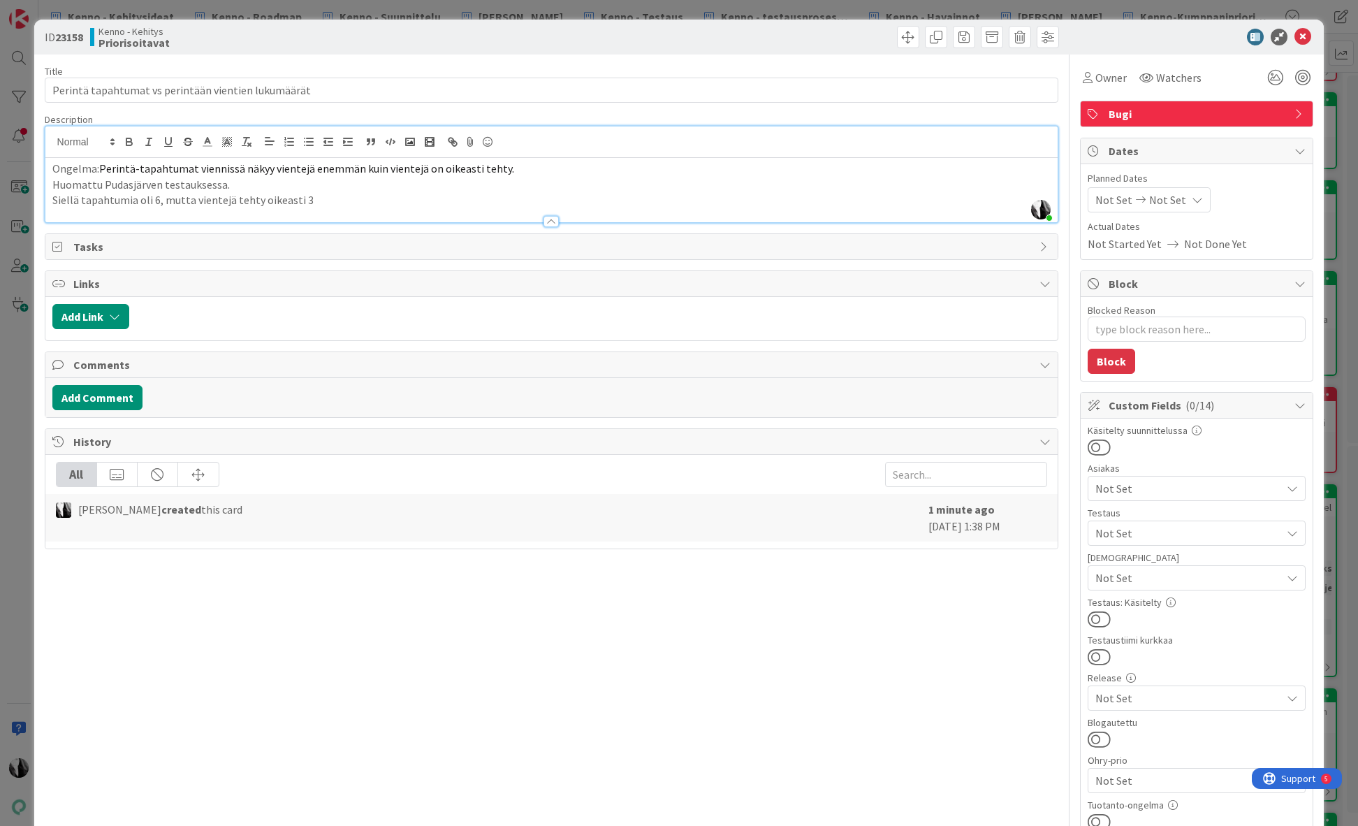
click at [221, 185] on p "Huomattu Pudasjärven testauksessa." at bounding box center [551, 185] width 999 height 16
click at [390, 189] on p "Huomattu Pudasjärven testauksessa." at bounding box center [551, 185] width 999 height 16
click at [222, 184] on p "Huomattu Pudasjärven testauksessa." at bounding box center [551, 185] width 999 height 16
drag, startPoint x: 61, startPoint y: 168, endPoint x: 69, endPoint y: 169, distance: 8.5
click at [63, 168] on p "Ongelma: Perintä-tapahtumat viennissä näkyy vientejä enemmän kuin vientejä on o…" at bounding box center [551, 169] width 999 height 16
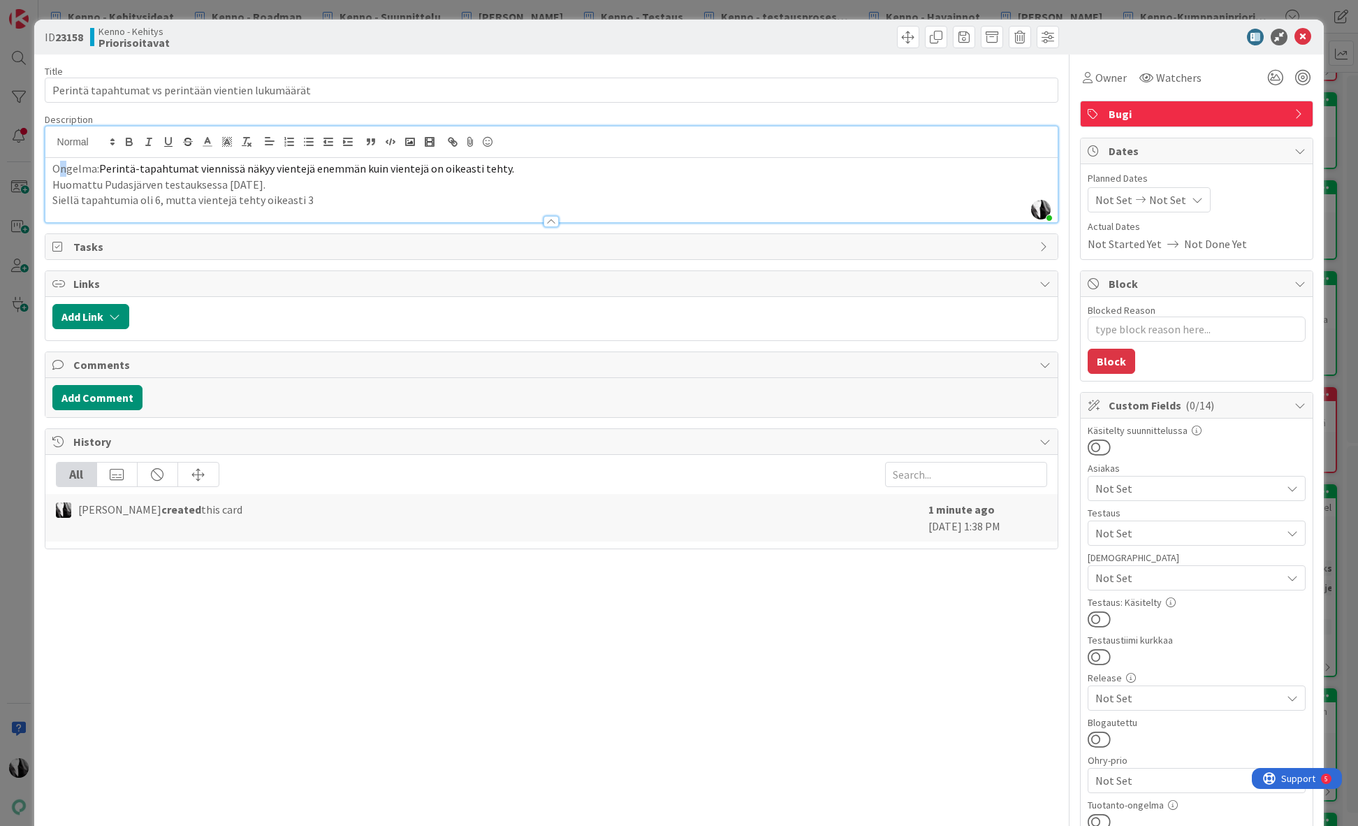
drag, startPoint x: 93, startPoint y: 170, endPoint x: 616, endPoint y: 177, distance: 523.4
click at [618, 179] on div "Ongelma: Perintä-tapahtumat viennissä näkyy vientejä enemmän kuin vientejä on o…" at bounding box center [551, 190] width 1013 height 64
click at [244, 138] on line "button" at bounding box center [247, 138] width 6 height 0
click at [293, 191] on p "Huomattu Pudasjärven testauksessa 3.9.2025." at bounding box center [551, 185] width 999 height 16
click at [1184, 42] on div at bounding box center [1189, 37] width 247 height 17
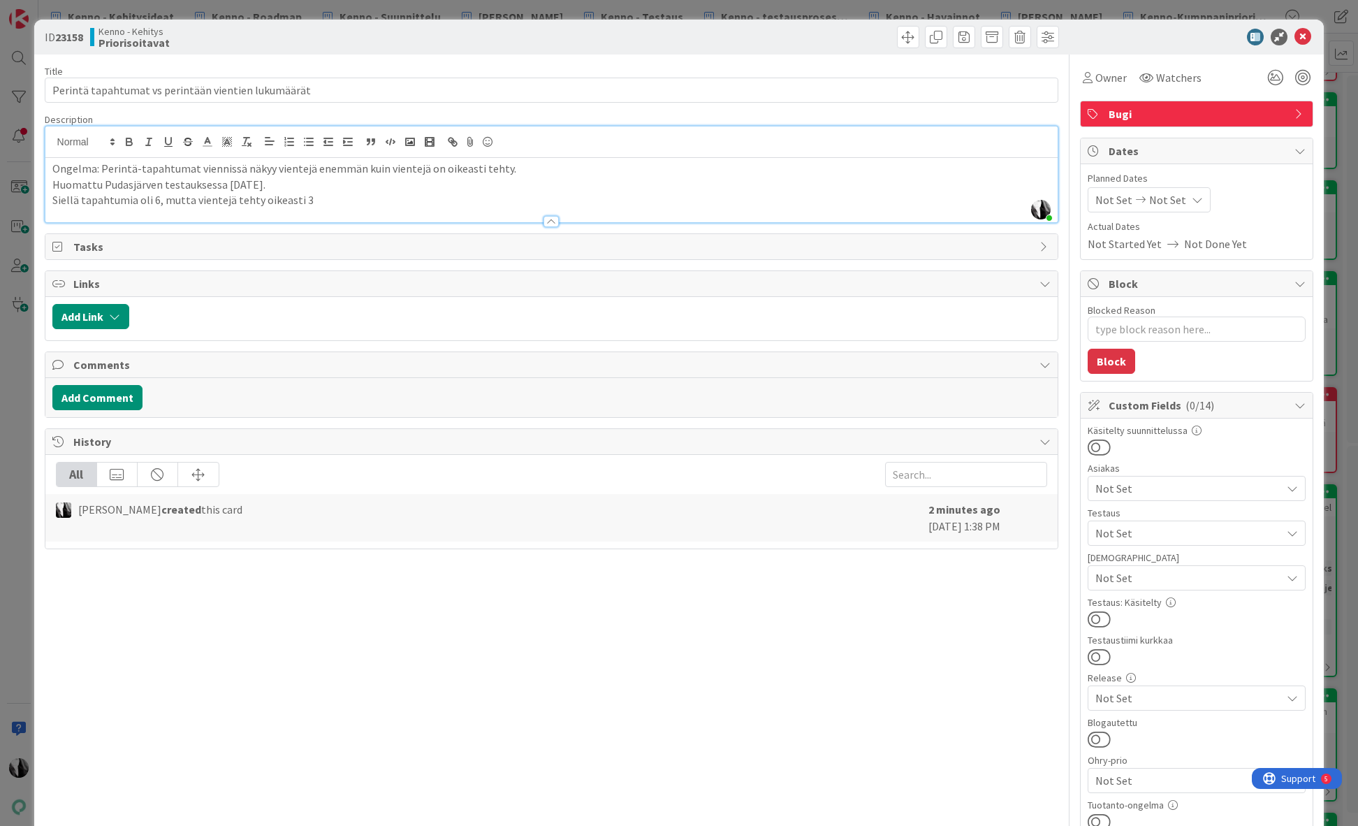
click at [1112, 48] on div "ID 23158 Kenno - Kehitys Priorisoitavat" at bounding box center [679, 37] width 1290 height 35
click at [1309, 36] on icon at bounding box center [1303, 37] width 17 height 17
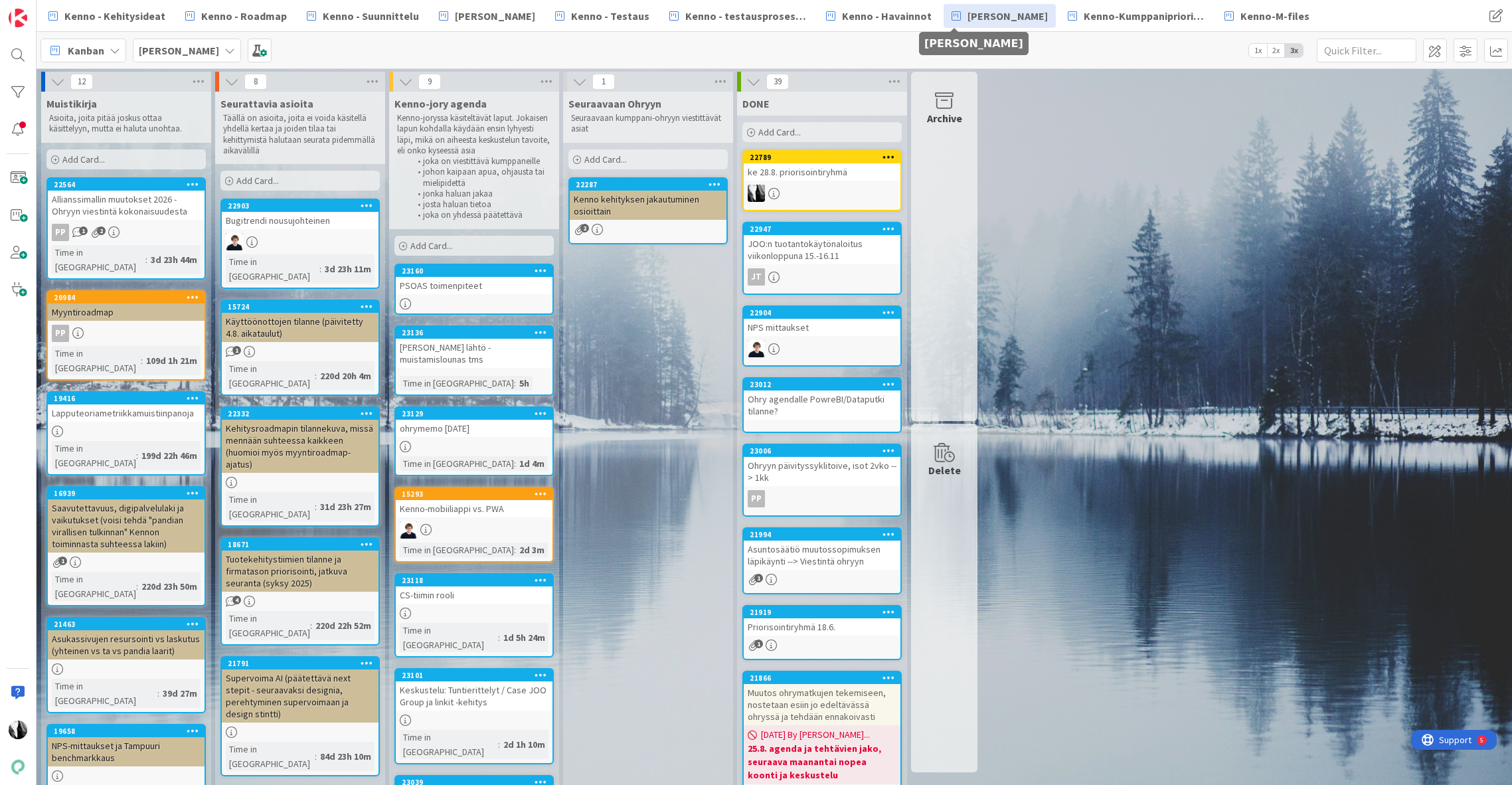
click at [973, 12] on span "[PERSON_NAME]" at bounding box center [1007, 15] width 81 height 16
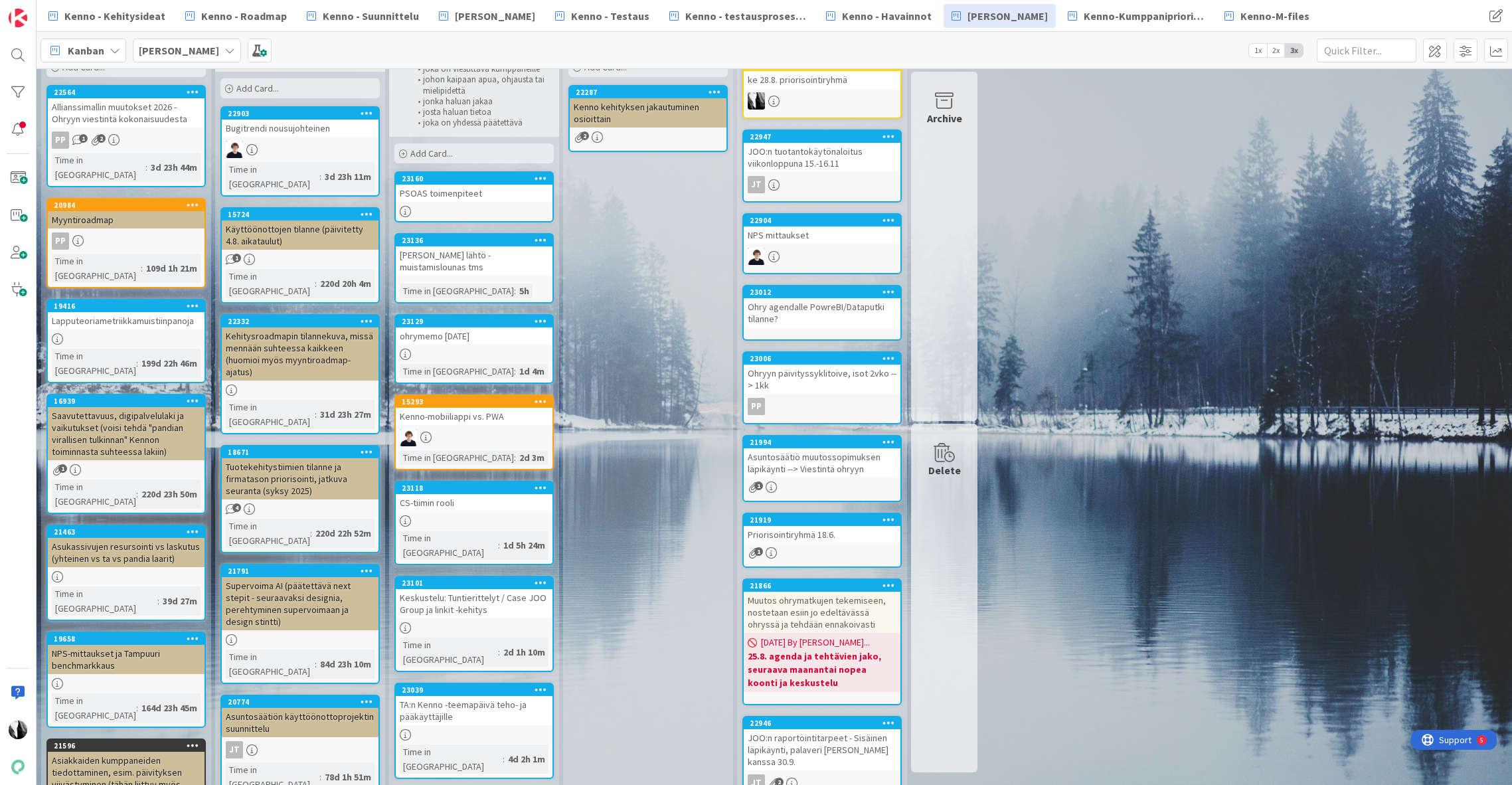
scroll to position [82, 0]
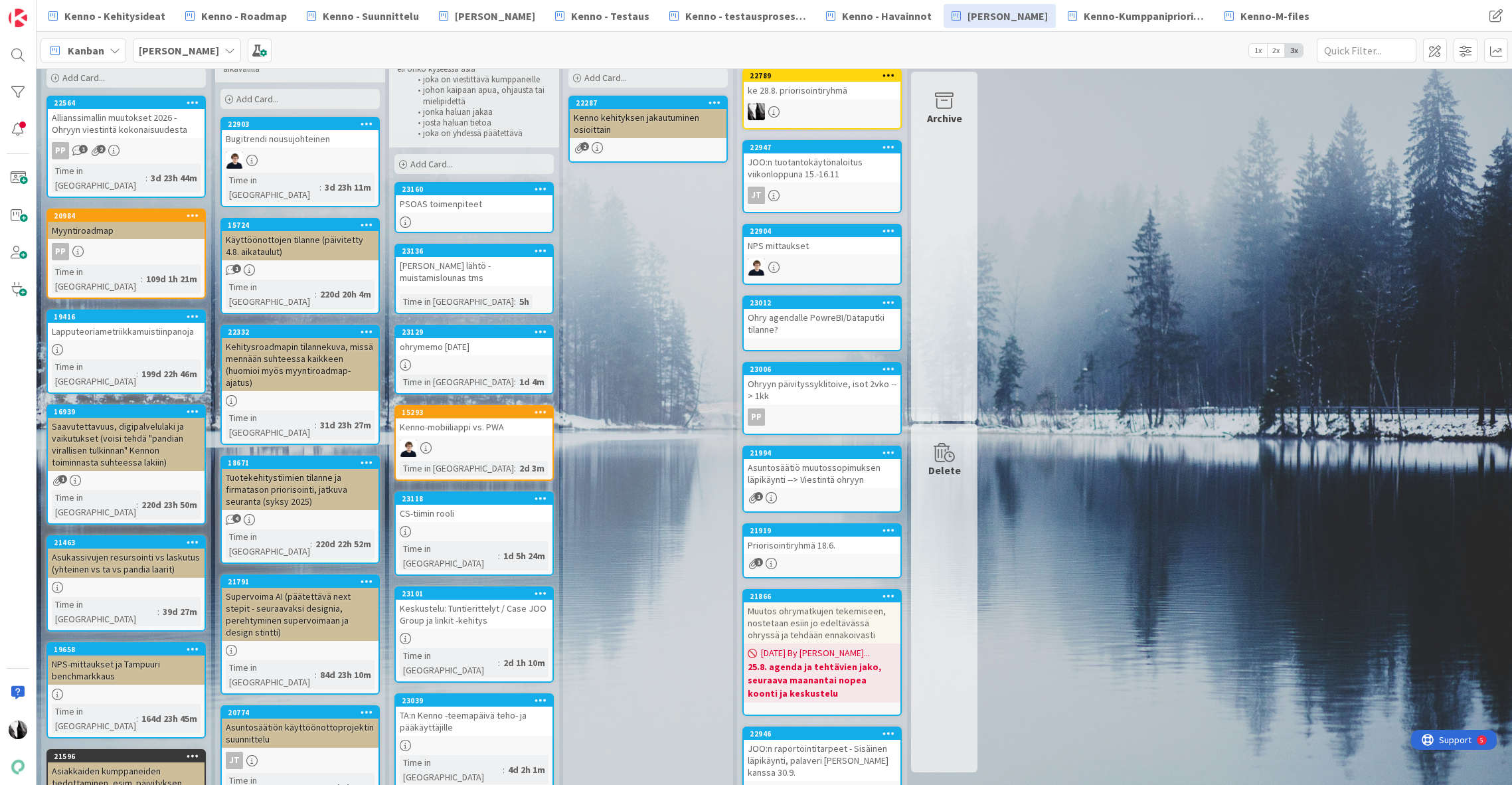
click at [290, 234] on div "Käyttöönottojen tilanne (päivitetty 4.8. aikataulut)" at bounding box center [299, 245] width 157 height 29
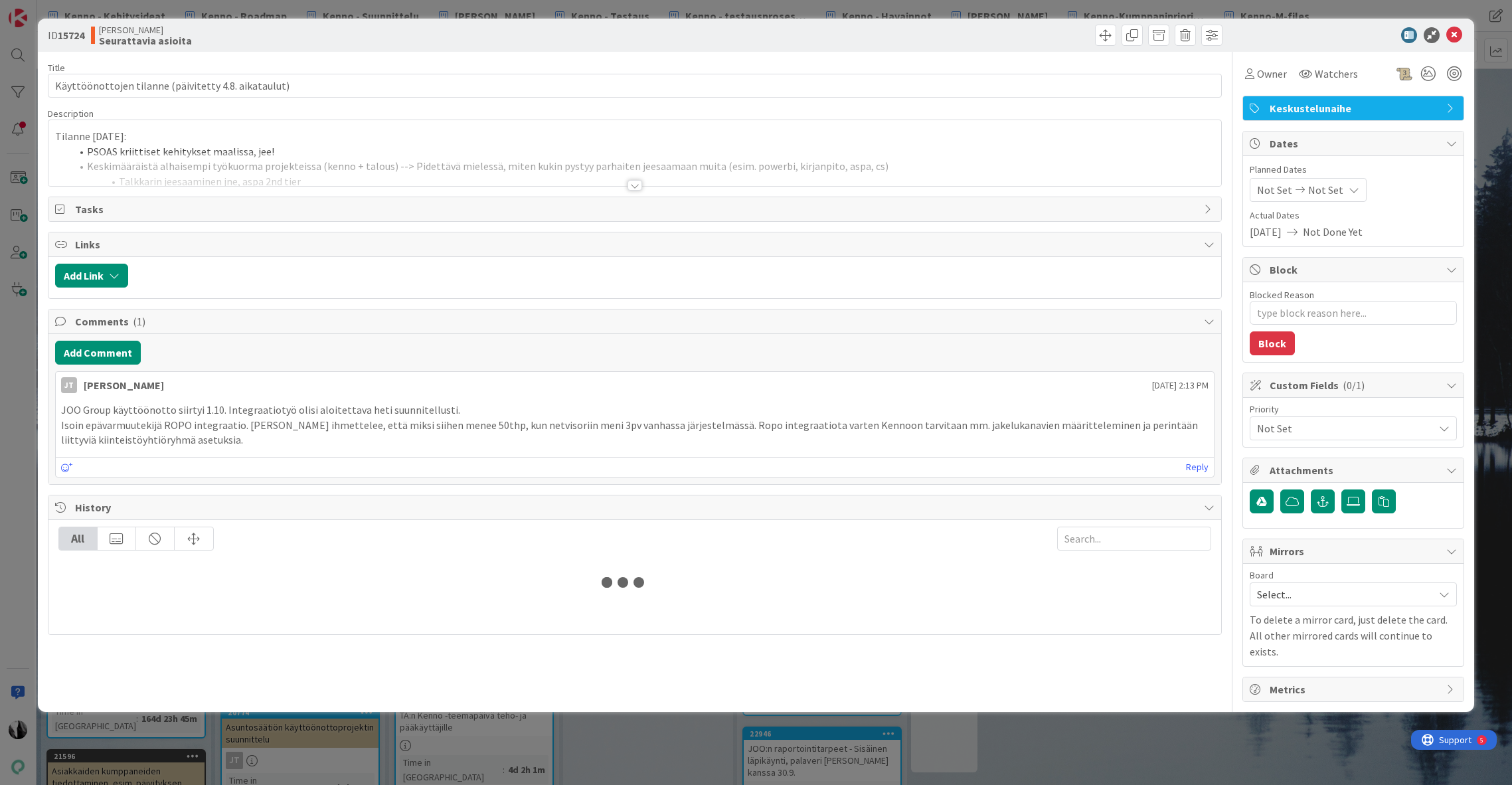
type textarea "x"
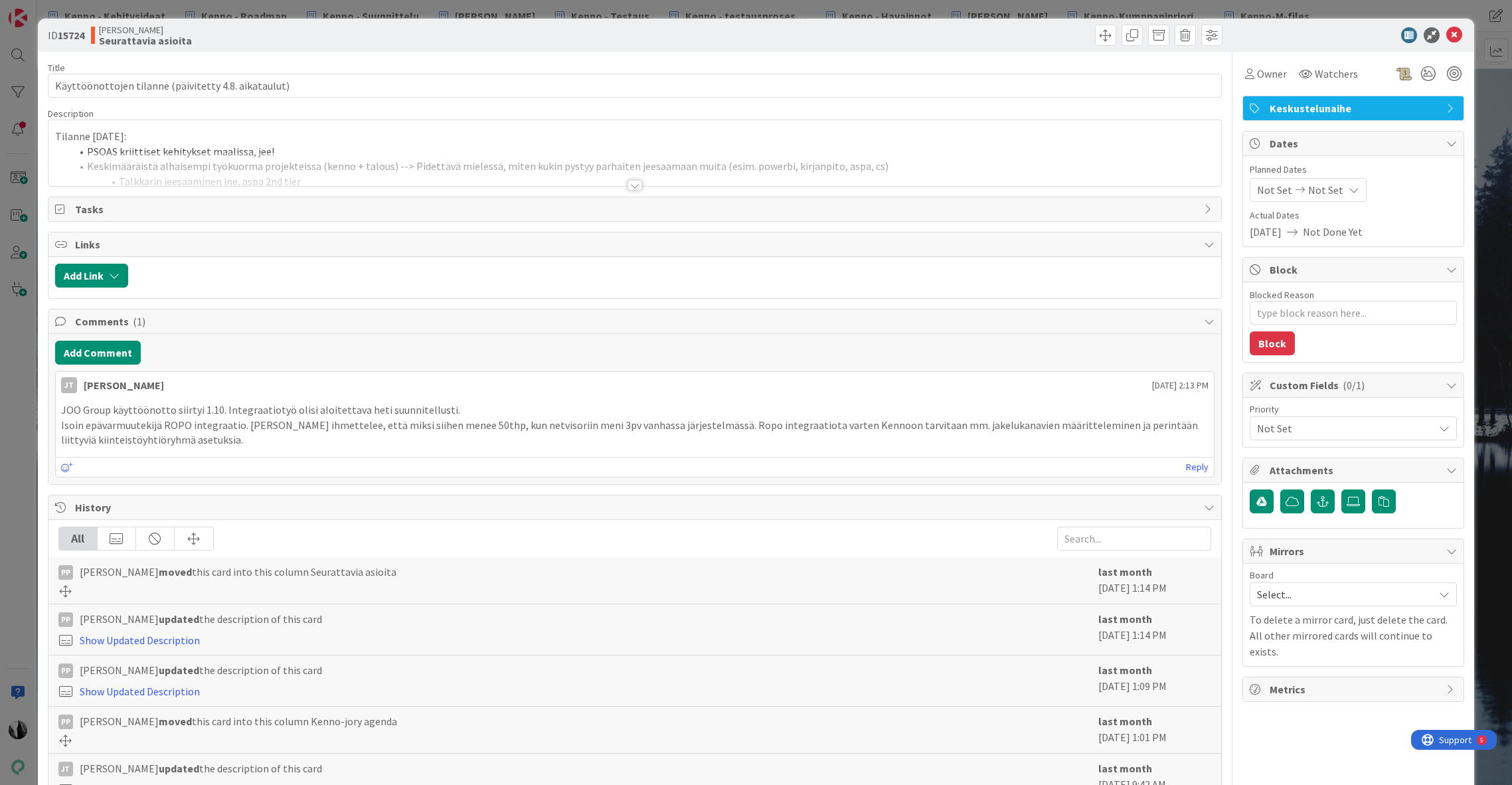
click at [637, 182] on div at bounding box center [634, 184] width 14 height 10
